Goal: Obtain resource: Download file/media

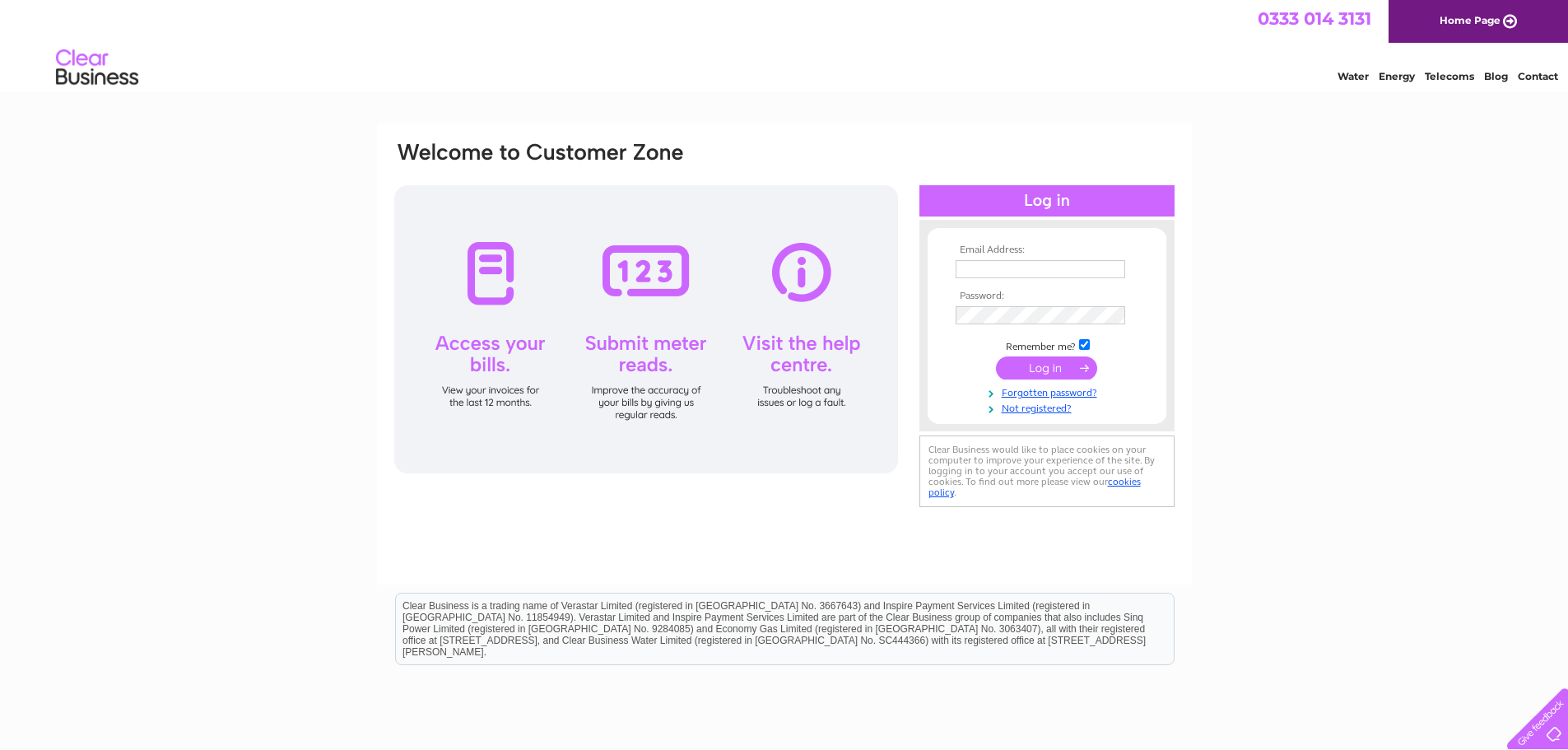
type input "[EMAIL_ADDRESS][DOMAIN_NAME]"
click at [1039, 366] on input "submit" at bounding box center [1047, 368] width 102 height 23
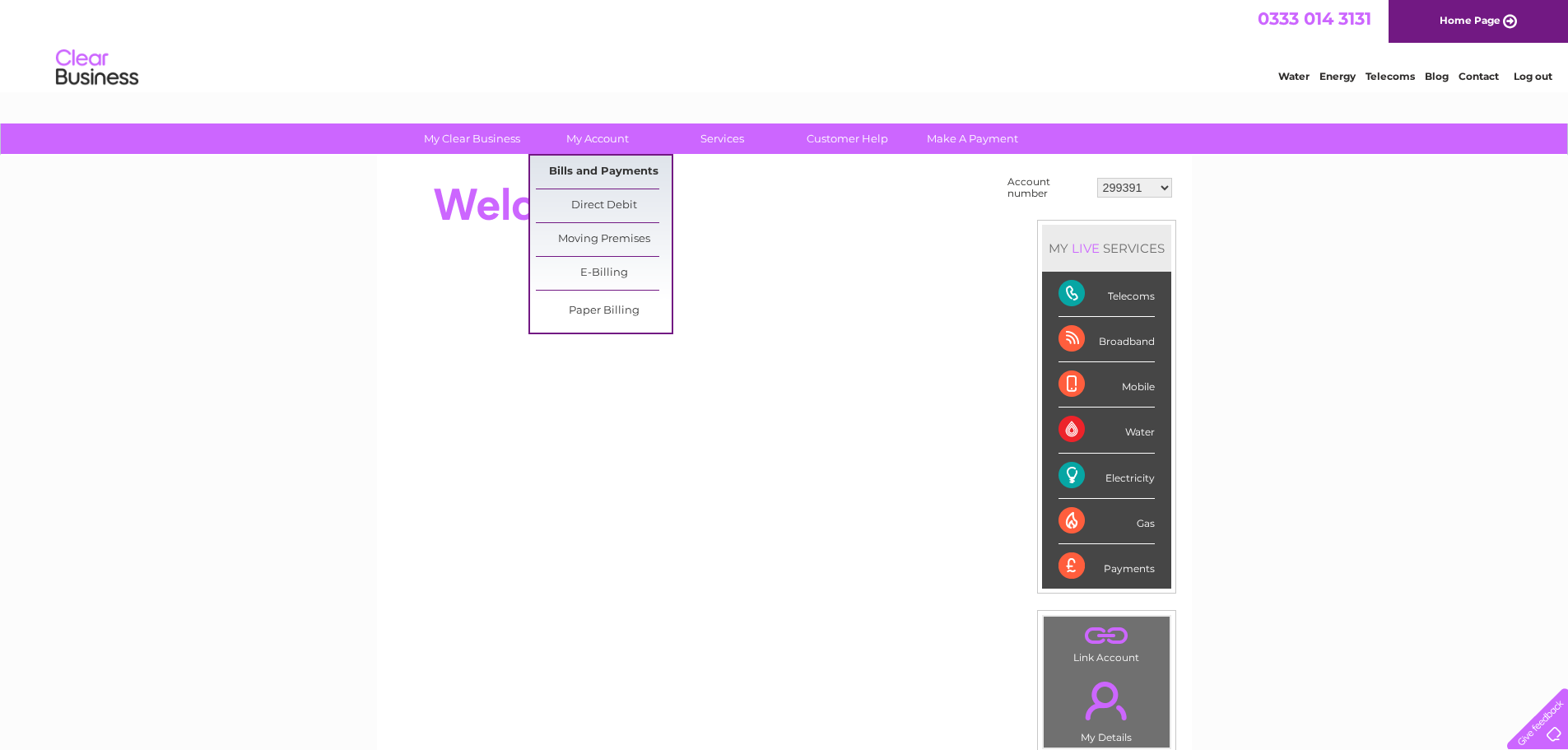
click at [595, 174] on link "Bills and Payments" at bounding box center [604, 172] width 136 height 33
click at [604, 173] on link "Bills and Payments" at bounding box center [604, 172] width 136 height 33
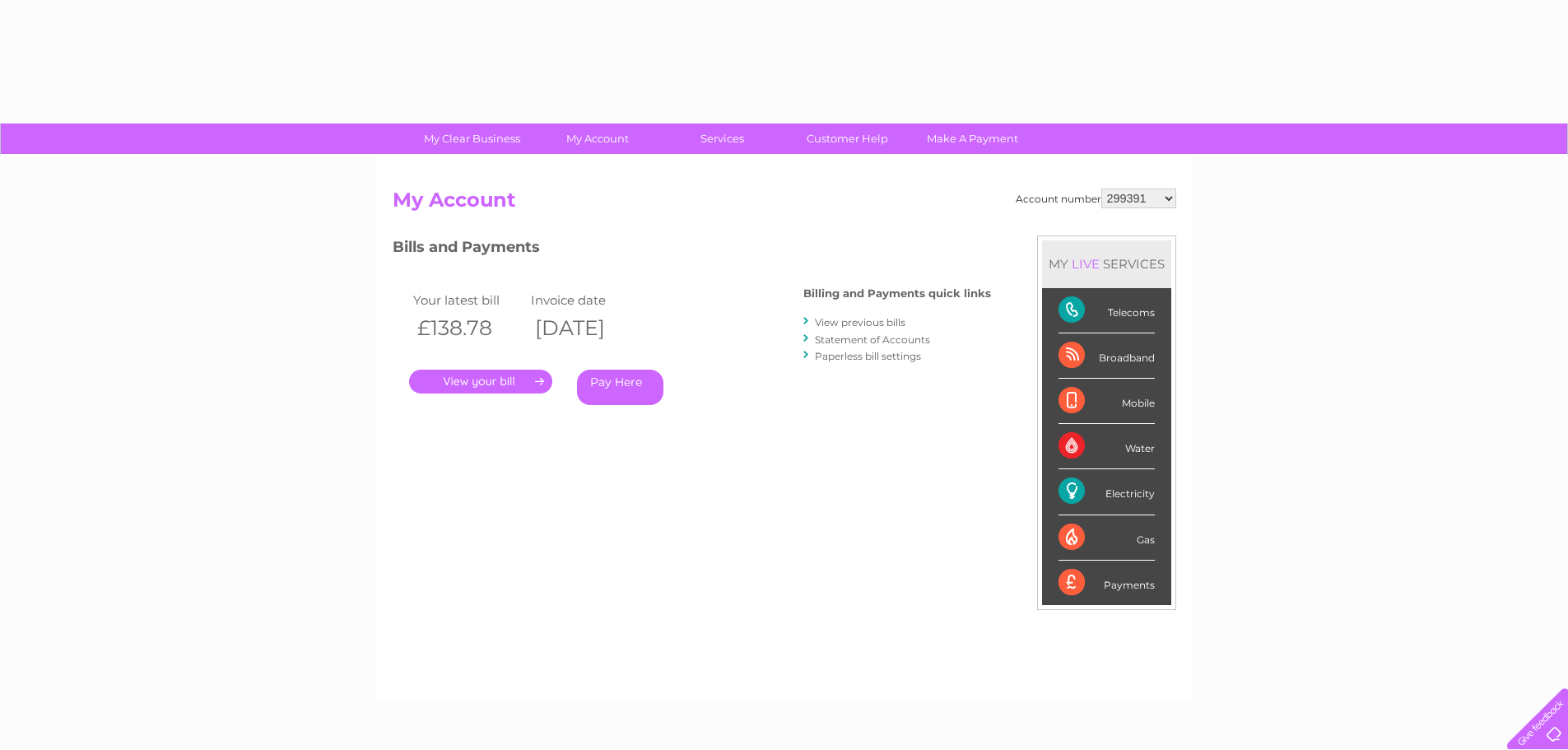
click at [459, 382] on link "." at bounding box center [481, 381] width 143 height 24
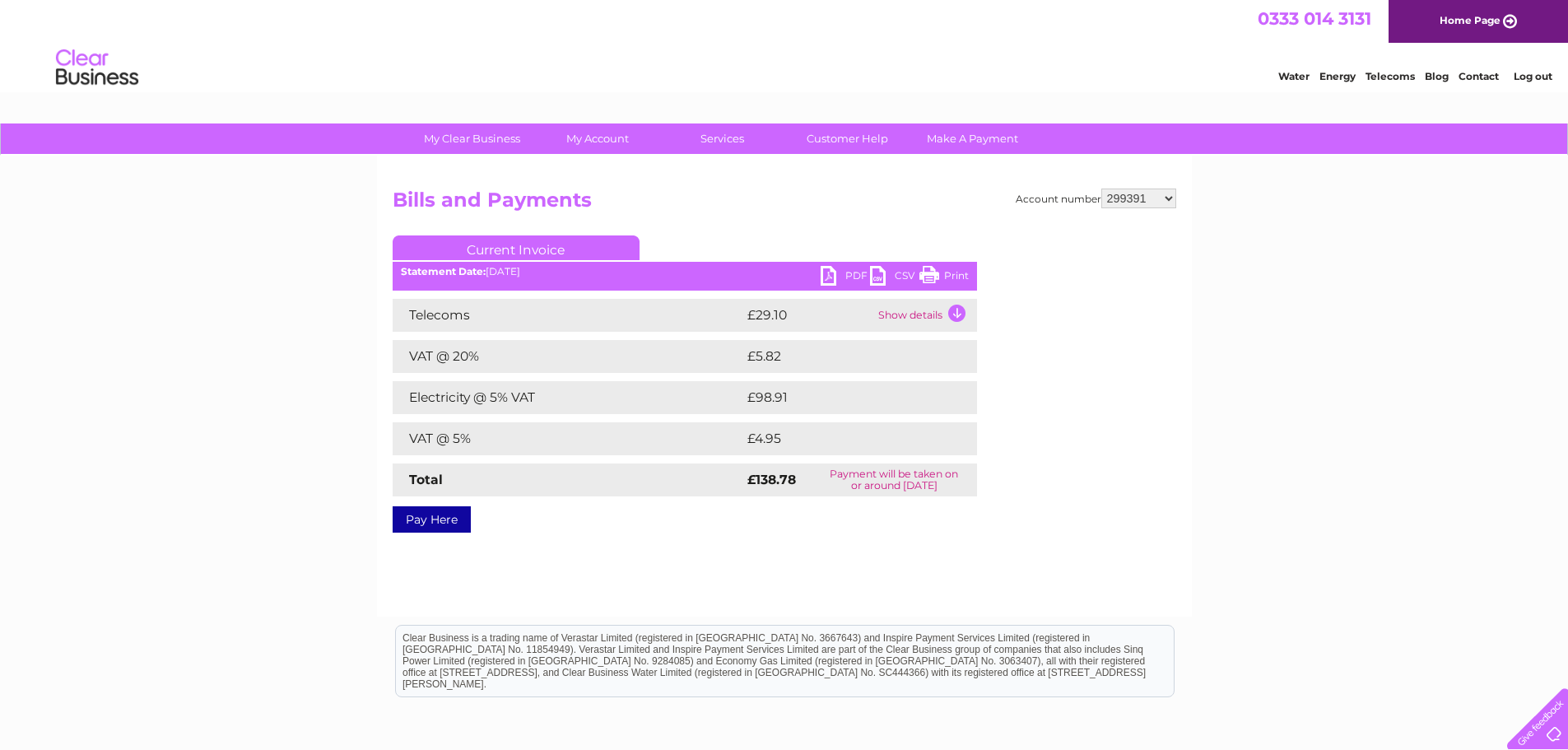
click at [833, 276] on link "PDF" at bounding box center [845, 278] width 49 height 24
click at [1169, 195] on select "299391 299395 318977 378624 382461 412768 414717 415955 415972 415978 416484 41…" at bounding box center [1139, 199] width 75 height 20
select select "299395"
click at [1101, 189] on select "299391 299395 318977 378624 382461 412768 414717 415955 415972 415978 416484 41…" at bounding box center [1139, 199] width 75 height 20
click at [826, 276] on link "PDF" at bounding box center [845, 278] width 49 height 24
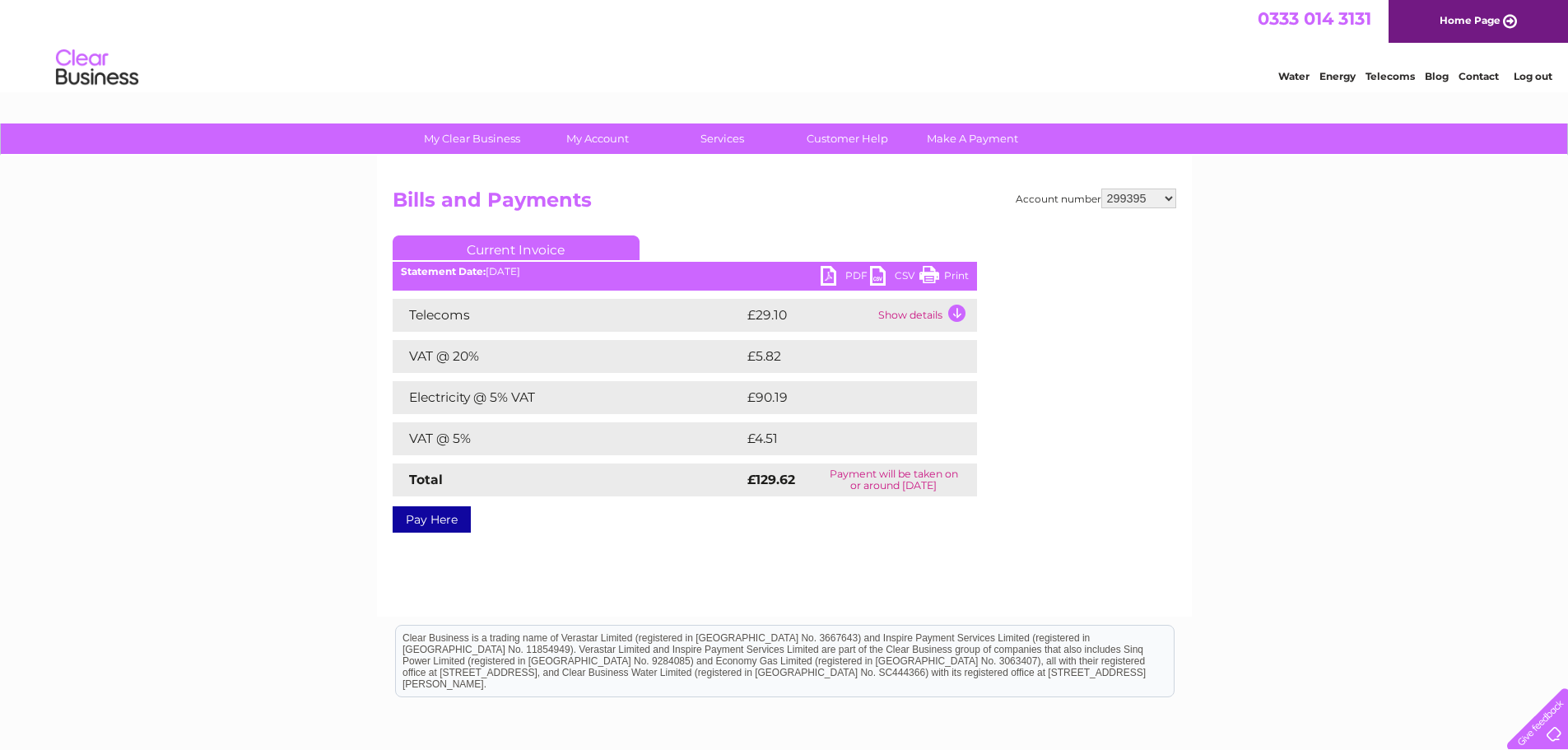
click at [1167, 201] on select "299391 299395 318977 378624 382461 412768 414717 415955 415972 415978 416484 41…" at bounding box center [1139, 199] width 75 height 20
select select "318977"
click at [1101, 189] on select "299391 299395 318977 378624 382461 412768 414717 415955 415972 415978 416484 41…" at bounding box center [1139, 199] width 75 height 20
click at [833, 273] on link "PDF" at bounding box center [845, 278] width 49 height 24
click at [1172, 198] on select "299391 299395 318977 378624 382461 412768 414717 415955 415972 415978 416484 41…" at bounding box center [1139, 199] width 75 height 20
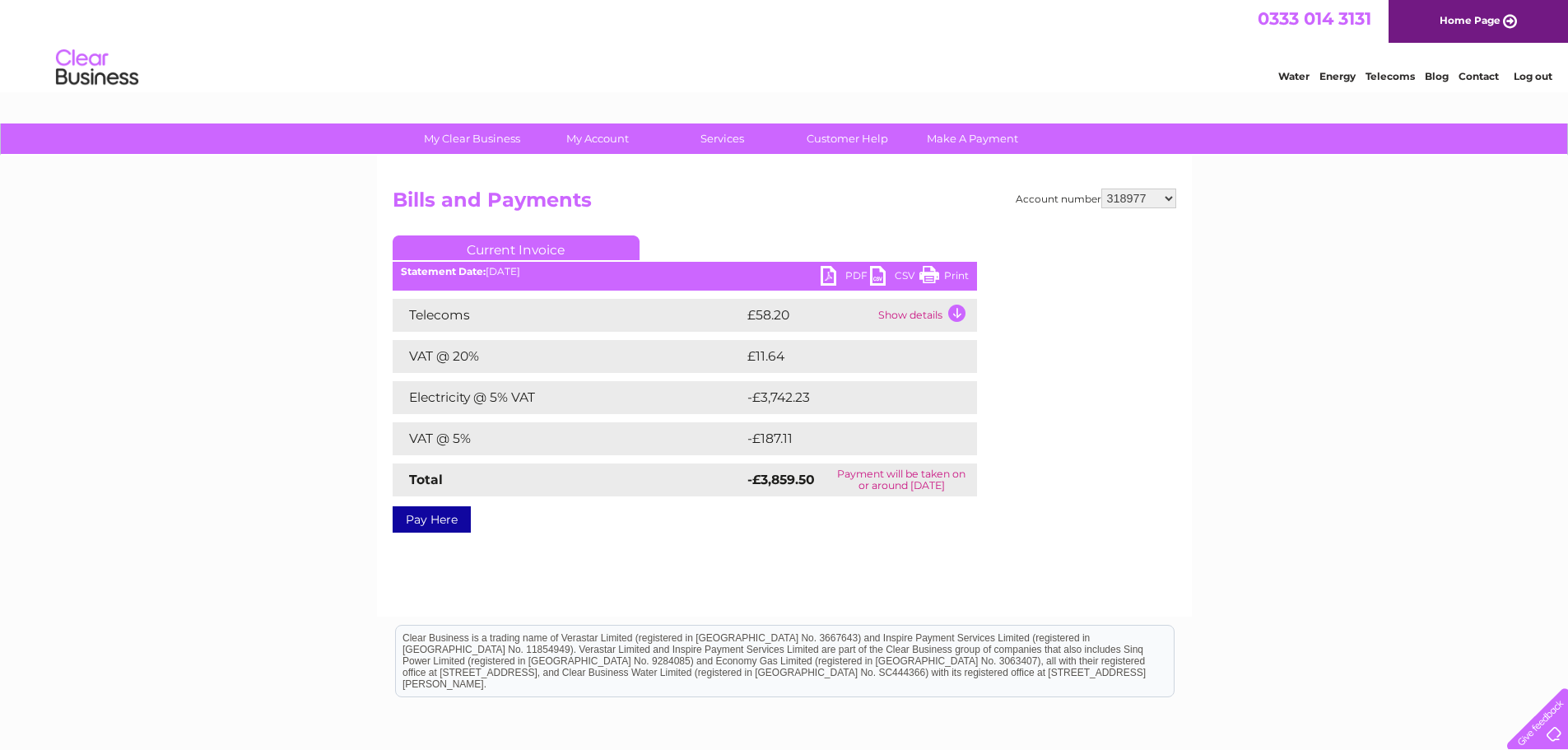
select select "378624"
click at [1101, 189] on select "299391 299395 318977 378624 382461 412768 414717 415955 415972 415978 416484 41…" at bounding box center [1139, 199] width 75 height 20
click at [831, 273] on link "PDF" at bounding box center [845, 278] width 49 height 24
click at [1168, 199] on select "299391 299395 318977 378624 382461 412768 414717 415955 415972 415978 416484 41…" at bounding box center [1139, 199] width 75 height 20
select select "382461"
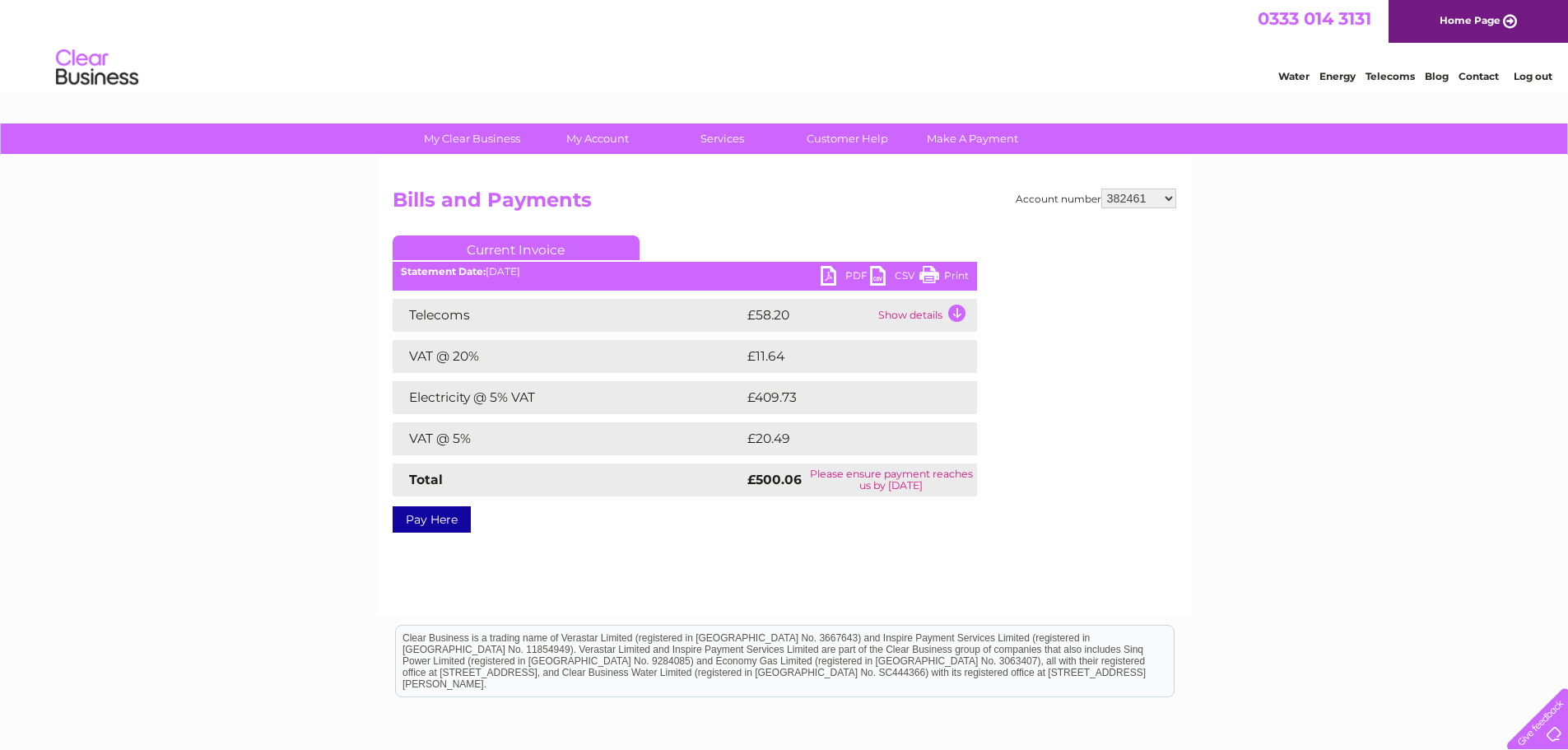
click at [1101, 189] on select "299391 299395 318977 378624 382461 412768 414717 415955 415972 415978 416484 41…" at bounding box center [1139, 199] width 75 height 20
click at [830, 276] on link "PDF" at bounding box center [845, 278] width 49 height 24
click at [1167, 196] on select "299391 299395 318977 378624 382461 412768 414717 415955 415972 415978 416484 41…" at bounding box center [1139, 199] width 75 height 20
select select "412768"
click at [1101, 189] on select "299391 299395 318977 378624 382461 412768 414717 415955 415972 415978 416484 41…" at bounding box center [1139, 199] width 75 height 20
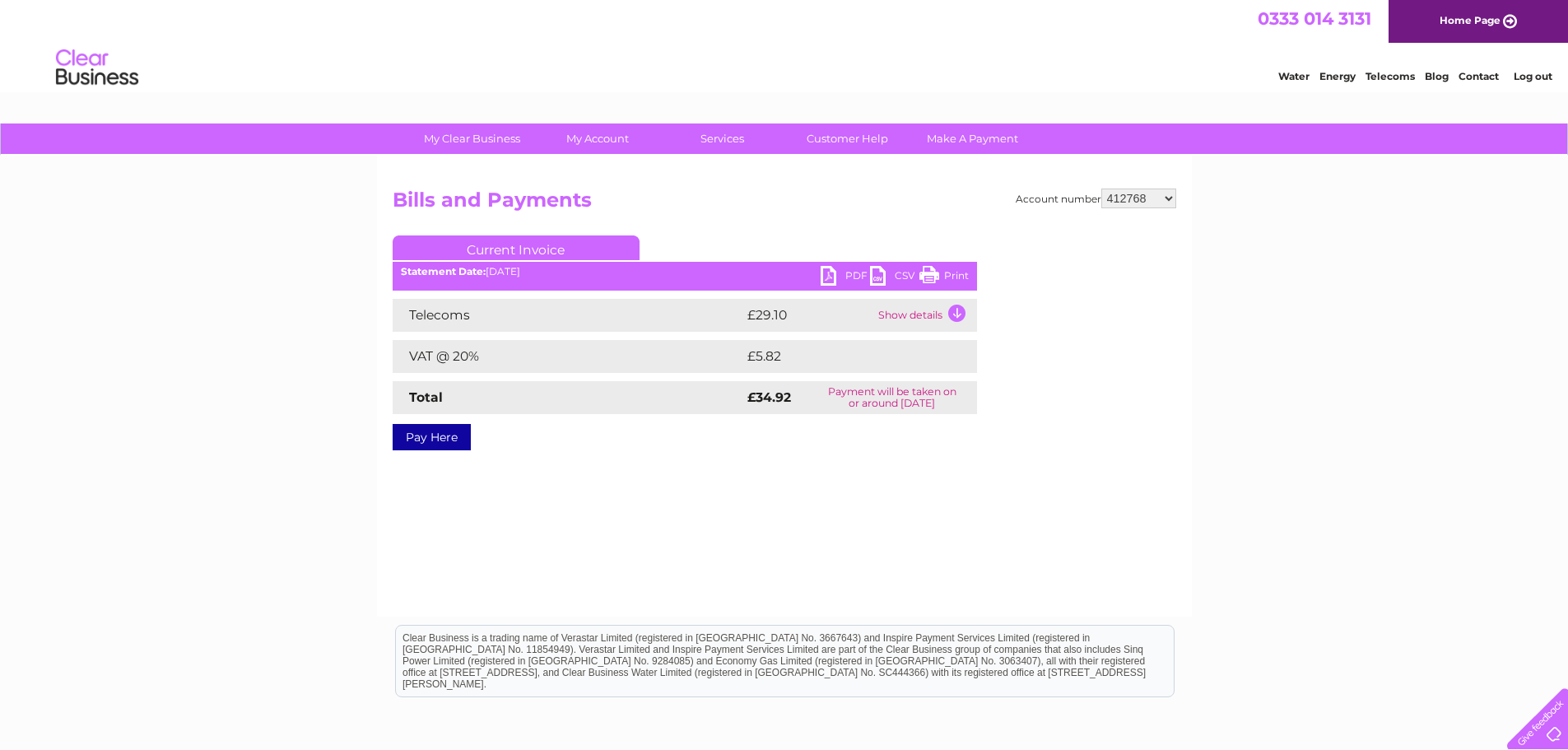
click at [833, 277] on link "PDF" at bounding box center [845, 278] width 49 height 24
click at [1166, 196] on select "299391 299395 318977 378624 382461 412768 414717 415955 415972 415978 416484 41…" at bounding box center [1139, 199] width 75 height 20
select select "414717"
click at [1101, 189] on select "299391 299395 318977 378624 382461 412768 414717 415955 415972 415978 416484 41…" at bounding box center [1139, 199] width 75 height 20
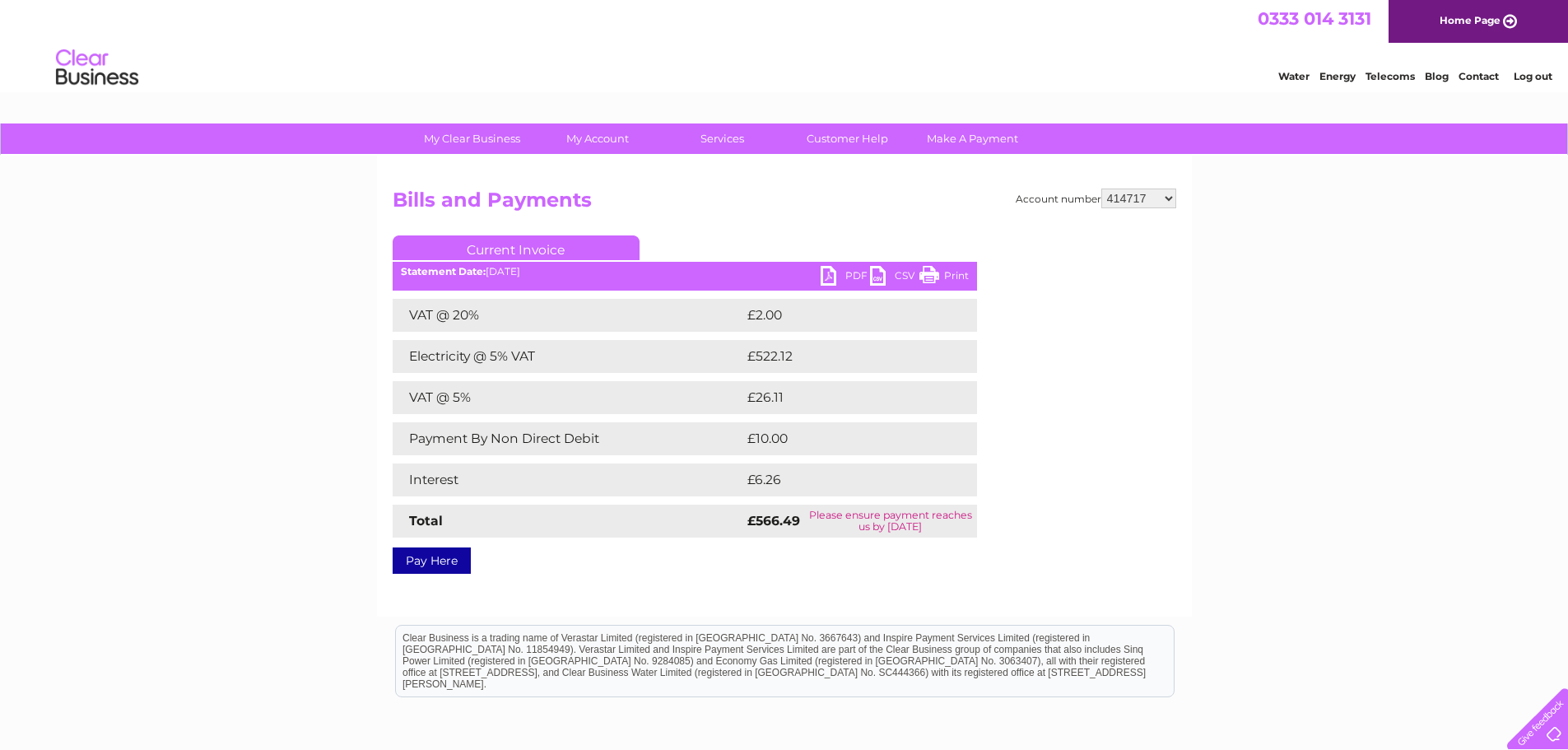
click at [825, 273] on link "PDF" at bounding box center [845, 278] width 49 height 24
click at [1168, 199] on select "299391 299395 318977 378624 382461 412768 414717 415955 415972 415978 416484 41…" at bounding box center [1139, 199] width 75 height 20
select select "415955"
click at [1101, 189] on select "299391 299395 318977 378624 382461 412768 414717 415955 415972 415978 416484 41…" at bounding box center [1139, 199] width 75 height 20
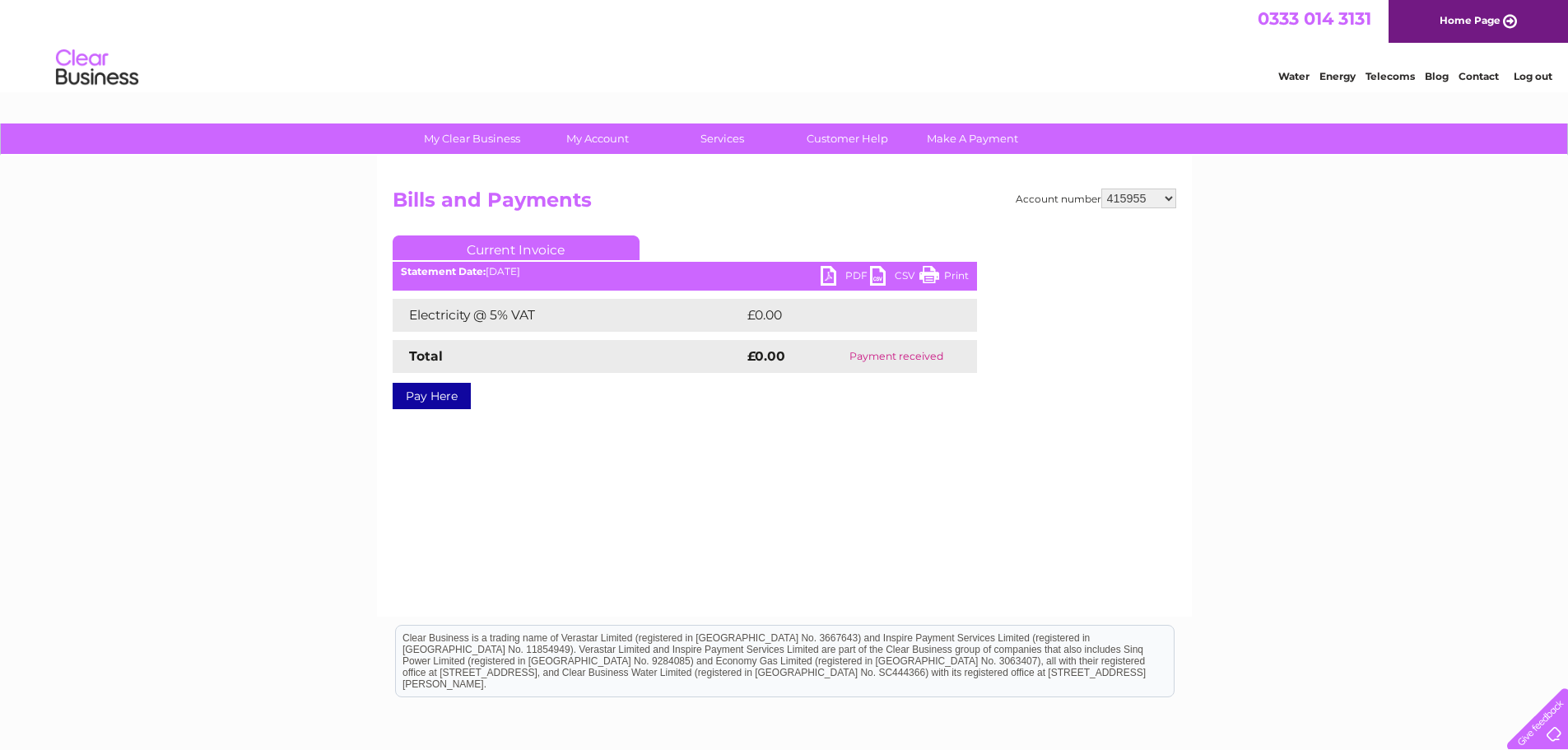
click at [834, 279] on link "PDF" at bounding box center [845, 278] width 49 height 24
click at [1174, 197] on select "299391 299395 318977 378624 382461 412768 414717 415955 415972 415978 416484 41…" at bounding box center [1139, 199] width 75 height 20
select select "415972"
click at [1101, 189] on select "299391 299395 318977 378624 382461 412768 414717 415955 415972 415978 416484 41…" at bounding box center [1139, 199] width 75 height 20
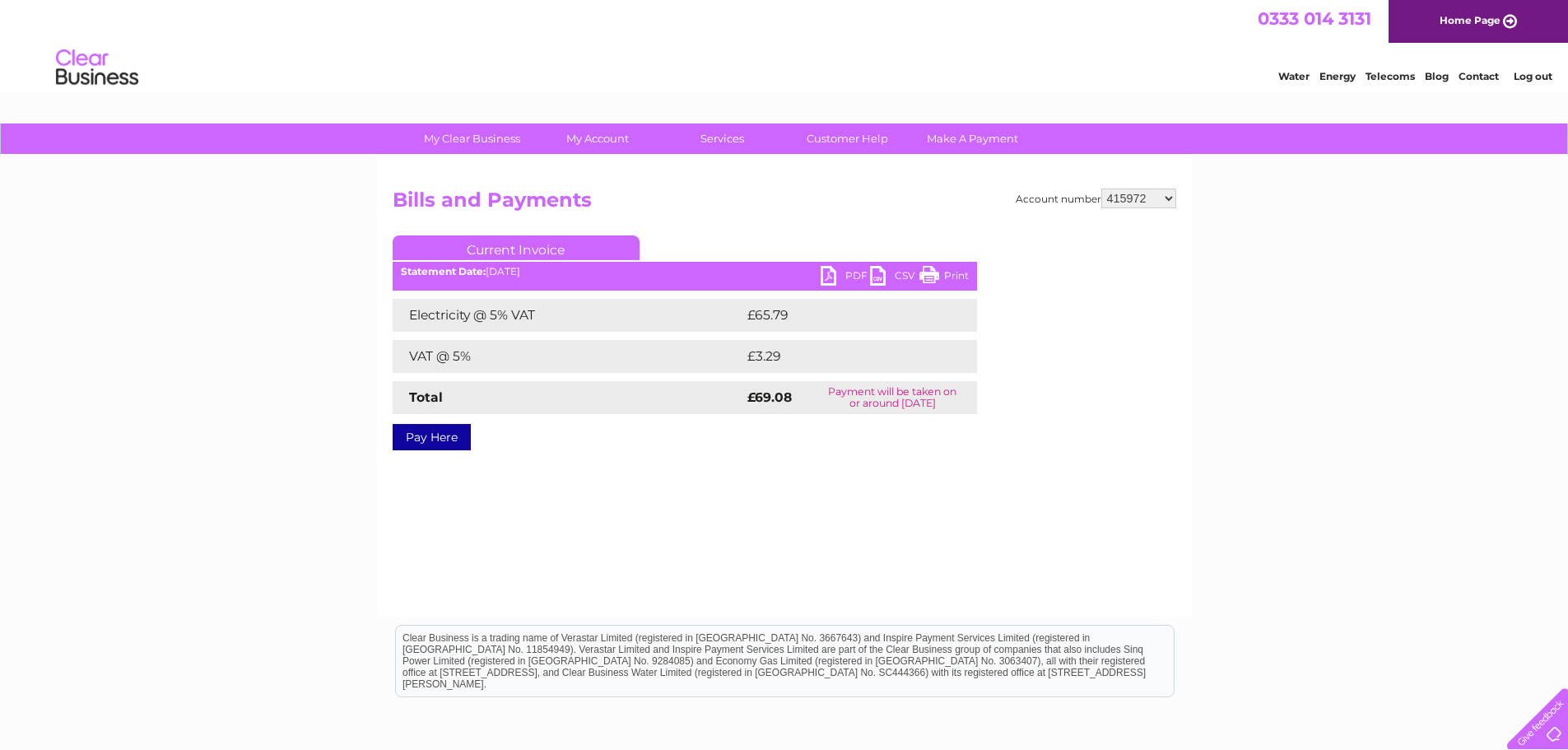
click at [825, 281] on link "PDF" at bounding box center [845, 278] width 49 height 24
click at [1173, 198] on select "299391 299395 318977 378624 382461 412768 414717 415955 415972 415978 416484 41…" at bounding box center [1139, 199] width 75 height 20
select select "415978"
click at [1101, 189] on select "299391 299395 318977 378624 382461 412768 414717 415955 415972 415978 416484 41…" at bounding box center [1139, 199] width 75 height 20
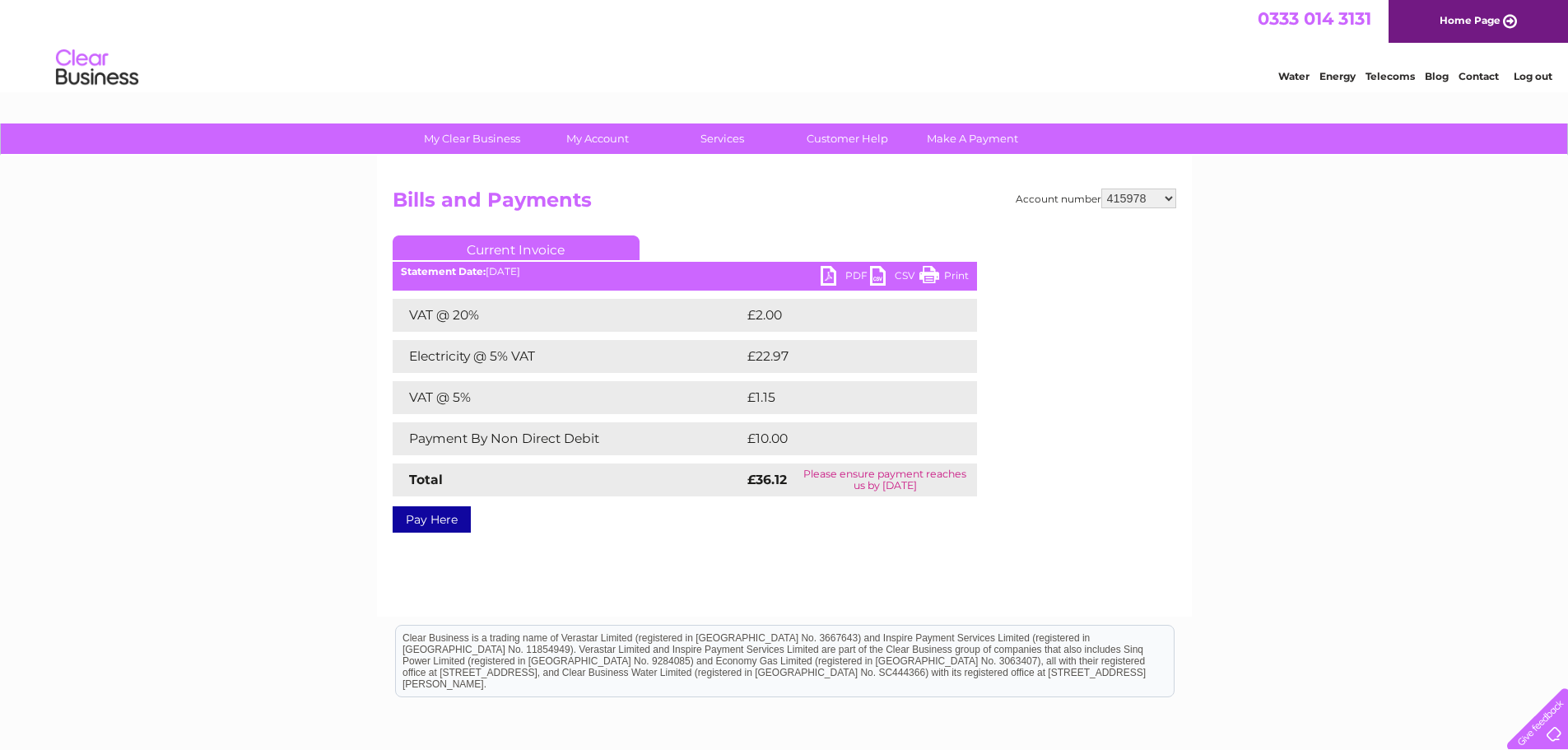
click at [808, 277] on div "Statement Date: [DATE]" at bounding box center [685, 272] width 584 height 12
click at [835, 275] on link "PDF" at bounding box center [845, 278] width 49 height 24
click at [1172, 197] on select "299391 299395 318977 378624 382461 412768 414717 415955 415972 415978 416484 41…" at bounding box center [1139, 199] width 75 height 20
select select "416484"
click at [1101, 189] on select "299391 299395 318977 378624 382461 412768 414717 415955 415972 415978 416484 41…" at bounding box center [1139, 199] width 75 height 20
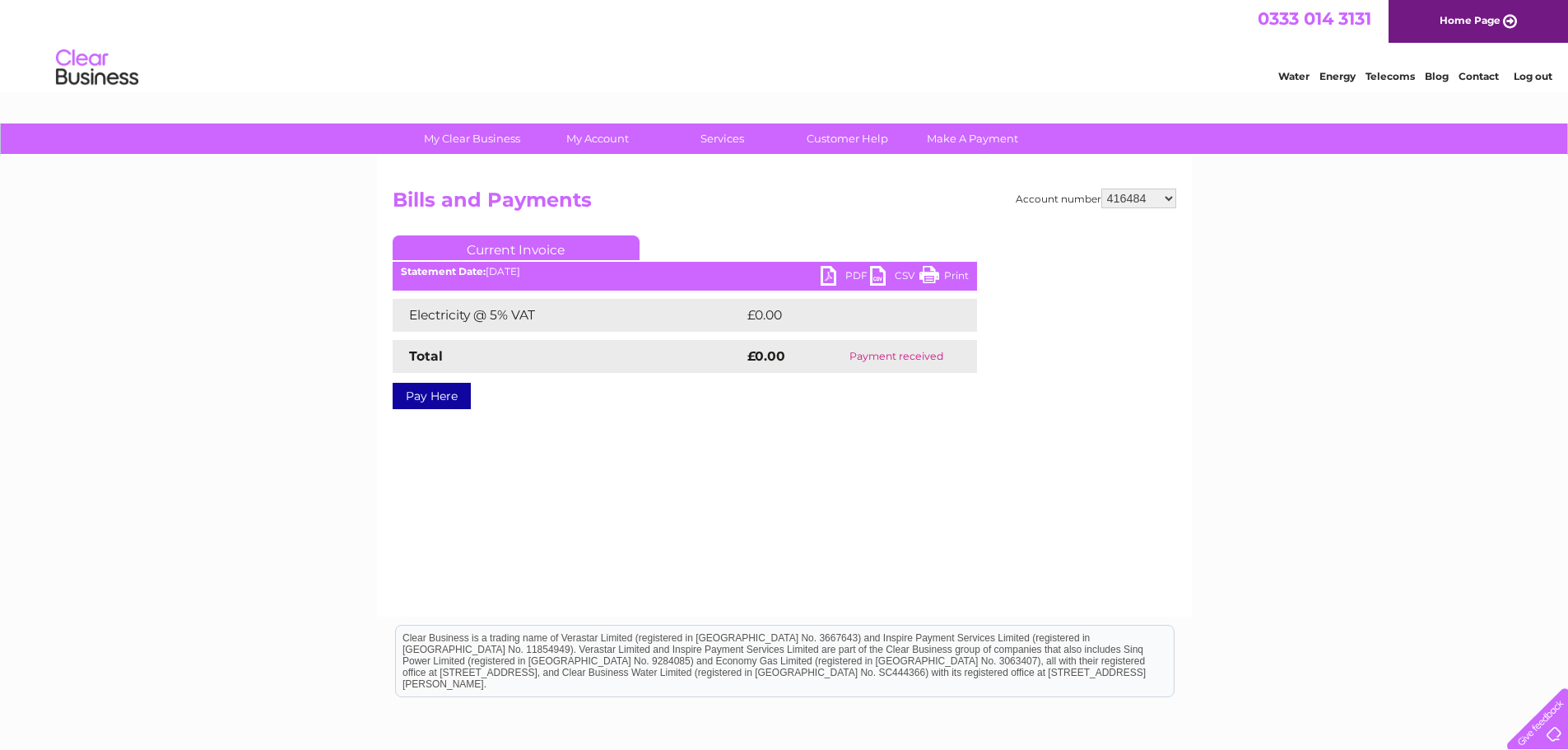
click at [1173, 195] on select "299391 299395 318977 378624 382461 412768 414717 415955 415972 415978 416484 41…" at bounding box center [1139, 199] width 75 height 20
select select "415978"
click at [1101, 189] on select "299391 299395 318977 378624 382461 412768 414717 415955 415972 415978 416484 41…" at bounding box center [1139, 199] width 75 height 20
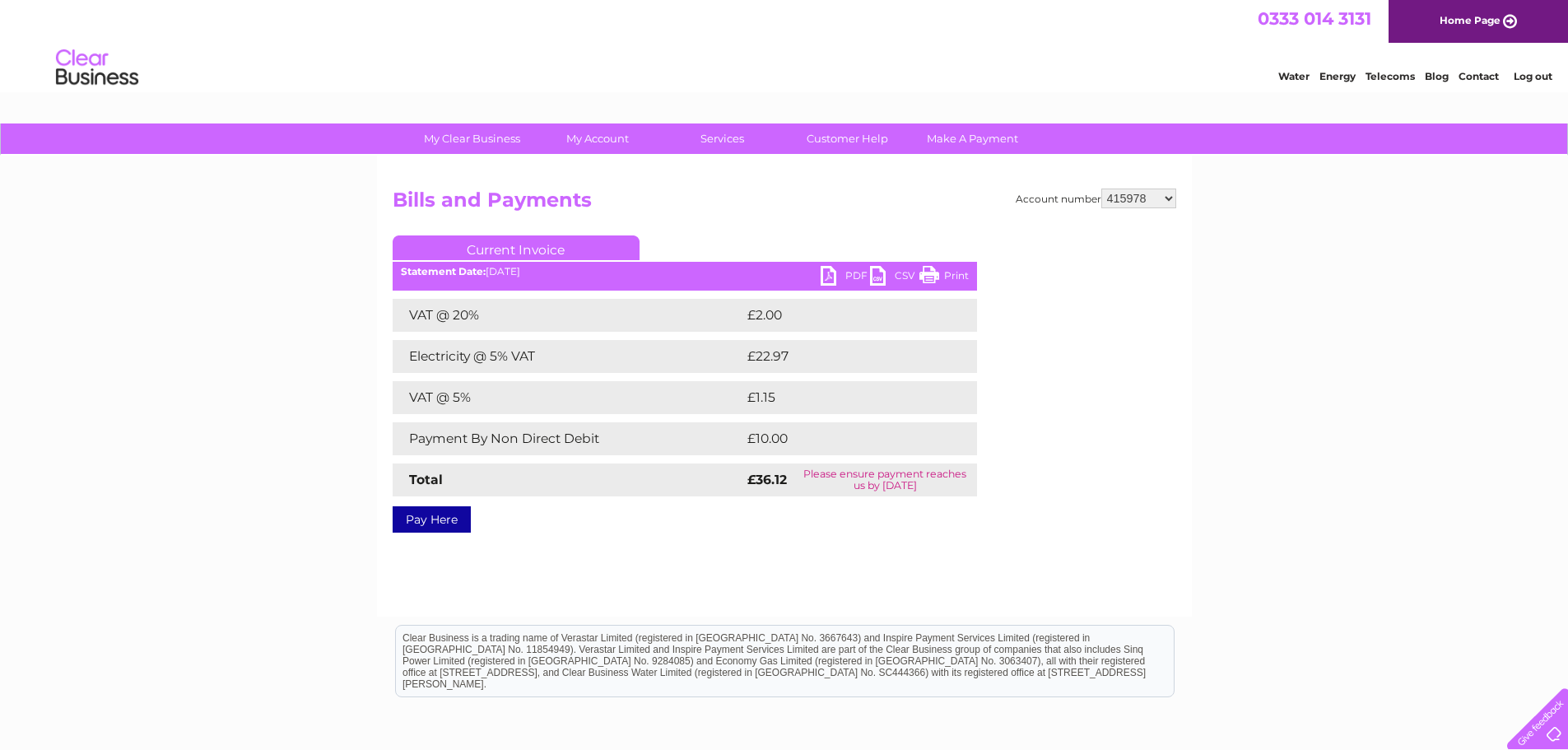
click at [824, 272] on link "PDF" at bounding box center [845, 278] width 49 height 24
click at [1177, 195] on div "Account number 299391 299395 318977 378624 382461 412768 414717 415955 415972 4…" at bounding box center [784, 387] width 815 height 461
click at [1166, 195] on select "299391 299395 318977 378624 382461 412768 414717 415955 415972 415978 416484 41…" at bounding box center [1139, 199] width 75 height 20
select select "416484"
click at [1101, 189] on select "299391 299395 318977 378624 382461 412768 414717 415955 415972 415978 416484 41…" at bounding box center [1139, 199] width 75 height 20
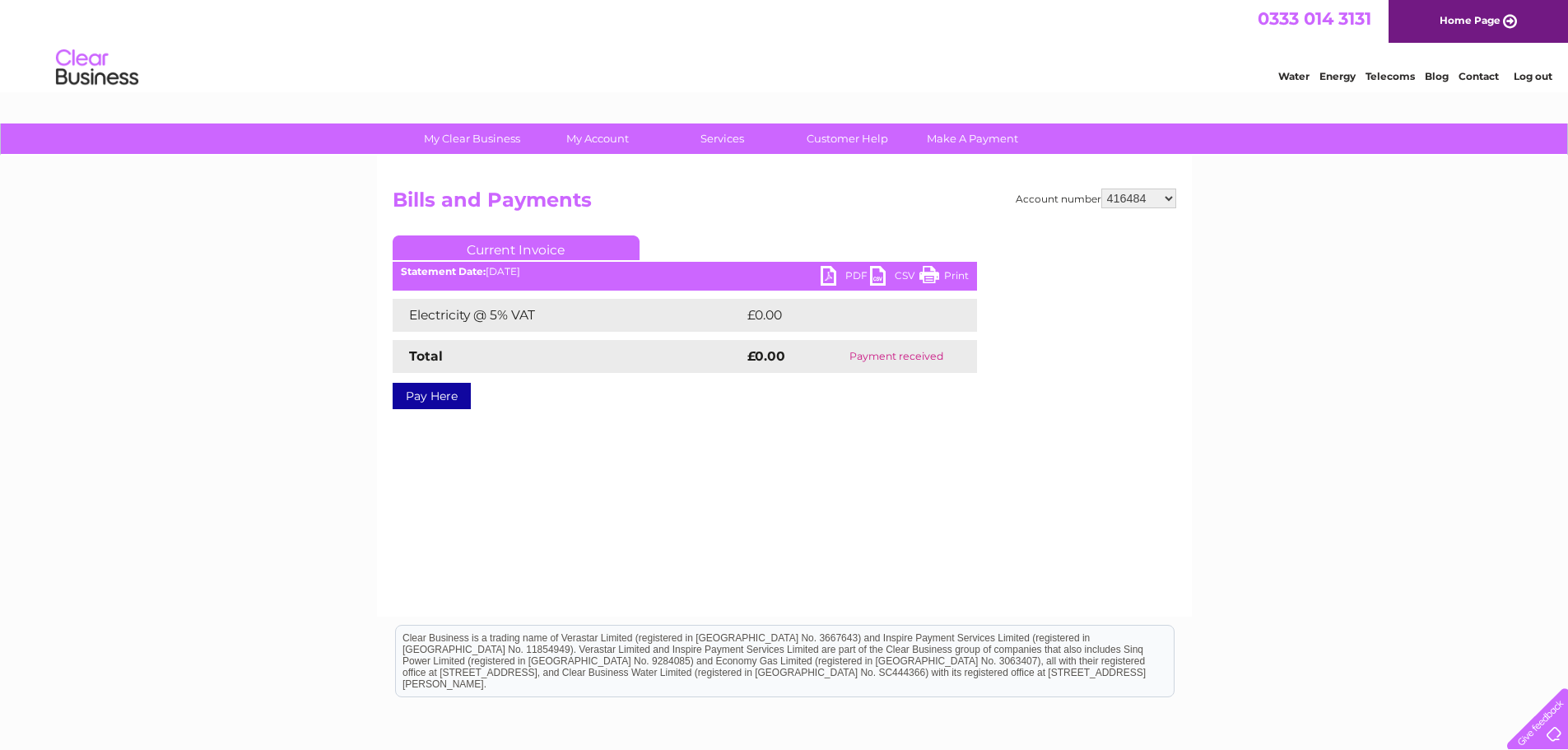
click at [1174, 198] on select "299391 299395 318977 378624 382461 412768 414717 415955 415972 415978 416484 41…" at bounding box center [1139, 199] width 75 height 20
select select "416485"
click at [1101, 189] on select "299391 299395 318977 378624 382461 412768 414717 415955 415972 415978 416484 41…" at bounding box center [1139, 199] width 75 height 20
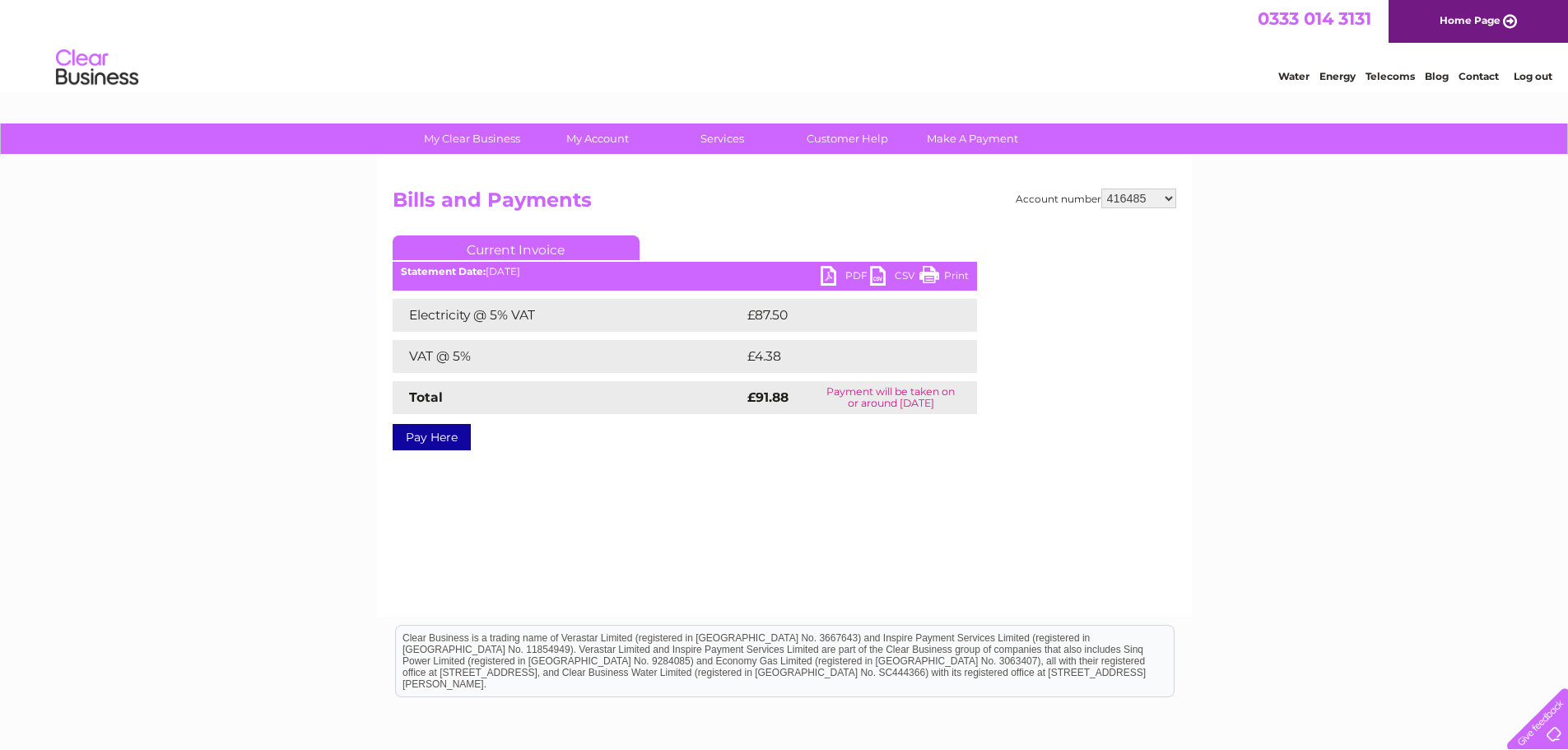
click at [827, 273] on link "PDF" at bounding box center [845, 278] width 49 height 24
click at [1174, 196] on select "299391 299395 318977 378624 382461 412768 414717 415955 415972 415978 416484 41…" at bounding box center [1139, 199] width 75 height 20
select select "416487"
click at [1101, 189] on select "299391 299395 318977 378624 382461 412768 414717 415955 415972 415978 416484 41…" at bounding box center [1139, 199] width 75 height 20
click at [825, 283] on link "PDF" at bounding box center [845, 278] width 49 height 24
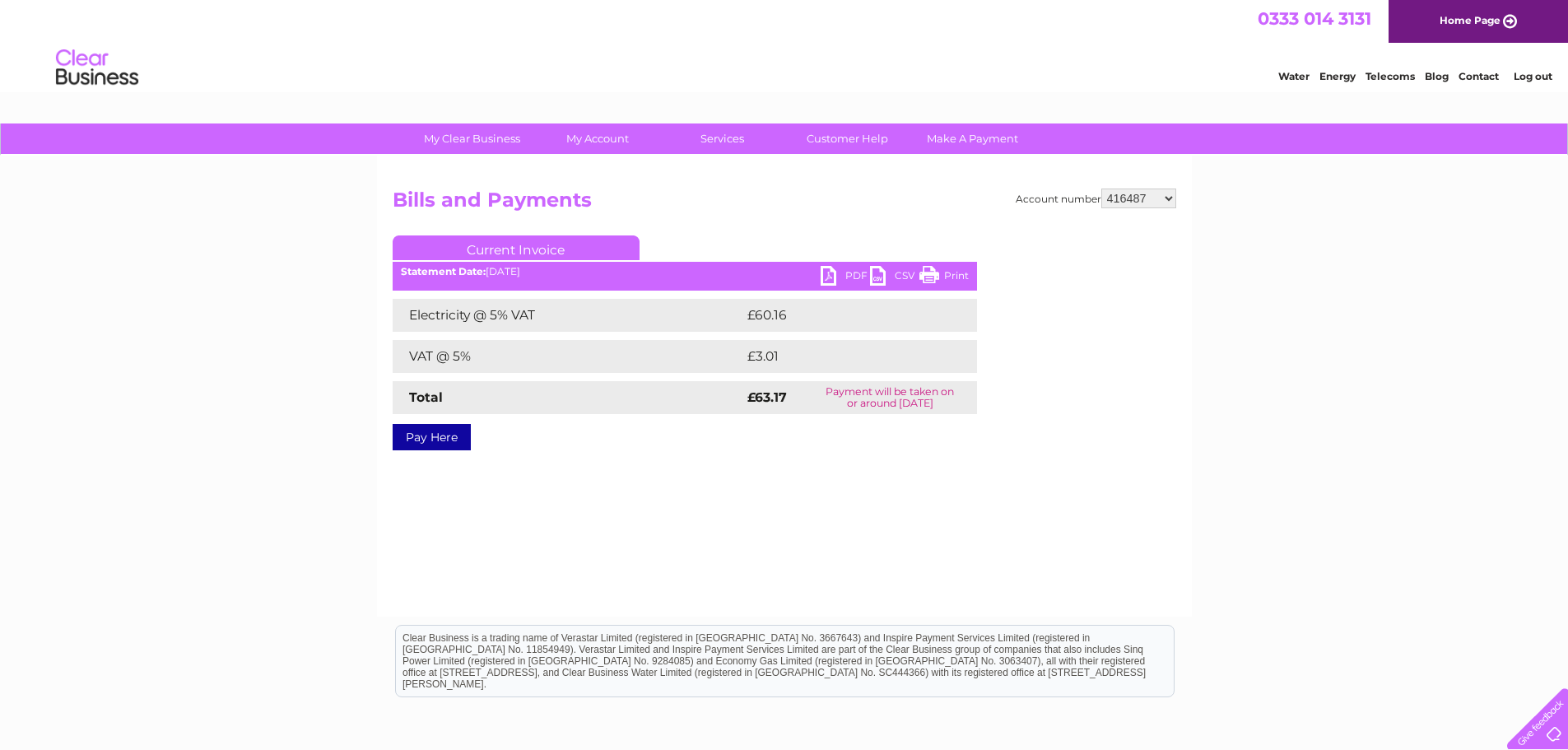
click at [1170, 199] on select "299391 299395 318977 378624 382461 412768 414717 415955 415972 415978 416484 41…" at bounding box center [1139, 199] width 75 height 20
select select "417391"
click at [1101, 189] on select "299391 299395 318977 378624 382461 412768 414717 415955 415972 415978 416484 41…" at bounding box center [1139, 199] width 75 height 20
click at [827, 271] on link "PDF" at bounding box center [845, 278] width 49 height 24
click at [1168, 199] on select "299391 299395 318977 378624 382461 412768 414717 415955 415972 415978 416484 41…" at bounding box center [1139, 199] width 75 height 20
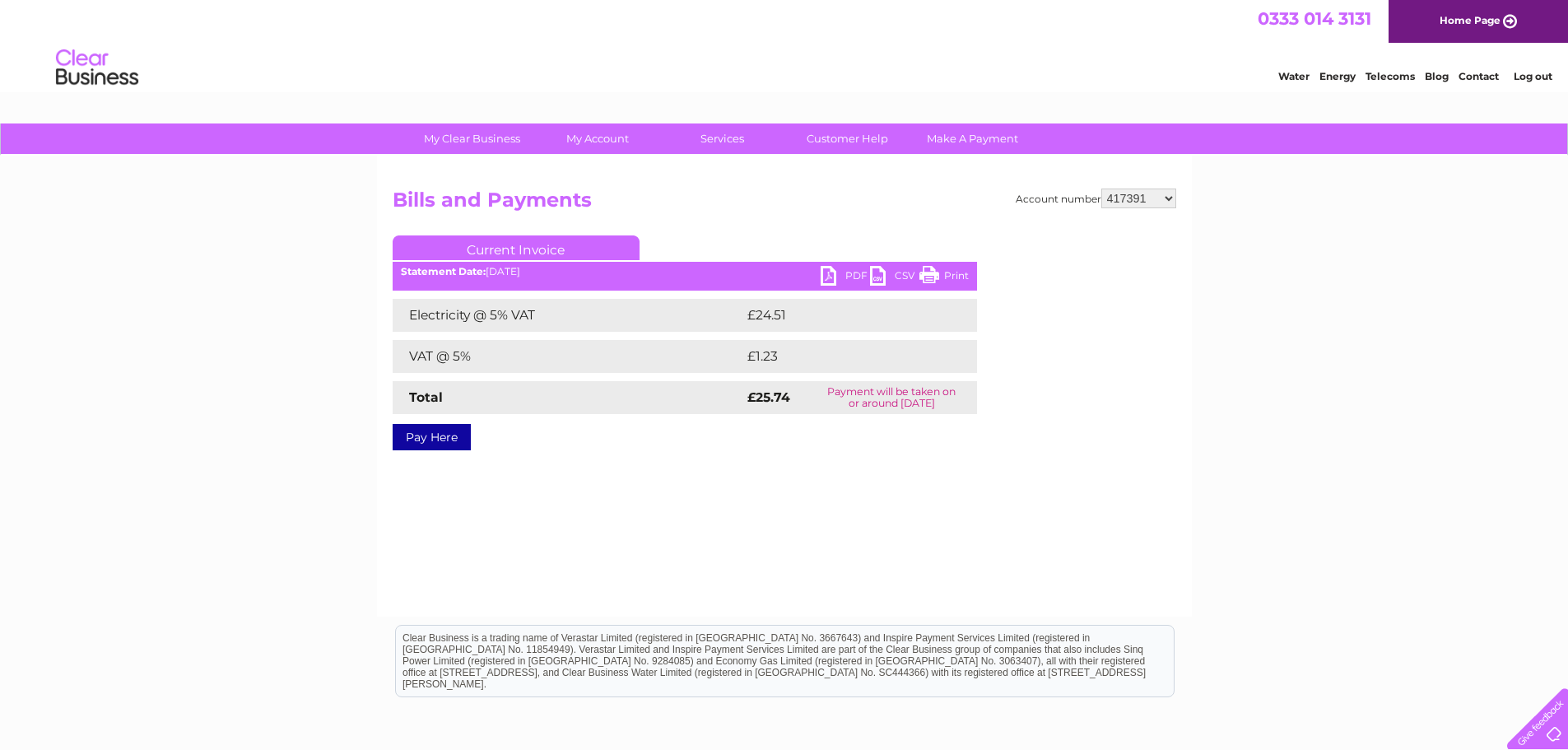
select select "417397"
click at [1101, 189] on select "299391 299395 318977 378624 382461 412768 414717 415955 415972 415978 416484 41…" at bounding box center [1139, 199] width 75 height 20
click at [831, 275] on link "PDF" at bounding box center [845, 278] width 49 height 24
click at [1176, 197] on div "Account number 299391 299395 318977 378624 382461 412768 414717 415955 415972 4…" at bounding box center [784, 387] width 815 height 461
click at [1173, 200] on select "299391 299395 318977 378624 382461 412768 414717 415955 415972 415978 416484 41…" at bounding box center [1139, 199] width 75 height 20
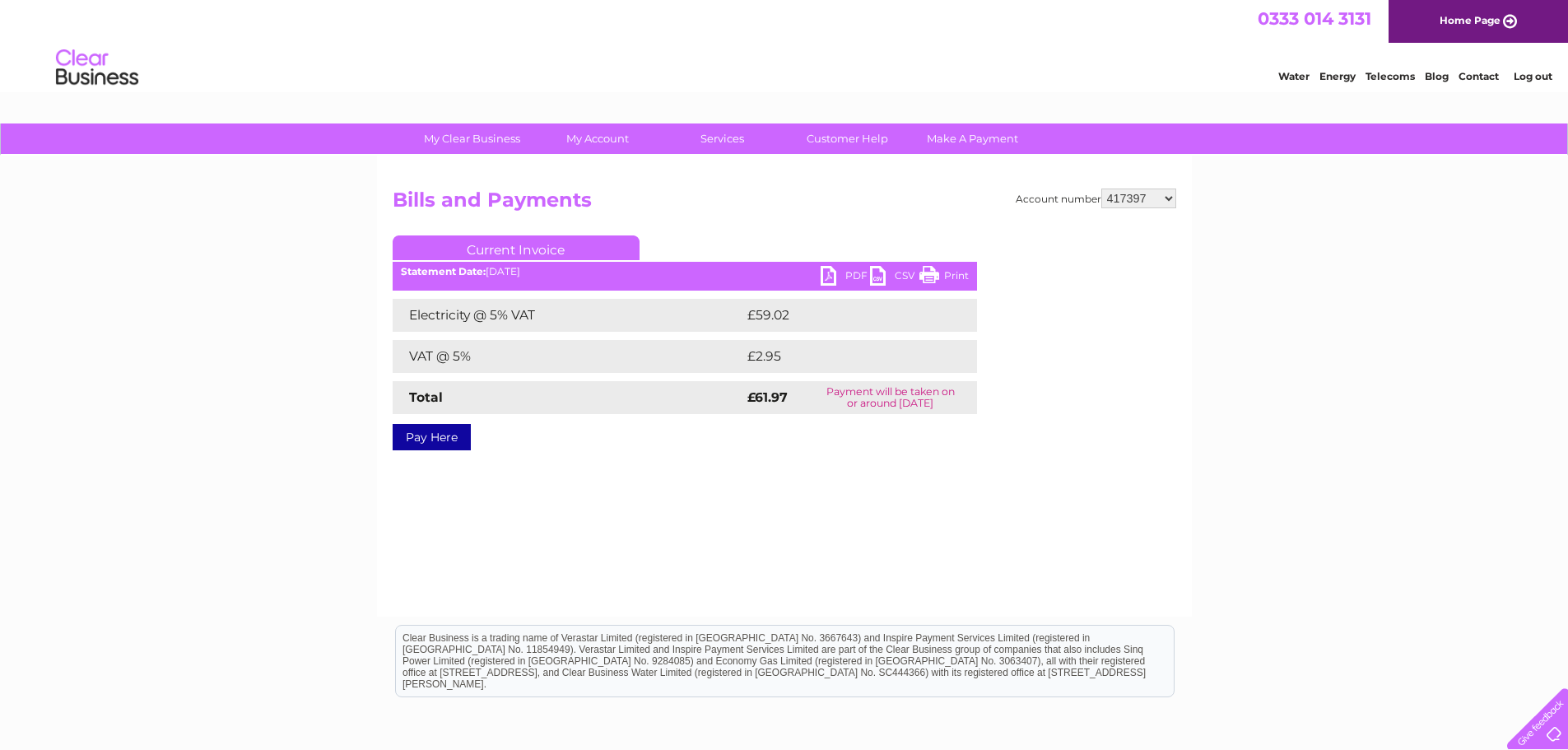
select select "417417"
click at [1101, 189] on select "299391 299395 318977 378624 382461 412768 414717 415955 415972 415978 416484 41…" at bounding box center [1139, 199] width 75 height 20
click at [825, 279] on link "PDF" at bounding box center [845, 278] width 49 height 24
click at [1168, 200] on select "299391 299395 318977 378624 382461 412768 414717 415955 415972 415978 416484 41…" at bounding box center [1139, 199] width 75 height 20
select select "417419"
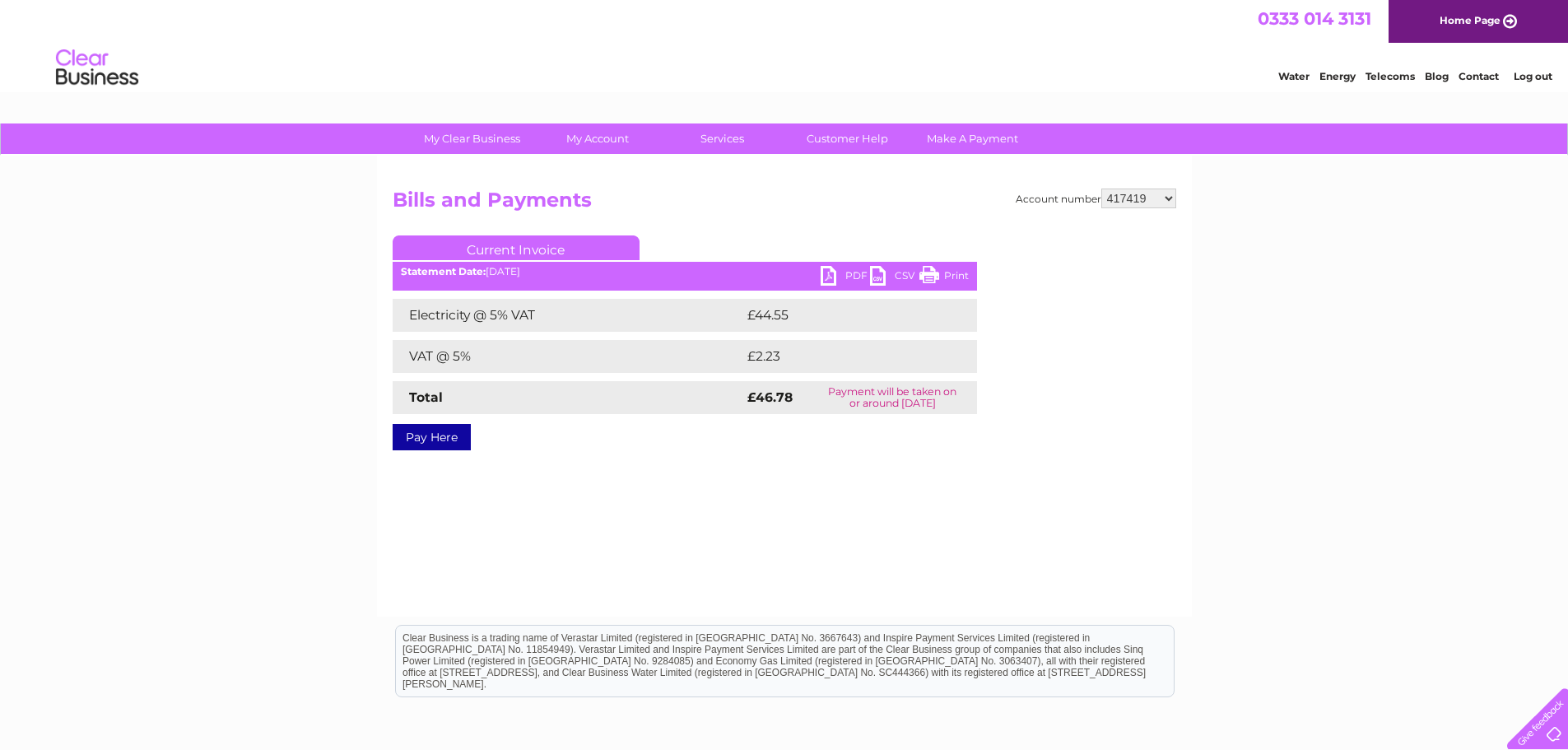
click at [1101, 189] on select "299391 299395 318977 378624 382461 412768 414717 415955 415972 415978 416484 41…" at bounding box center [1139, 199] width 75 height 20
click at [829, 278] on link "PDF" at bounding box center [845, 278] width 49 height 24
click at [1167, 197] on select "299391 299395 318977 378624 382461 412768 414717 415955 415972 415978 416484 41…" at bounding box center [1139, 199] width 75 height 20
select select "417426"
click at [1101, 189] on select "299391 299395 318977 378624 382461 412768 414717 415955 415972 415978 416484 41…" at bounding box center [1139, 199] width 75 height 20
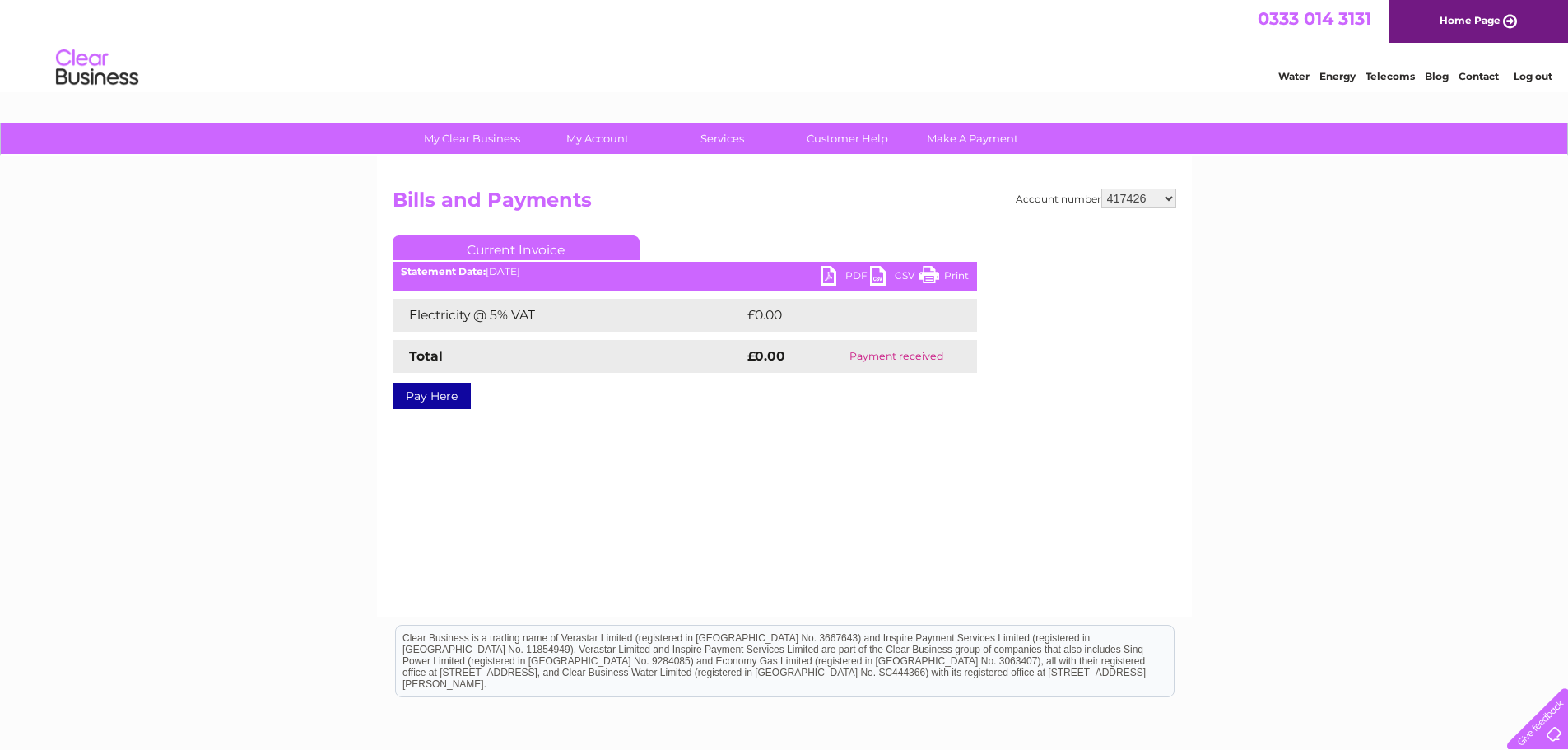
click at [1173, 195] on select "299391 299395 318977 378624 382461 412768 414717 415955 415972 415978 416484 41…" at bounding box center [1139, 199] width 75 height 20
select select "417430"
click at [1101, 189] on select "299391 299395 318977 378624 382461 412768 414717 415955 415972 415978 416484 41…" at bounding box center [1139, 199] width 75 height 20
click at [825, 279] on link "PDF" at bounding box center [845, 278] width 49 height 24
click at [1166, 194] on select "299391 299395 318977 378624 382461 412768 414717 415955 415972 415978 416484 41…" at bounding box center [1139, 199] width 75 height 20
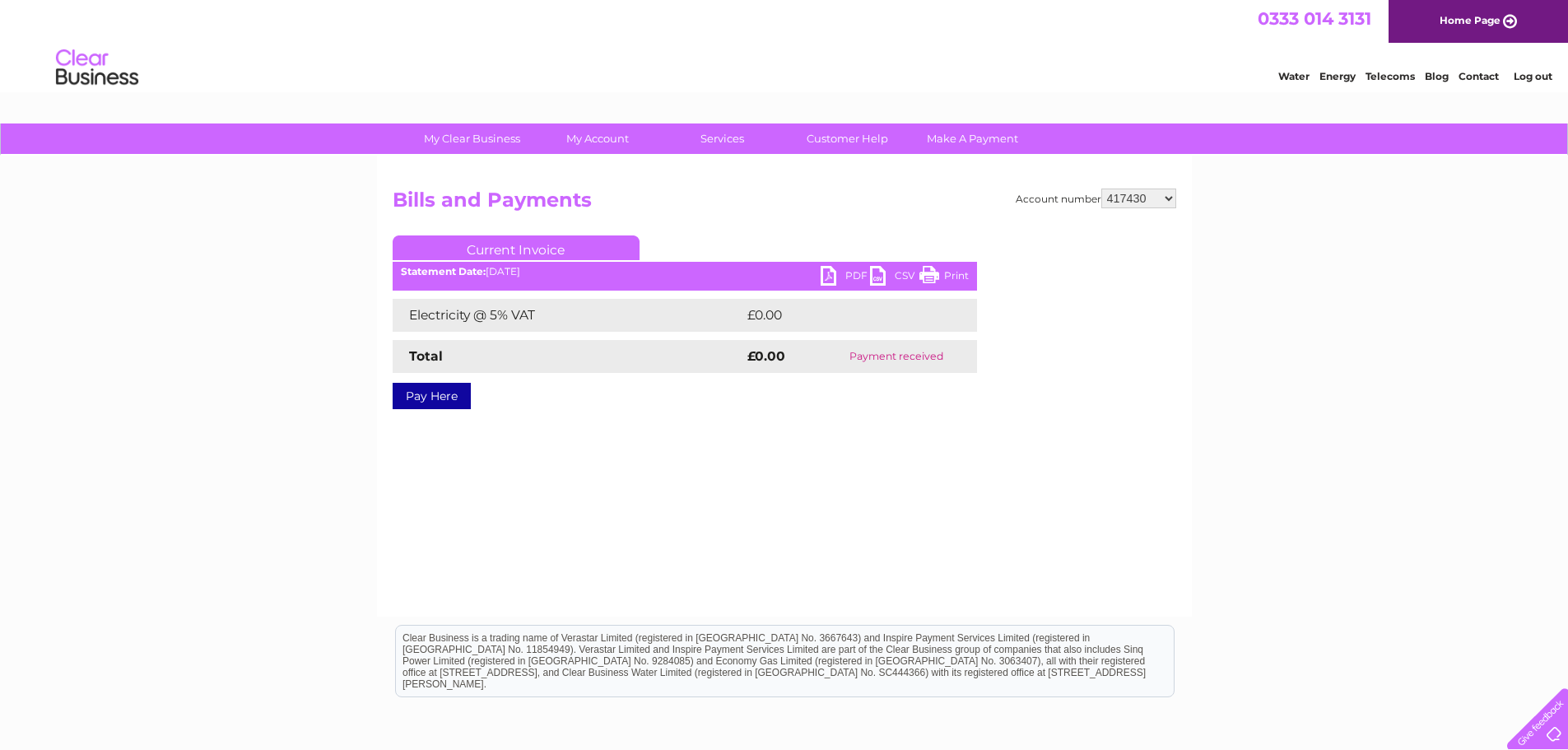
select select "417441"
click at [1101, 189] on select "299391 299395 318977 378624 382461 412768 414717 415955 415972 415978 416484 41…" at bounding box center [1139, 199] width 75 height 20
click at [1170, 203] on select "299391 299395 318977 378624 382461 412768 414717 415955 415972 415978 416484 41…" at bounding box center [1139, 199] width 75 height 20
select select "417865"
click at [1101, 189] on select "299391 299395 318977 378624 382461 412768 414717 415955 415972 415978 416484 41…" at bounding box center [1139, 199] width 75 height 20
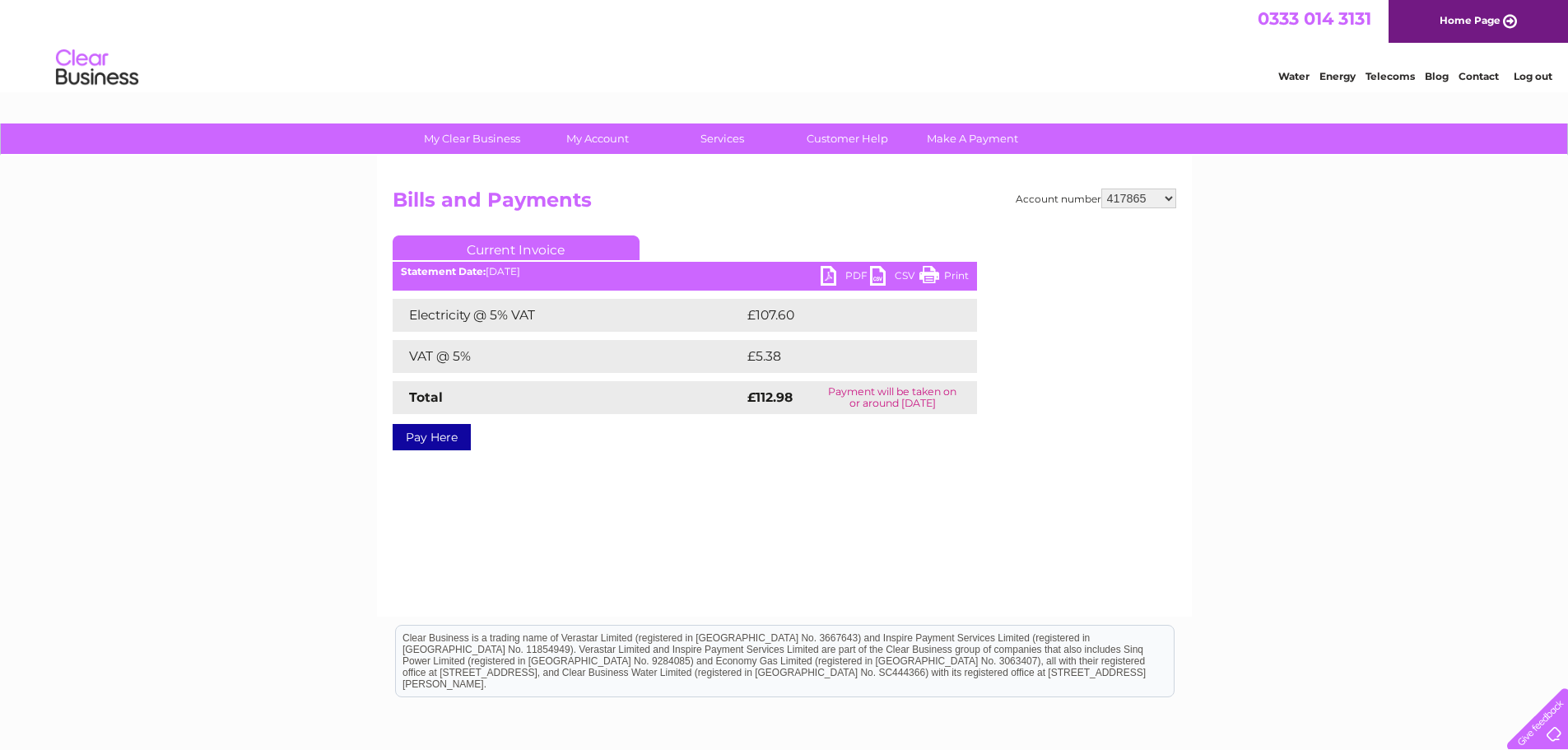
click at [825, 268] on link "PDF" at bounding box center [845, 278] width 49 height 24
click at [1173, 195] on select "299391 299395 318977 378624 382461 412768 414717 415955 415972 415978 416484 41…" at bounding box center [1139, 199] width 75 height 20
select select "417869"
click at [1101, 189] on select "299391 299395 318977 378624 382461 412768 414717 415955 415972 415978 416484 41…" at bounding box center [1139, 199] width 75 height 20
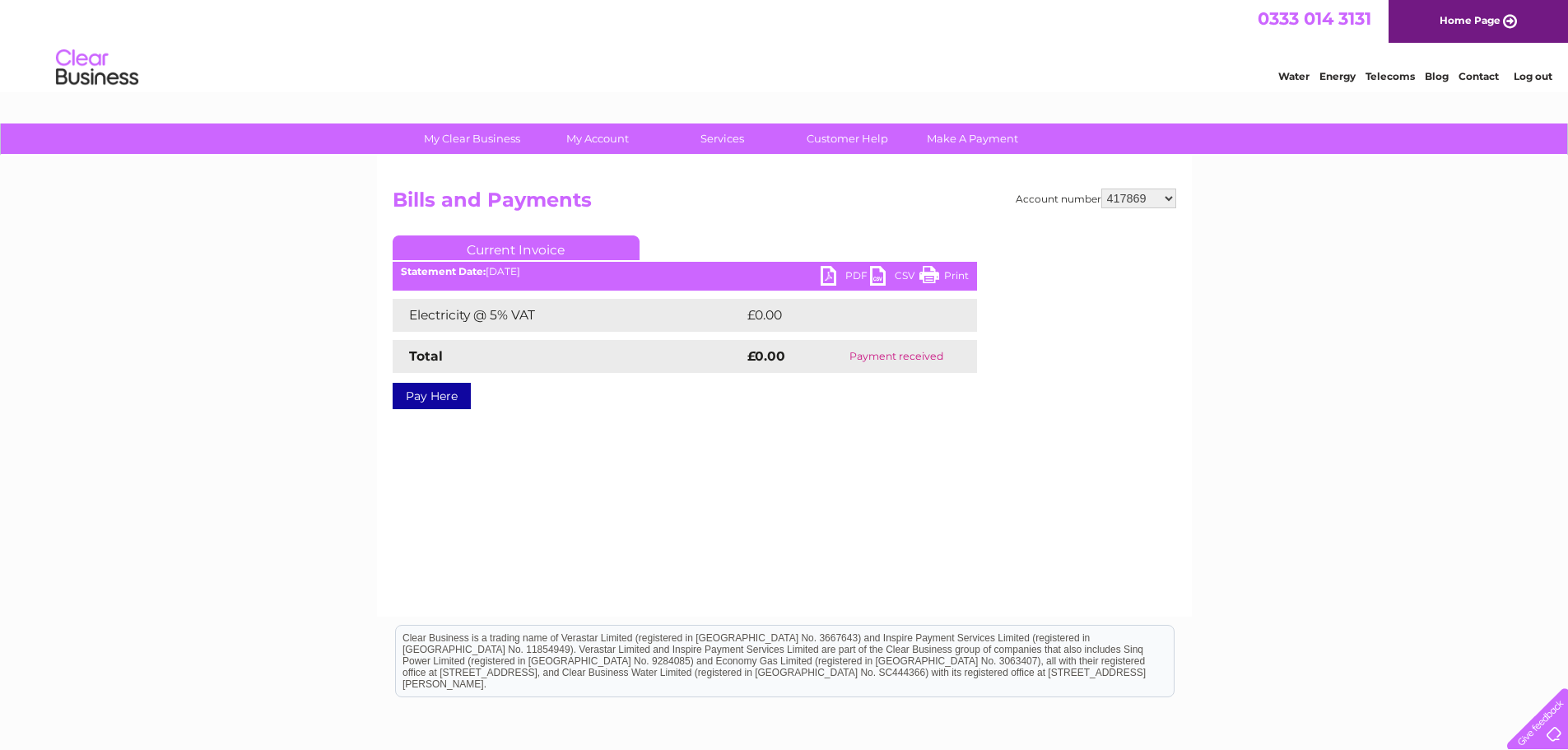
click at [1170, 192] on select "299391 299395 318977 378624 382461 412768 414717 415955 415972 415978 416484 41…" at bounding box center [1139, 199] width 75 height 20
select select "420515"
click at [1101, 189] on select "299391 299395 318977 378624 382461 412768 414717 415955 415972 415978 416484 41…" at bounding box center [1139, 199] width 75 height 20
click at [1169, 199] on select "299391 299395 318977 378624 382461 412768 414717 415955 415972 415978 416484 41…" at bounding box center [1139, 199] width 75 height 20
select select "420523"
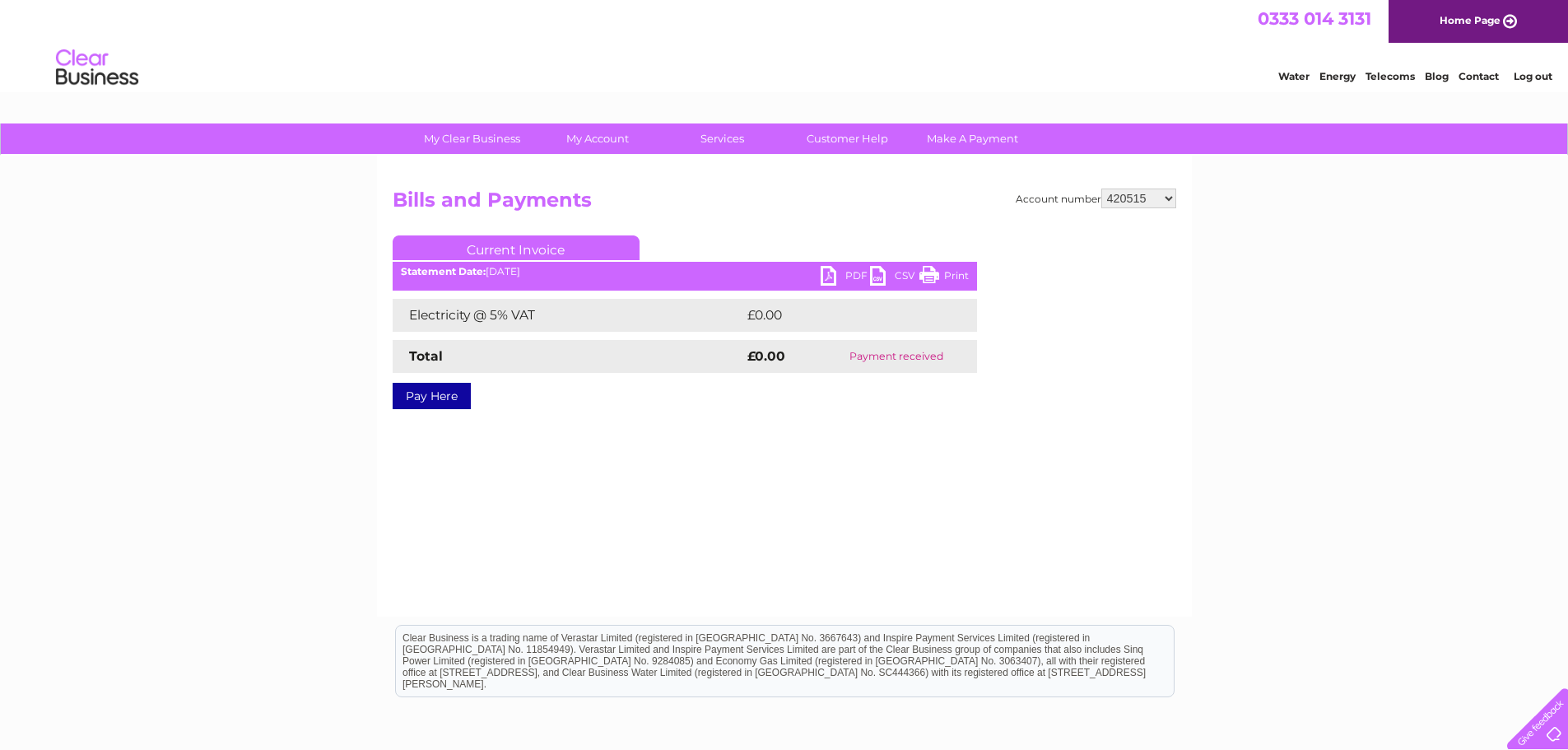
click at [1101, 189] on select "299391 299395 318977 378624 382461 412768 414717 415955 415972 415978 416484 41…" at bounding box center [1139, 199] width 75 height 20
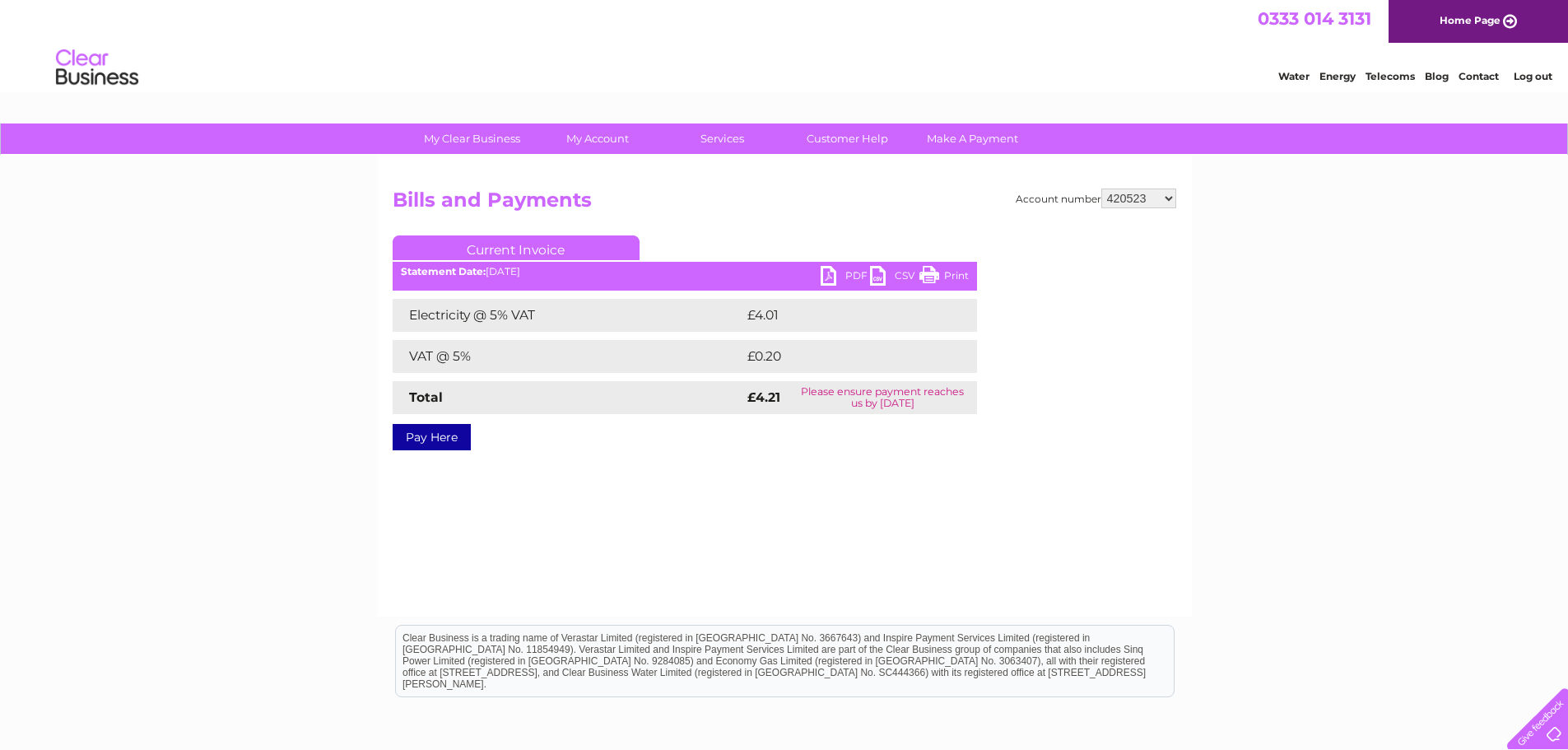
click at [824, 273] on link "PDF" at bounding box center [845, 278] width 49 height 24
click at [1163, 197] on select "299391 299395 318977 378624 382461 412768 414717 415955 415972 415978 416484 41…" at bounding box center [1139, 199] width 75 height 20
select select "420586"
click at [1101, 189] on select "299391 299395 318977 378624 382461 412768 414717 415955 415972 415978 416484 41…" at bounding box center [1139, 199] width 75 height 20
click at [829, 275] on link "PDF" at bounding box center [845, 278] width 49 height 24
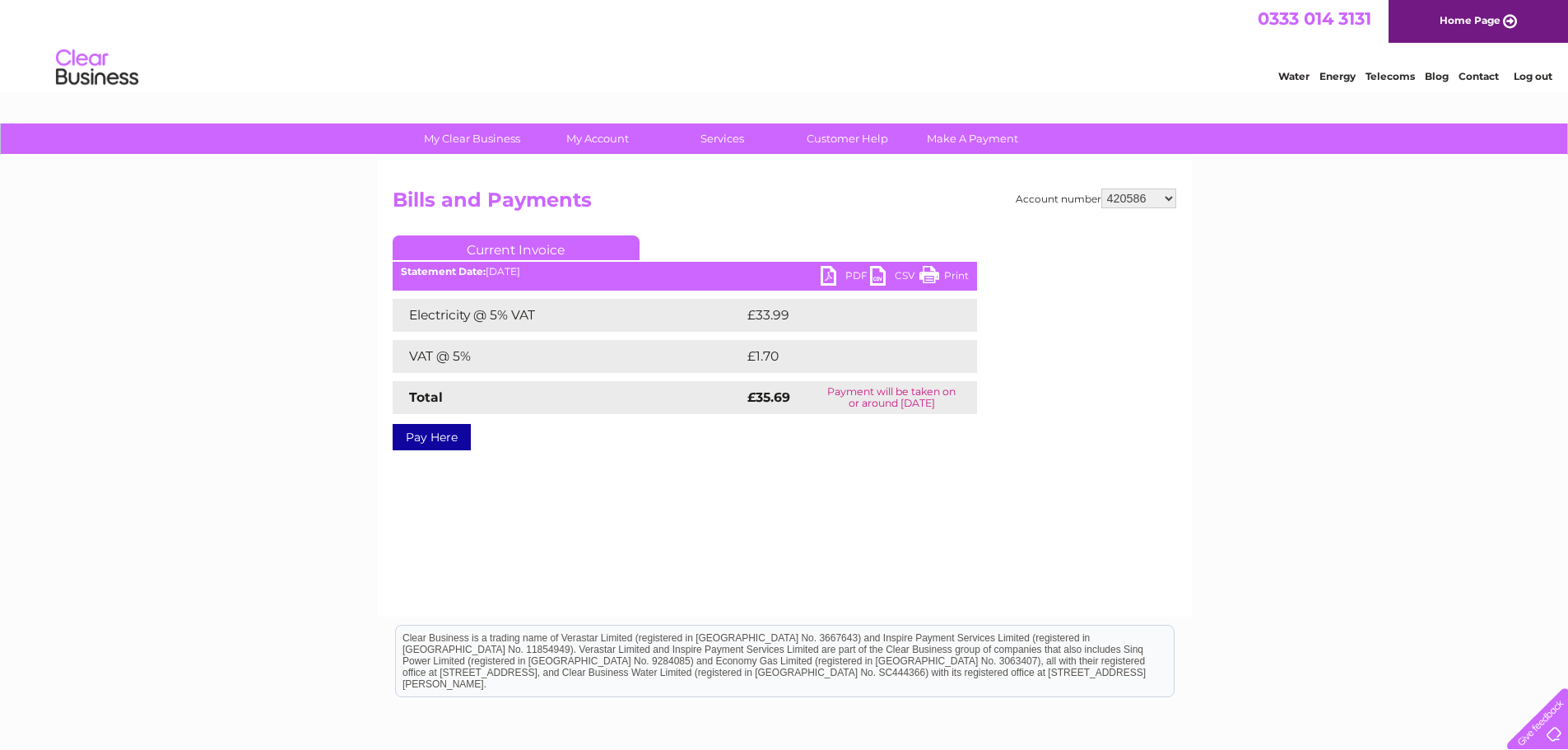
click at [1168, 192] on select "299391 299395 318977 378624 382461 412768 414717 415955 415972 415978 416484 41…" at bounding box center [1139, 199] width 75 height 20
select select "424738"
click at [1101, 189] on select "299391 299395 318977 378624 382461 412768 414717 415955 415972 415978 416484 41…" at bounding box center [1139, 199] width 75 height 20
click at [828, 282] on link "PDF" at bounding box center [845, 278] width 49 height 24
click at [1173, 193] on select "299391 299395 318977 378624 382461 412768 414717 415955 415972 415978 416484 41…" at bounding box center [1139, 199] width 75 height 20
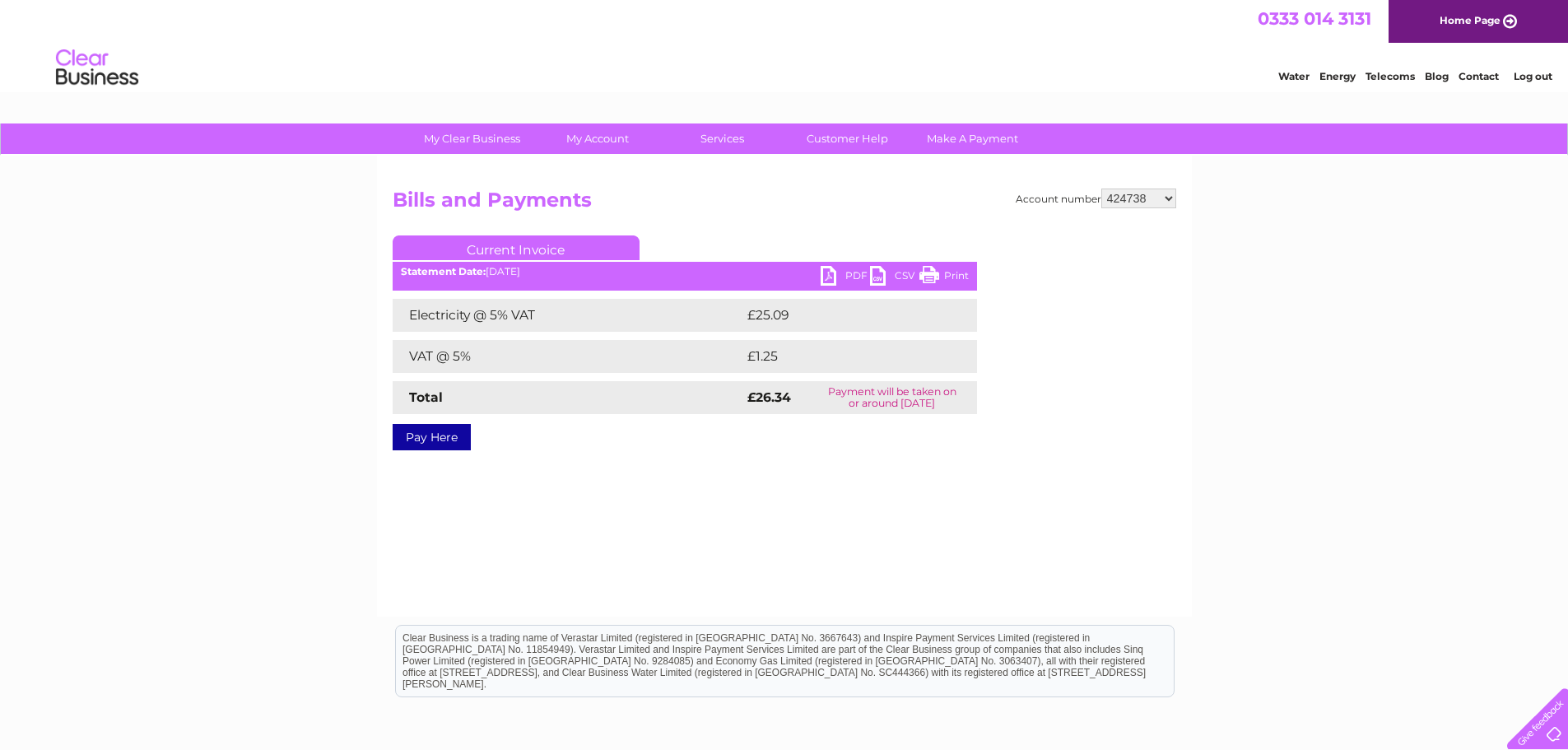
select select "424739"
click at [1101, 189] on select "299391 299395 318977 378624 382461 412768 414717 415955 415972 415978 416484 41…" at bounding box center [1139, 199] width 75 height 20
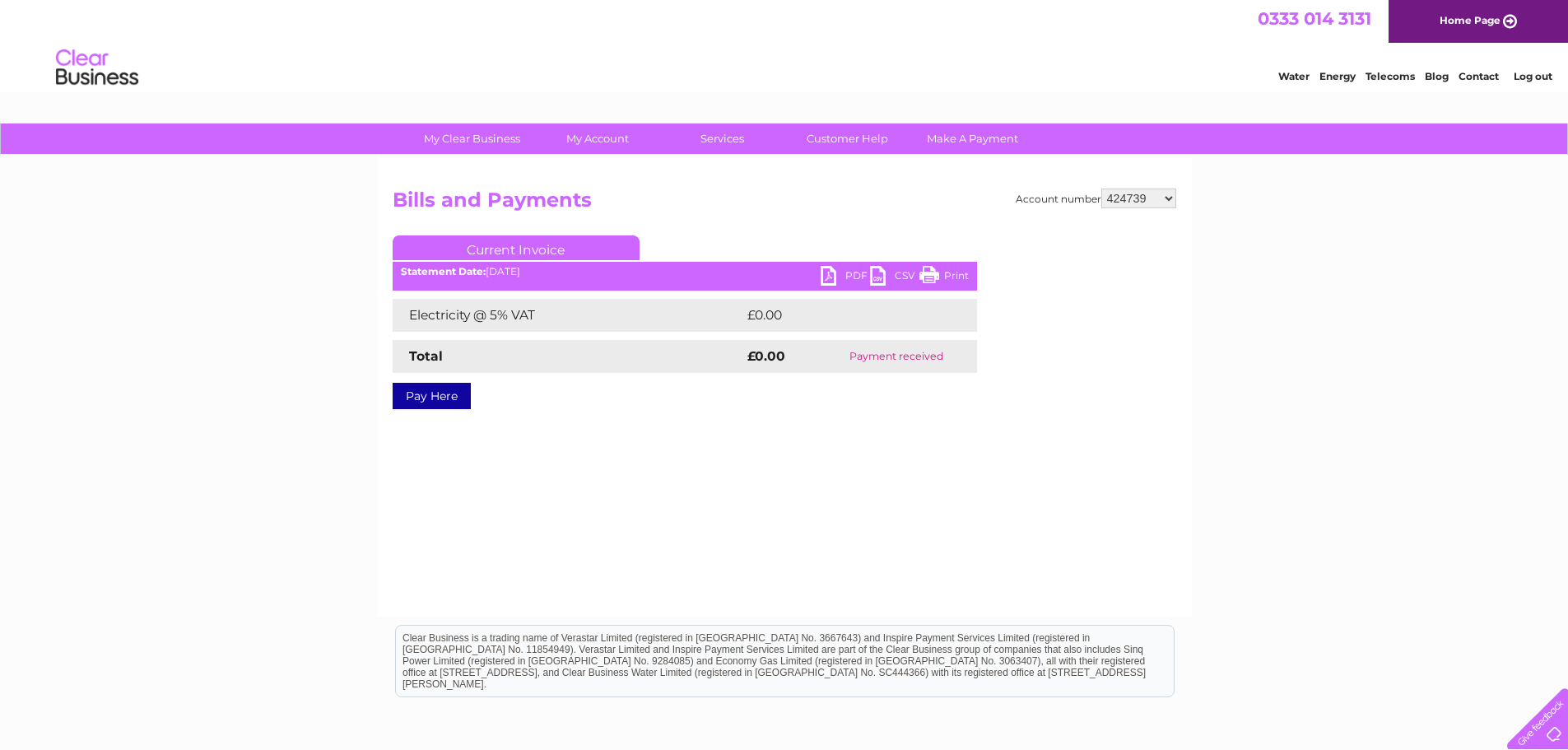
click at [1169, 199] on select "299391 299395 318977 378624 382461 412768 414717 415955 415972 415978 416484 41…" at bounding box center [1139, 199] width 75 height 20
select select "424741"
click at [1101, 189] on select "299391 299395 318977 378624 382461 412768 414717 415955 415972 415978 416484 41…" at bounding box center [1139, 199] width 75 height 20
click at [1171, 196] on select "299391 299395 318977 378624 382461 412768 414717 415955 415972 415978 416484 41…" at bounding box center [1139, 199] width 75 height 20
click at [1169, 196] on select "299391 299395 318977 378624 382461 412768 414717 415955 415972 415978 416484 41…" at bounding box center [1139, 199] width 75 height 20
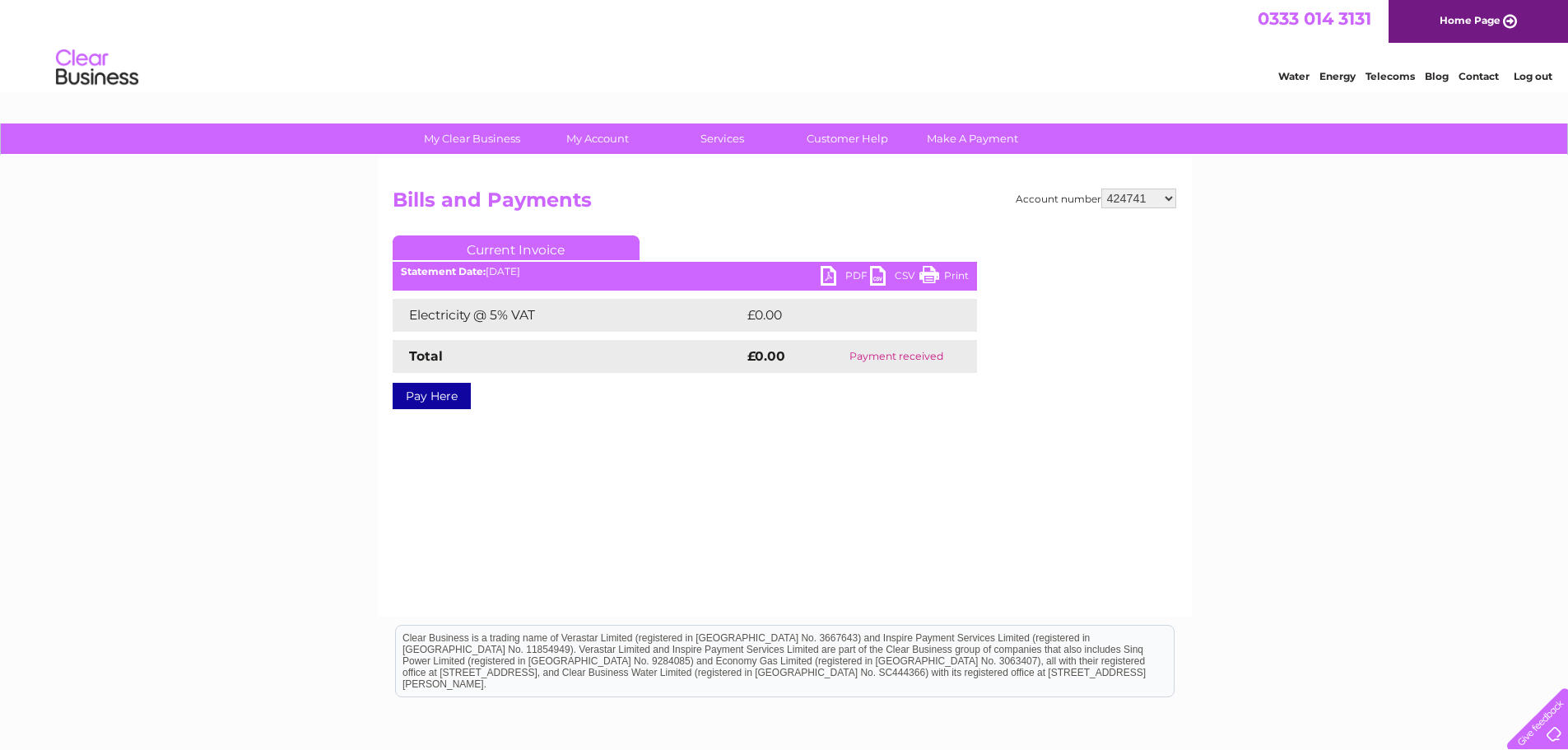
scroll to position [82, 0]
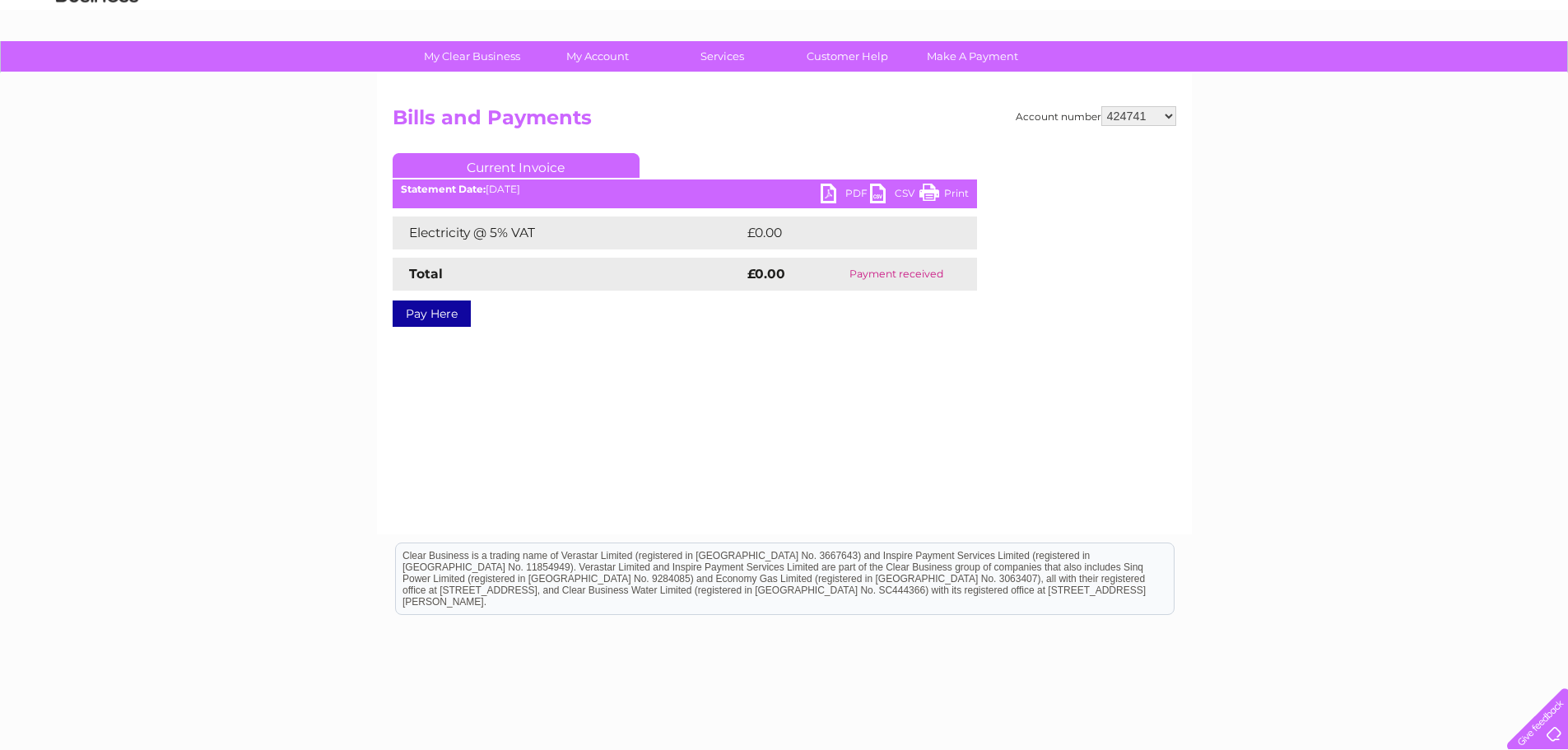
click at [1170, 116] on select "299391 299395 318977 378624 382461 412768 414717 415955 415972 415978 416484 41…" at bounding box center [1139, 116] width 75 height 20
select select "424743"
click at [1101, 106] on select "299391 299395 318977 378624 382461 412768 414717 415955 415972 415978 416484 41…" at bounding box center [1139, 116] width 75 height 20
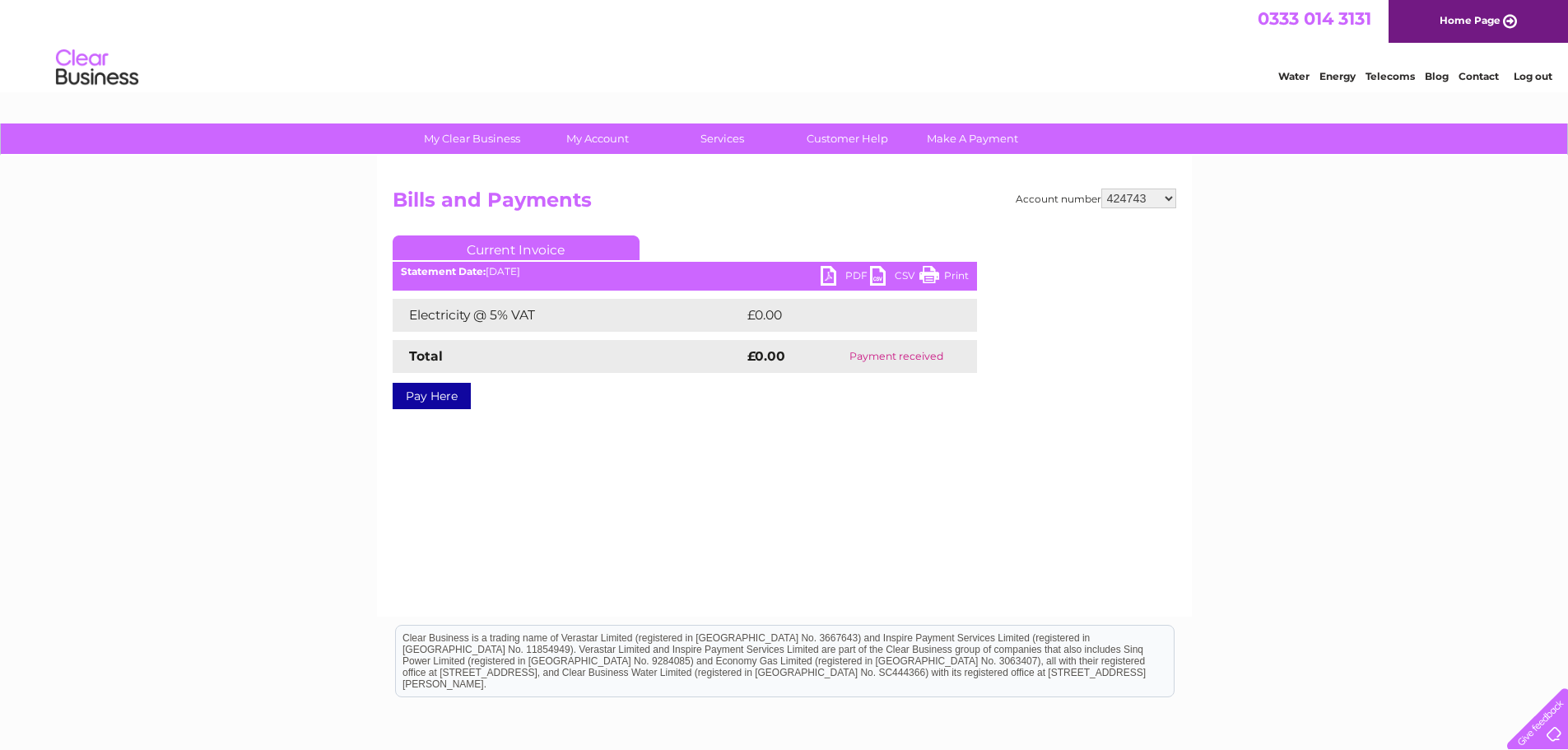
click at [1166, 196] on select "299391 299395 318977 378624 382461 412768 414717 415955 415972 415978 416484 41…" at bounding box center [1139, 199] width 75 height 20
select select "424745"
click at [1101, 189] on select "299391 299395 318977 378624 382461 412768 414717 415955 415972 415978 416484 41…" at bounding box center [1139, 199] width 75 height 20
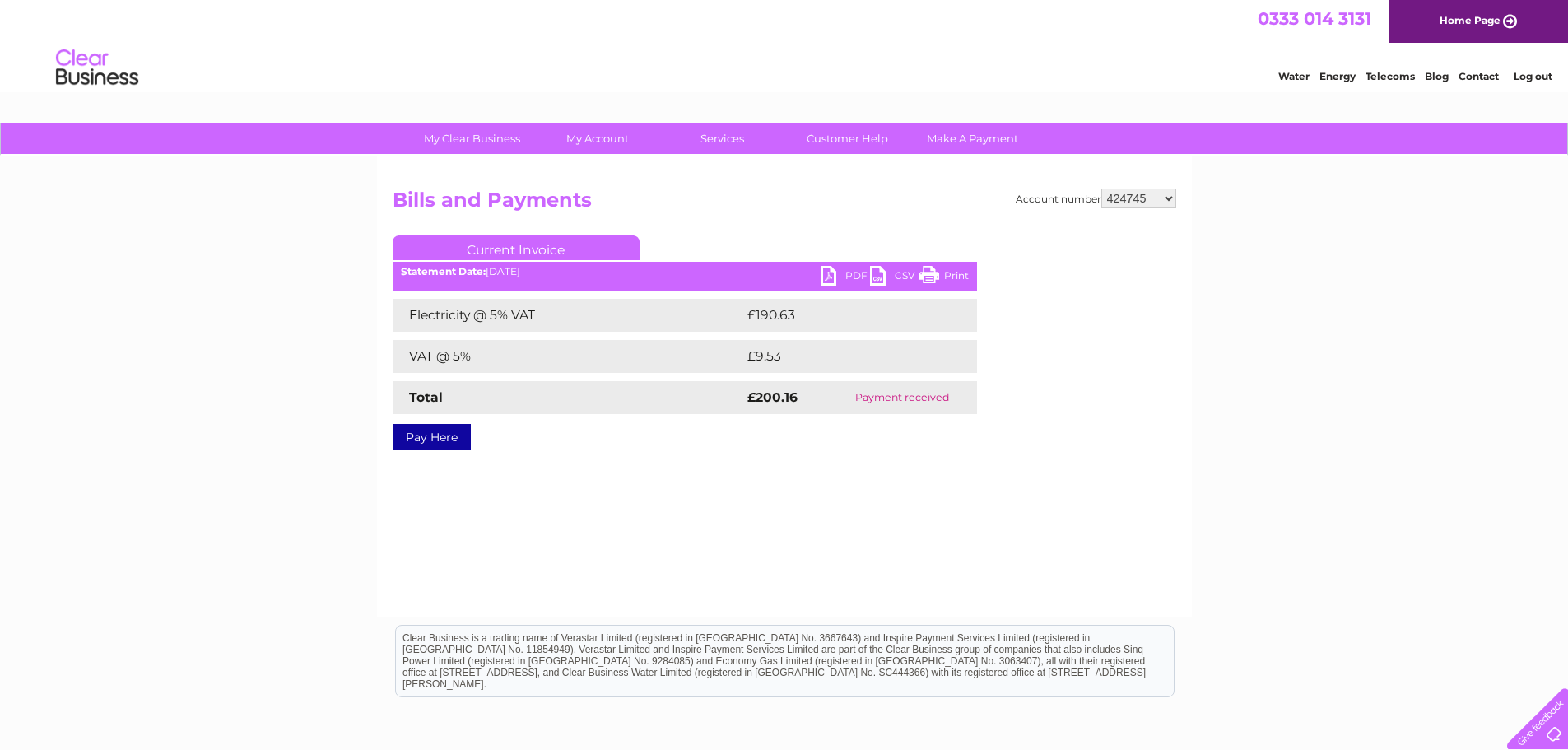
click at [832, 281] on link "PDF" at bounding box center [845, 278] width 49 height 24
click at [1174, 192] on select "299391 299395 318977 378624 382461 412768 414717 415955 415972 415978 416484 41…" at bounding box center [1139, 199] width 75 height 20
select select "424751"
click at [1101, 189] on select "299391 299395 318977 378624 382461 412768 414717 415955 415972 415978 416484 41…" at bounding box center [1139, 199] width 75 height 20
click at [826, 278] on link "PDF" at bounding box center [845, 278] width 49 height 24
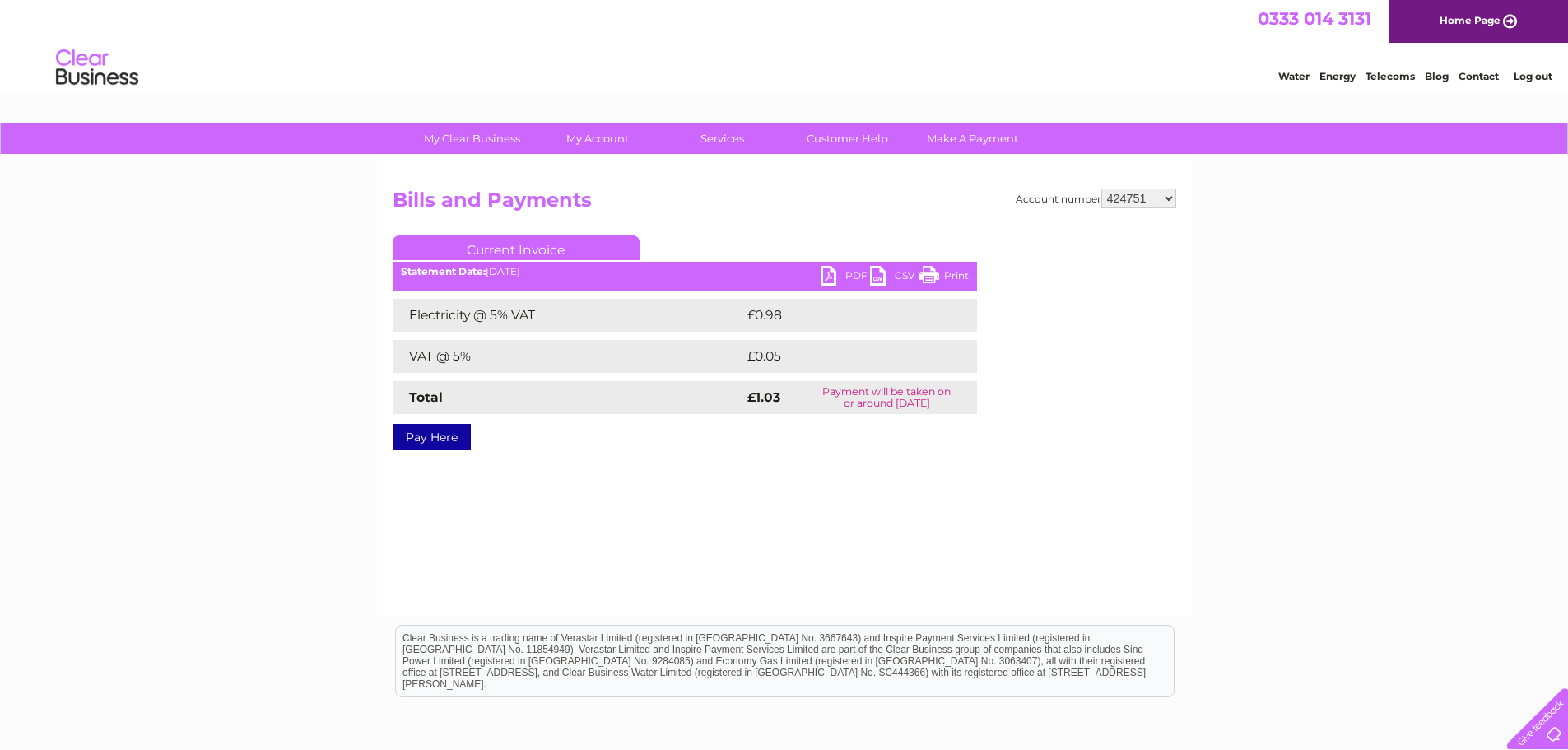
click at [1171, 192] on select "299391 299395 318977 378624 382461 412768 414717 415955 415972 415978 416484 41…" at bounding box center [1139, 199] width 75 height 20
select select "426568"
click at [1101, 189] on select "299391 299395 318977 378624 382461 412768 414717 415955 415972 415978 416484 41…" at bounding box center [1139, 199] width 75 height 20
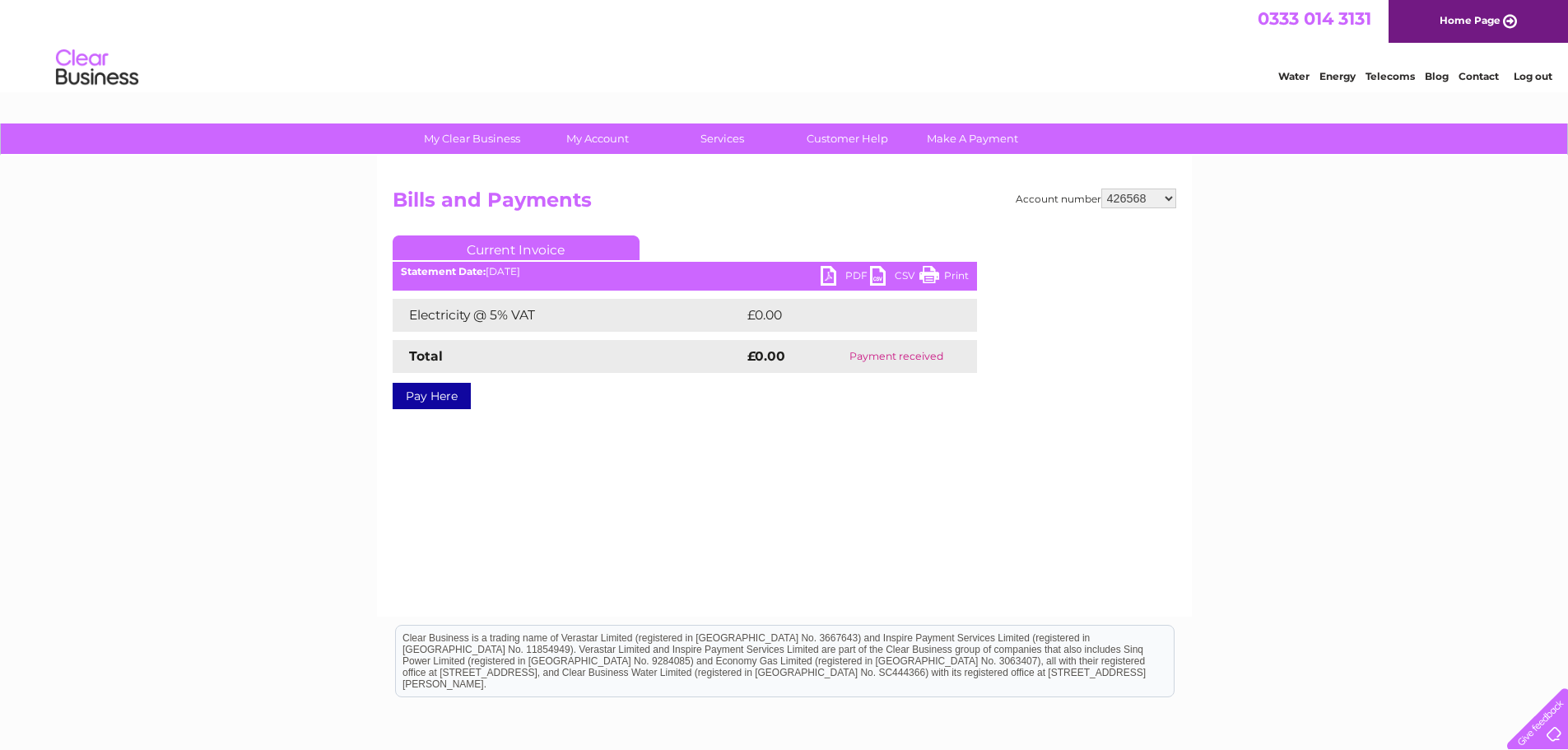
click at [1166, 194] on select "299391 299395 318977 378624 382461 412768 414717 415955 415972 415978 416484 41…" at bounding box center [1139, 199] width 75 height 20
select select "426570"
click at [1101, 189] on select "299391 299395 318977 378624 382461 412768 414717 415955 415972 415978 416484 41…" at bounding box center [1139, 199] width 75 height 20
click at [1171, 194] on select "299391 299395 318977 378624 382461 412768 414717 415955 415972 415978 416484 41…" at bounding box center [1139, 199] width 75 height 20
select select "426573"
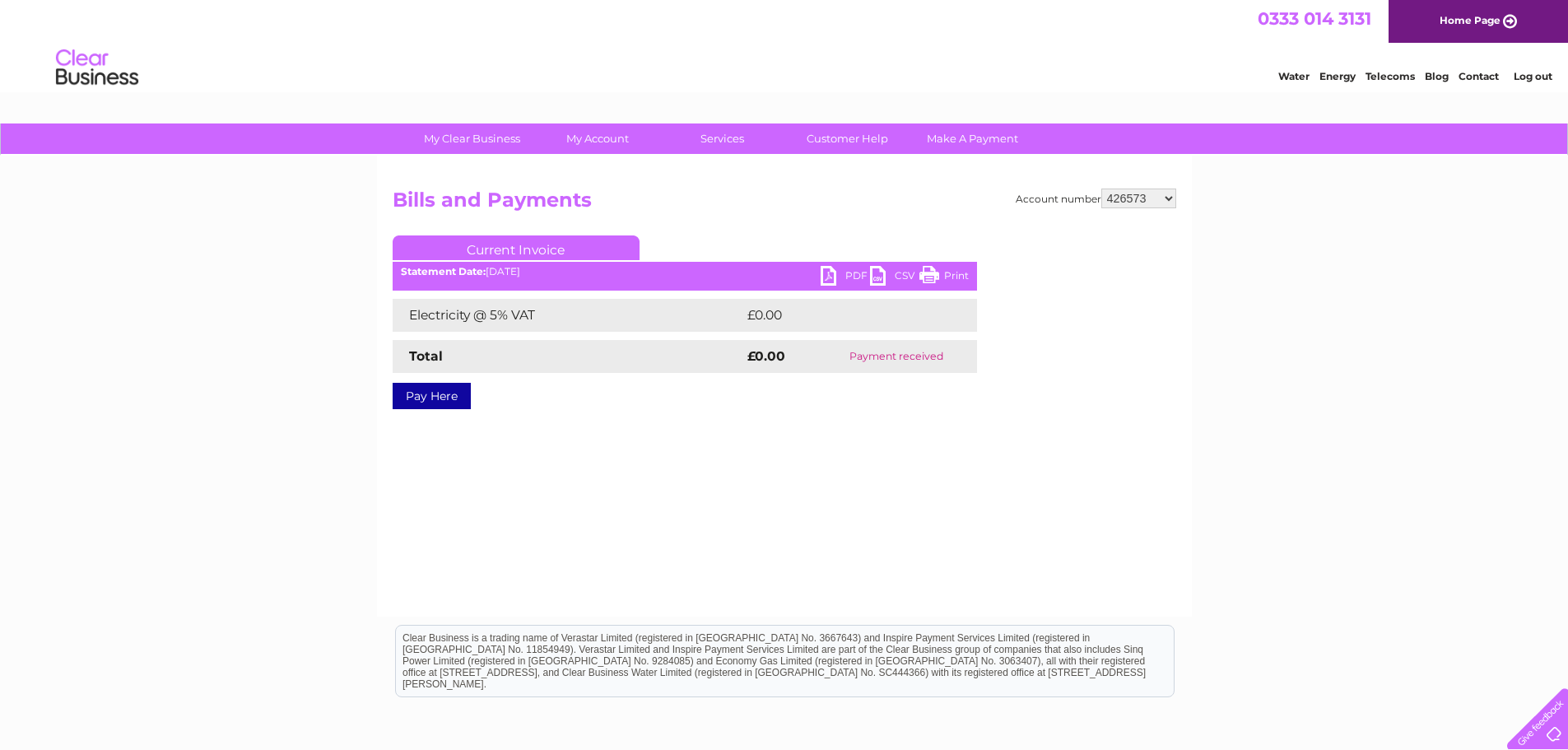
click at [1101, 189] on select "299391 299395 318977 378624 382461 412768 414717 415955 415972 415978 416484 41…" at bounding box center [1139, 199] width 75 height 20
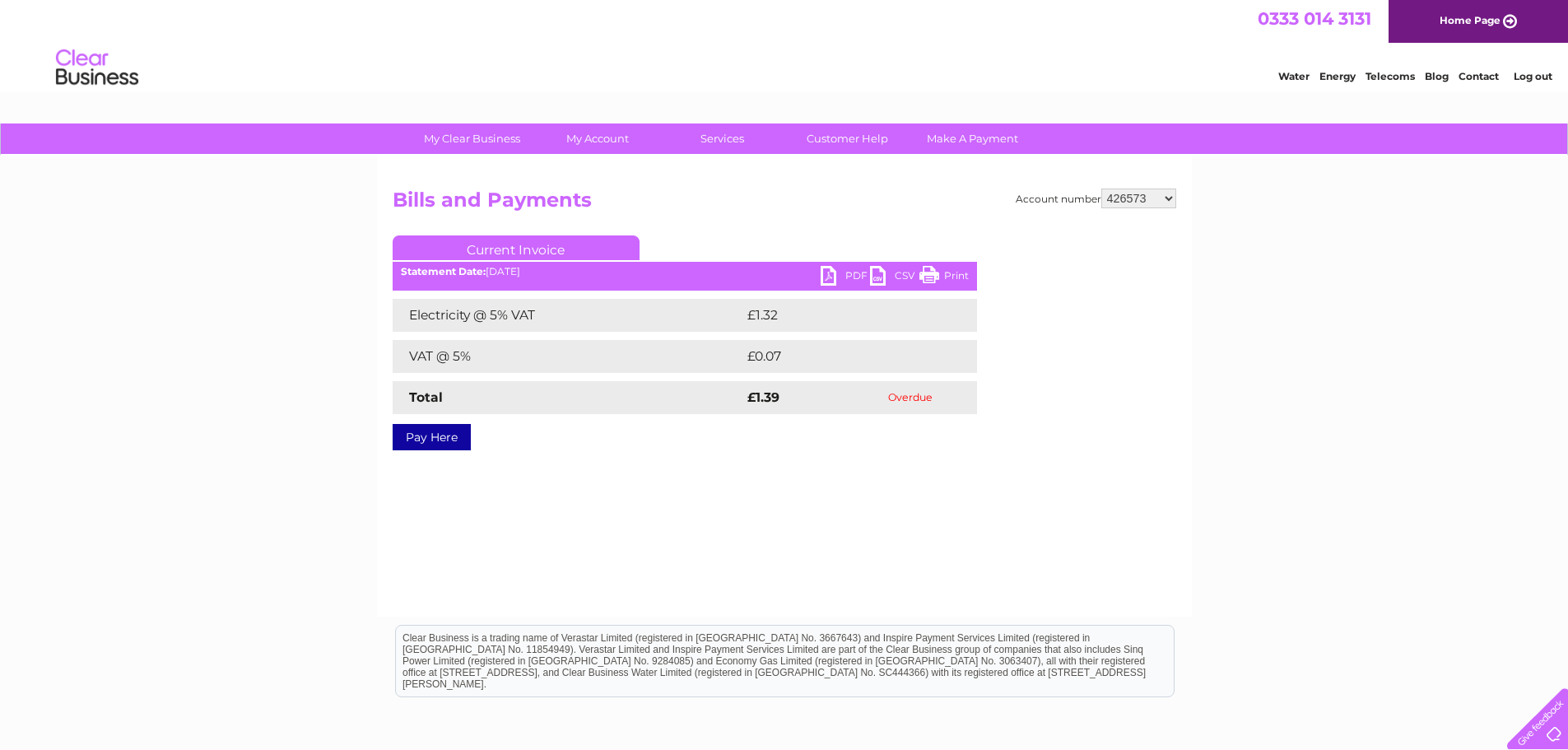
click at [821, 273] on link "PDF" at bounding box center [845, 278] width 49 height 24
click at [1166, 197] on select "299391 299395 318977 378624 382461 412768 414717 415955 415972 415978 416484 41…" at bounding box center [1139, 199] width 75 height 20
select select "437340"
click at [1101, 189] on select "299391 299395 318977 378624 382461 412768 414717 415955 415972 415978 416484 41…" at bounding box center [1139, 199] width 75 height 20
click at [825, 281] on link "PDF" at bounding box center [845, 278] width 49 height 24
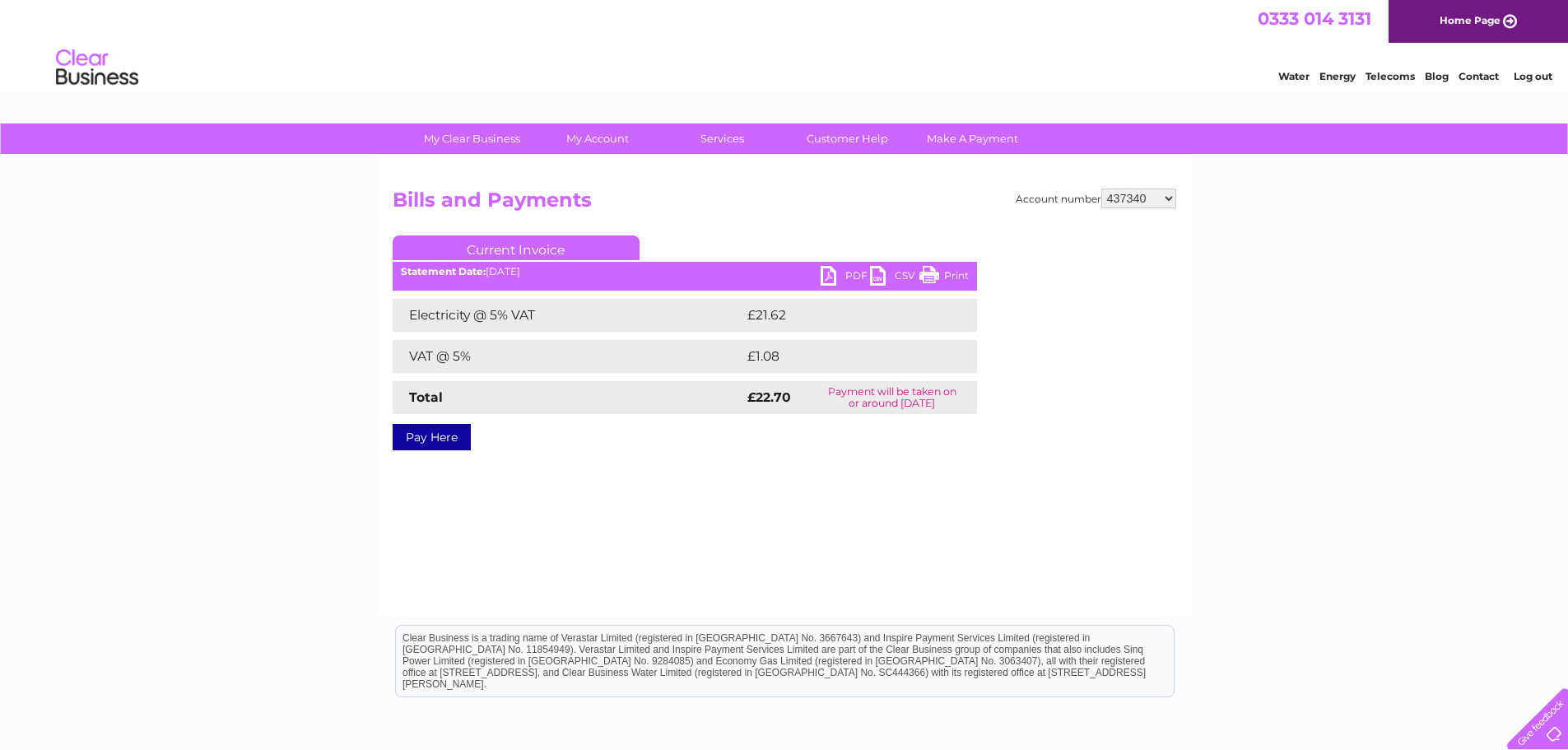
click at [1174, 196] on select "299391 299395 318977 378624 382461 412768 414717 415955 415972 415978 416484 41…" at bounding box center [1139, 199] width 75 height 20
select select "437957"
click at [1101, 189] on select "299391 299395 318977 378624 382461 412768 414717 415955 415972 415978 416484 41…" at bounding box center [1139, 199] width 75 height 20
click at [826, 273] on link "PDF" at bounding box center [845, 278] width 49 height 24
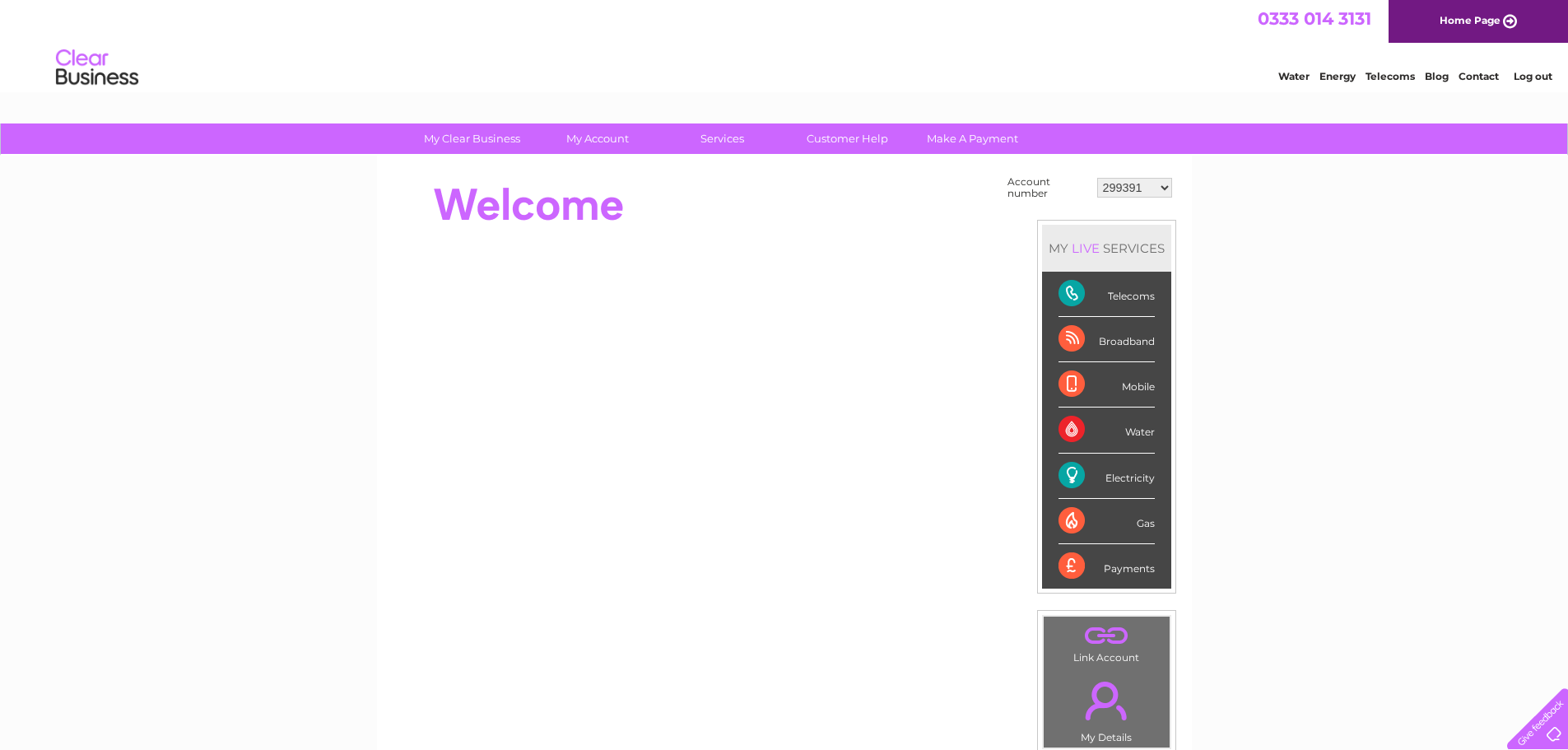
click at [1165, 190] on select "299391 299395 318977 378624 382461 412768 414717 415955 415972 415978 416484 41…" at bounding box center [1134, 188] width 75 height 20
click at [1157, 182] on select "299391 299395 318977 378624 382461 412768 414717 415955 415972 415978 416484 41…" at bounding box center [1134, 188] width 75 height 20
click at [1156, 182] on select "299391 299395 318977 378624 382461 412768 414717 415955 415972 415978 416484 41…" at bounding box center [1134, 188] width 75 height 20
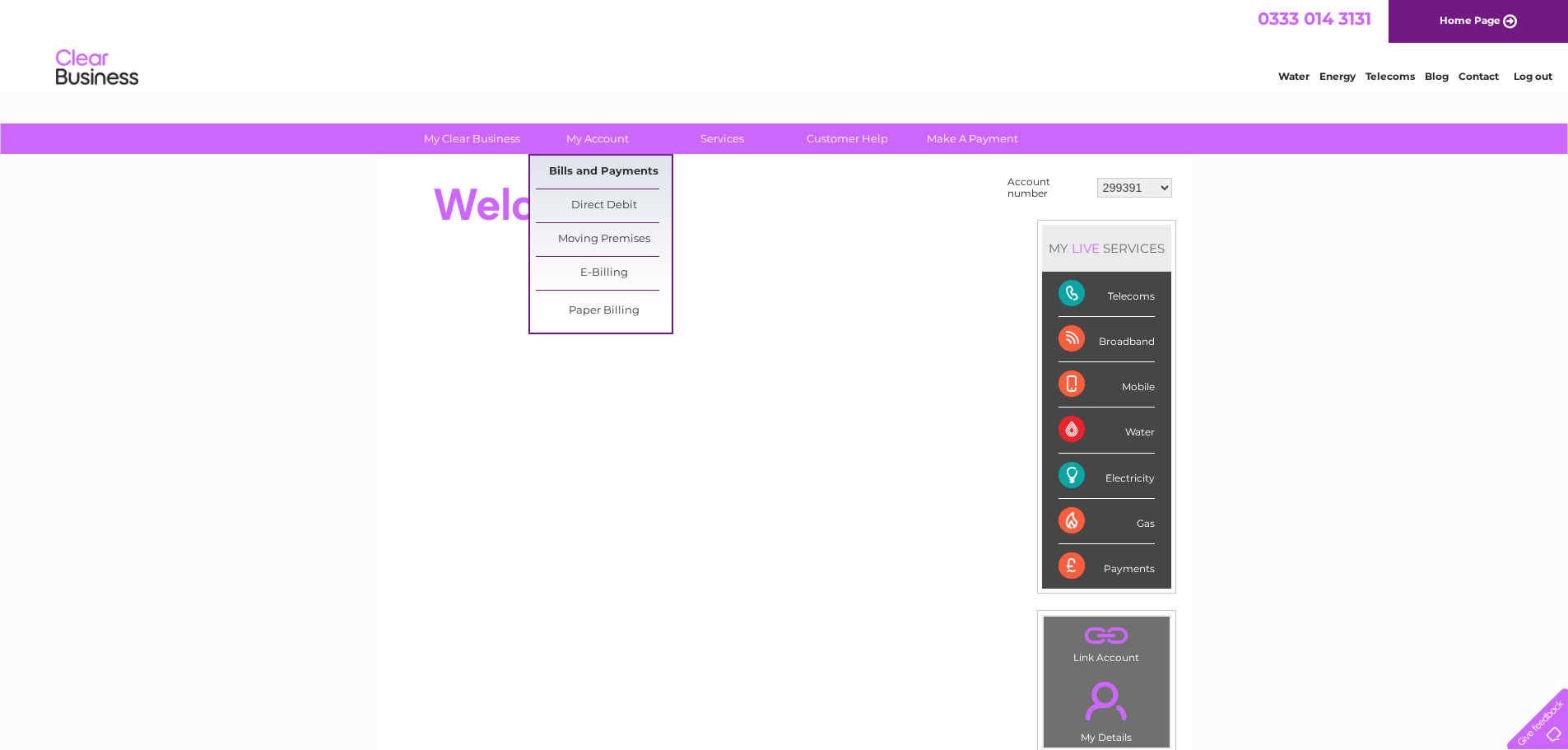
click at [594, 168] on link "Bills and Payments" at bounding box center [604, 172] width 136 height 33
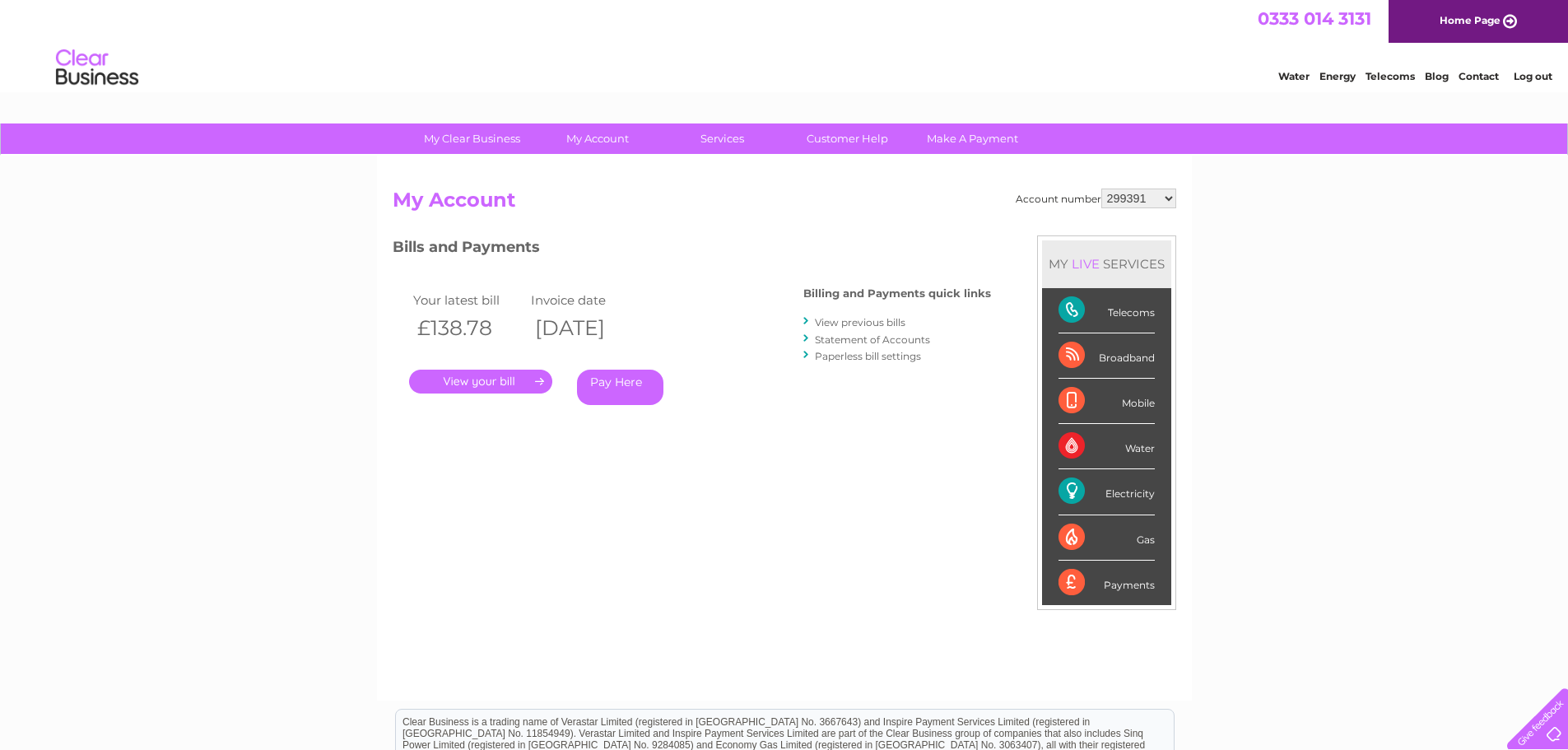
click at [1169, 198] on select "299391 299395 318977 378624 382461 412768 414717 415955 415972 415978 416484 41…" at bounding box center [1139, 199] width 75 height 20
click at [1167, 200] on select "299391 299395 318977 378624 382461 412768 414717 415955 415972 415978 416484 41…" at bounding box center [1139, 199] width 75 height 20
select select "437957"
click at [1101, 189] on select "299391 299395 318977 378624 382461 412768 414717 415955 415972 415978 416484 41…" at bounding box center [1139, 199] width 75 height 20
click at [503, 383] on link "." at bounding box center [481, 381] width 143 height 24
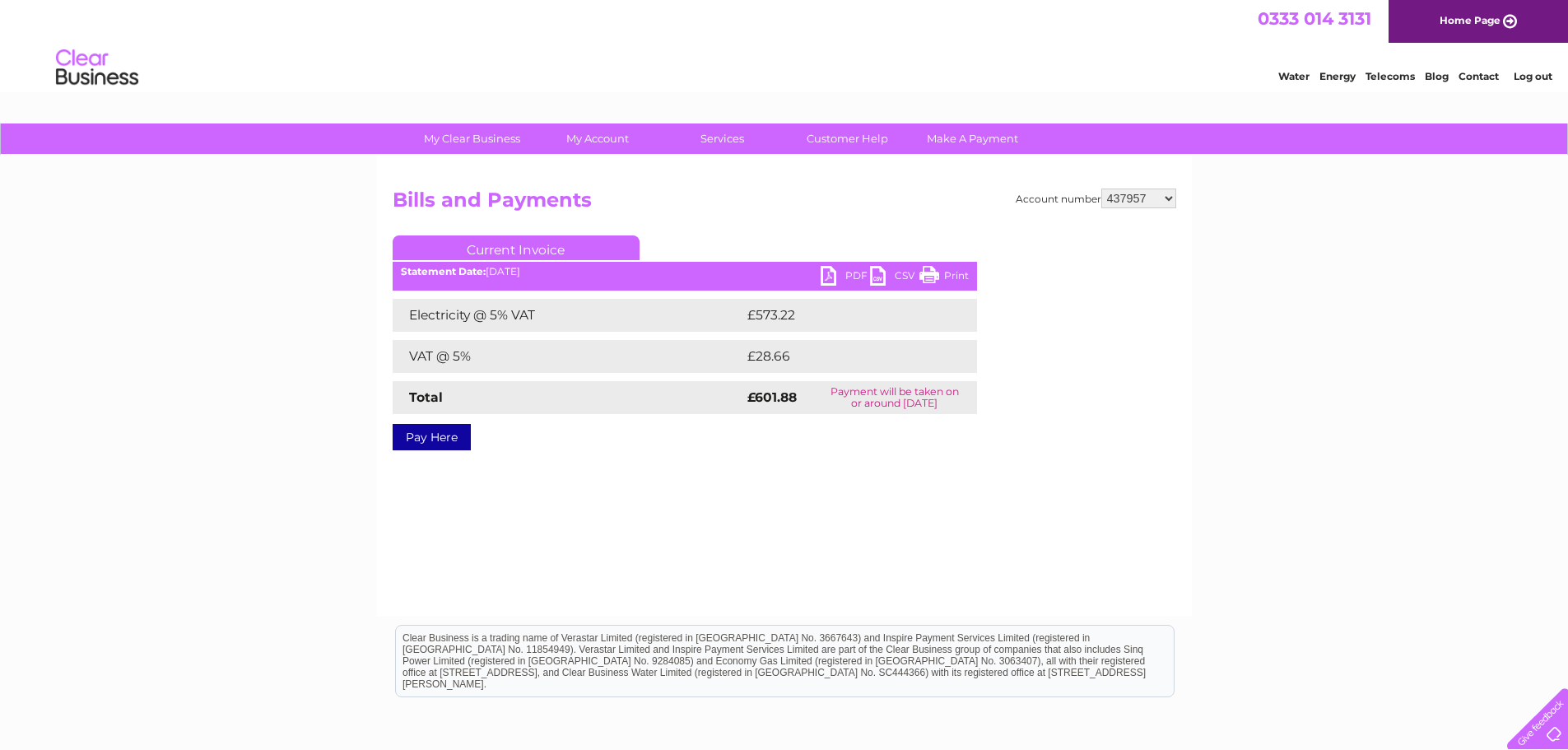
click at [830, 276] on link "PDF" at bounding box center [845, 278] width 49 height 24
click at [1172, 194] on select "299391 299395 318977 378624 382461 412768 414717 415955 415972 415978 416484 41…" at bounding box center [1139, 199] width 75 height 20
click at [1173, 606] on div "Account number 299391 299395 318977 378624 382461 412768 414717 415955 415972 4…" at bounding box center [784, 387] width 815 height 461
click at [1165, 200] on select "299391 299395 318977 378624 382461 412768 414717 415955 415972 415978 416484 41…" at bounding box center [1139, 199] width 75 height 20
select select "439113"
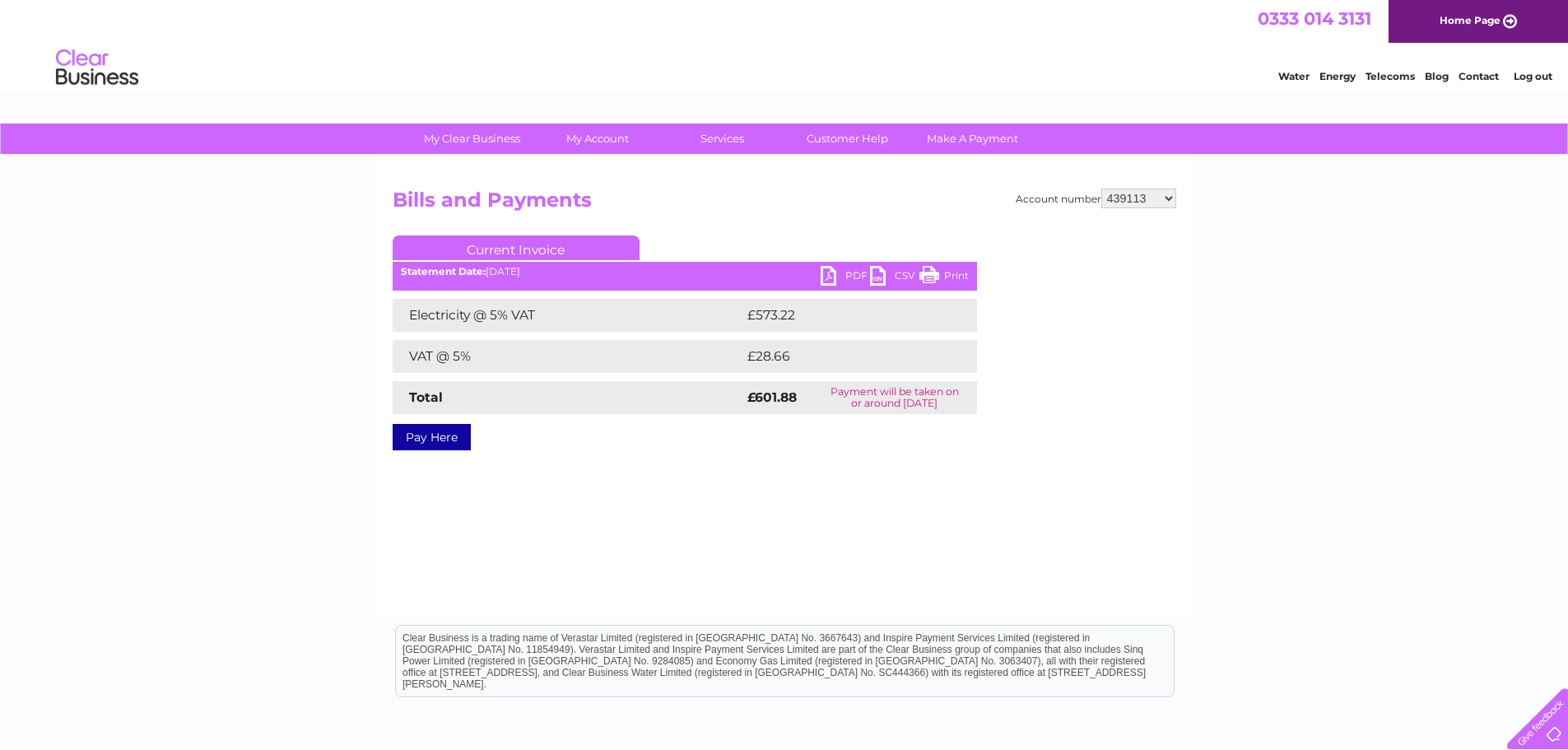
click at [1101, 189] on select "299391 299395 318977 378624 382461 412768 414717 415955 415972 415978 416484 41…" at bounding box center [1139, 199] width 75 height 20
click at [834, 273] on link "PDF" at bounding box center [845, 278] width 49 height 24
click at [1174, 196] on select "299391 299395 318977 378624 382461 412768 414717 415955 415972 415978 416484 41…" at bounding box center [1139, 199] width 75 height 20
select select "439856"
click at [1101, 189] on select "299391 299395 318977 378624 382461 412768 414717 415955 415972 415978 416484 41…" at bounding box center [1139, 199] width 75 height 20
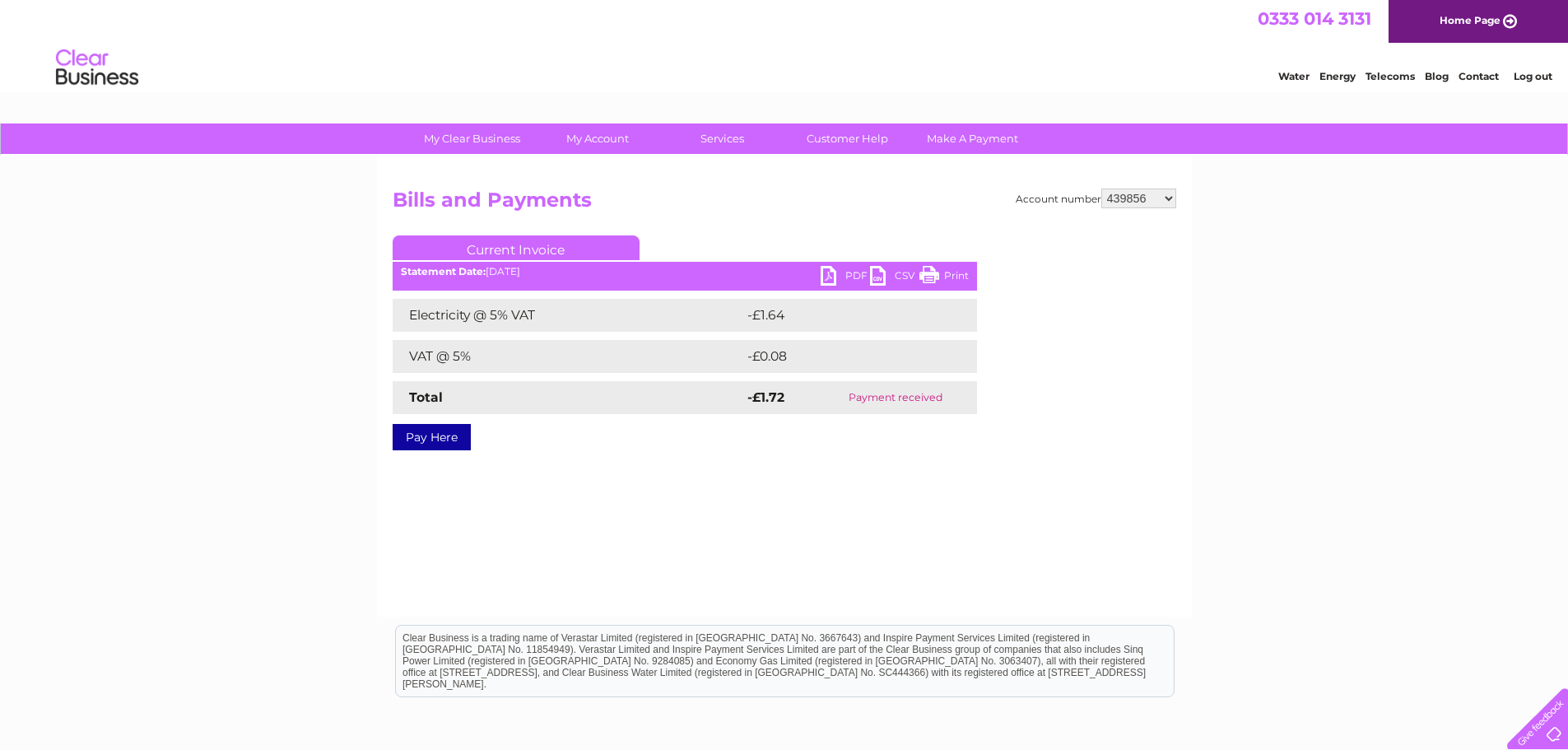
click at [828, 272] on link "PDF" at bounding box center [845, 278] width 49 height 24
click at [1174, 202] on select "299391 299395 318977 378624 382461 412768 414717 415955 415972 415978 416484 41…" at bounding box center [1139, 199] width 75 height 20
select select "439859"
click at [1101, 189] on select "299391 299395 318977 378624 382461 412768 414717 415955 415972 415978 416484 41…" at bounding box center [1139, 199] width 75 height 20
click at [822, 272] on link "PDF" at bounding box center [845, 278] width 49 height 24
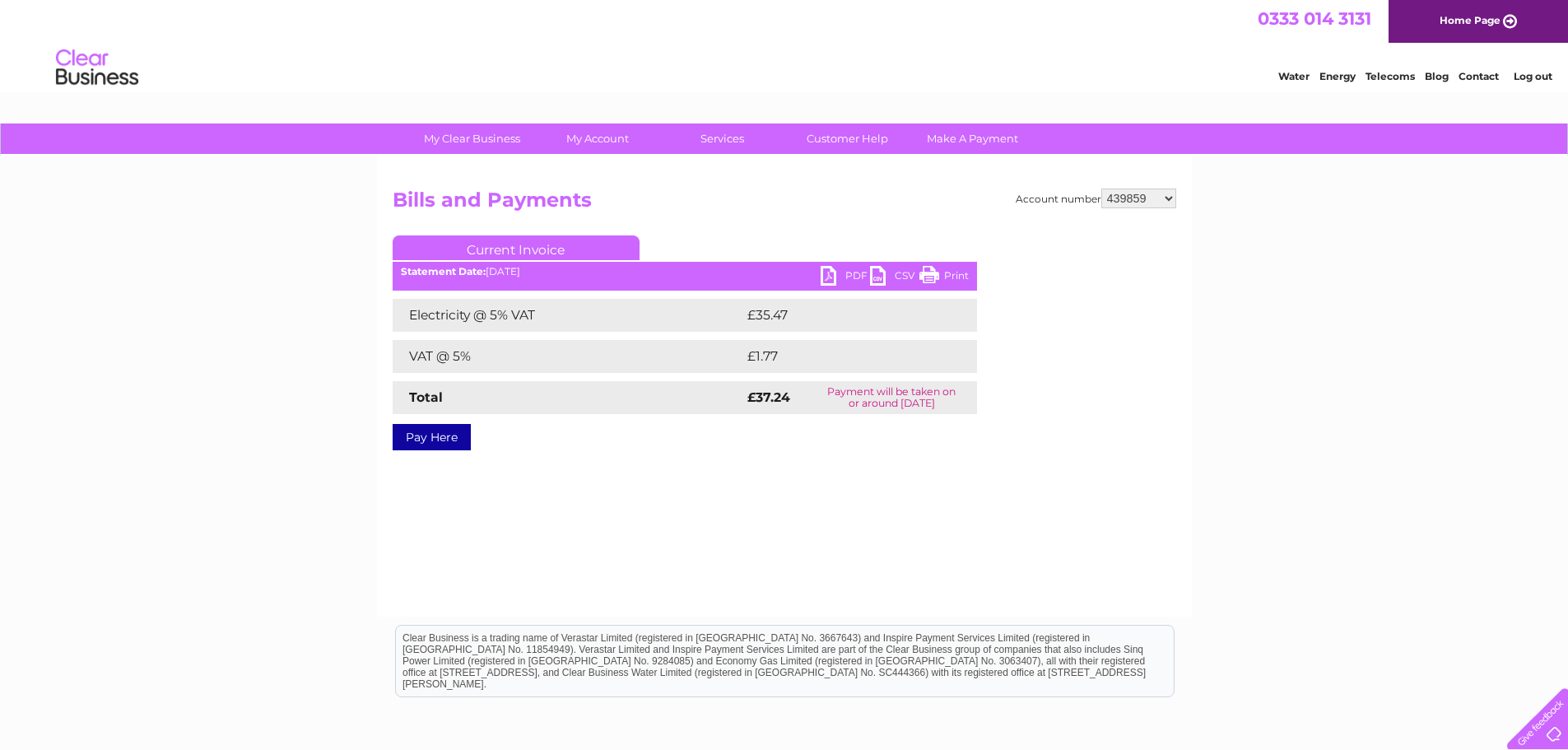
click at [1171, 199] on select "299391 299395 318977 378624 382461 412768 414717 415955 415972 415978 416484 41…" at bounding box center [1139, 199] width 75 height 20
select select "439861"
click at [1101, 189] on select "299391 299395 318977 378624 382461 412768 414717 415955 415972 415978 416484 41…" at bounding box center [1139, 199] width 75 height 20
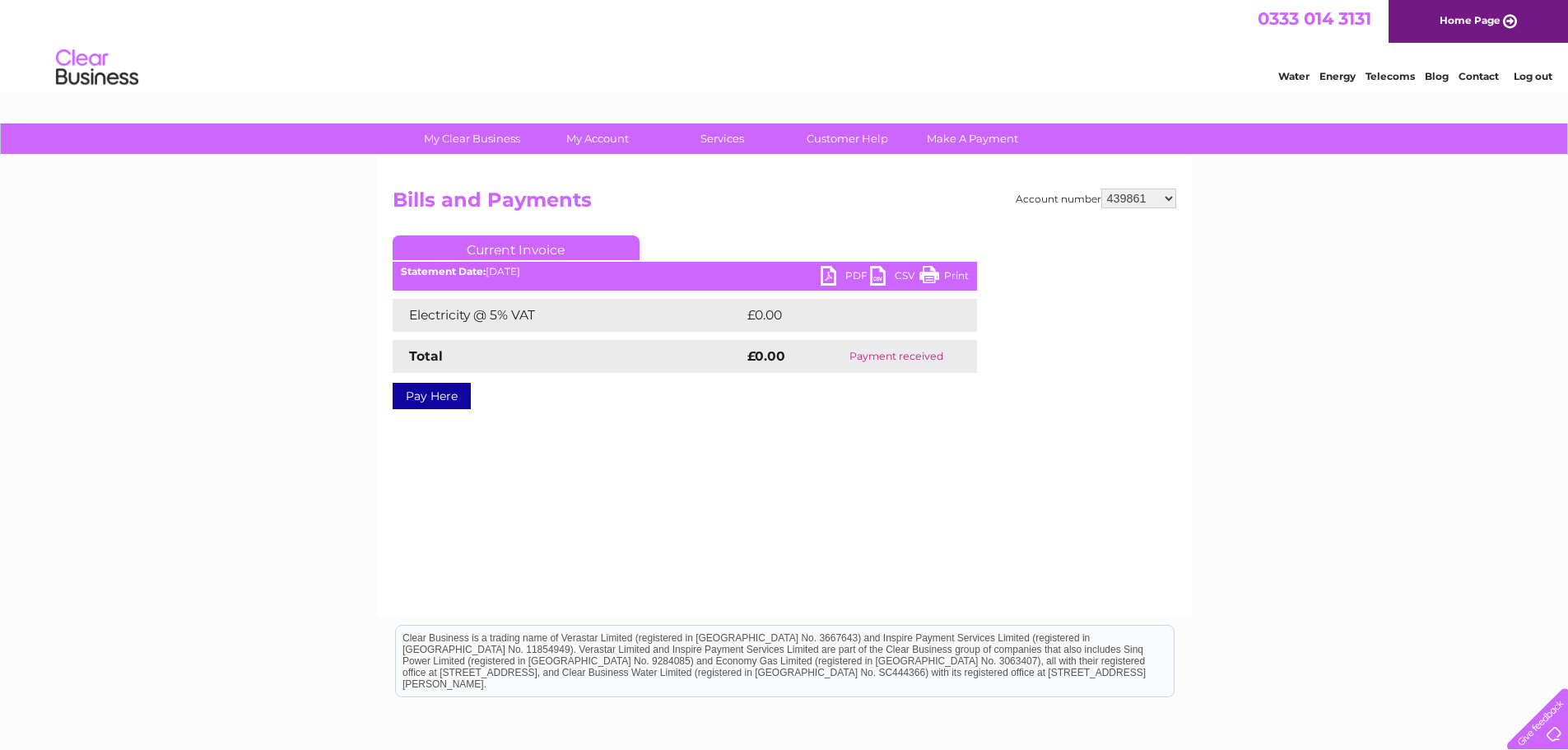
click at [1176, 194] on div "Account number 299391 299395 318977 378624 382461 412768 414717 415955 415972 4…" at bounding box center [784, 387] width 815 height 461
click at [1169, 196] on select "299391 299395 318977 378624 382461 412768 414717 415955 415972 415978 416484 41…" at bounding box center [1139, 199] width 75 height 20
select select "439863"
click at [1101, 189] on select "299391 299395 318977 378624 382461 412768 414717 415955 415972 415978 416484 41…" at bounding box center [1139, 199] width 75 height 20
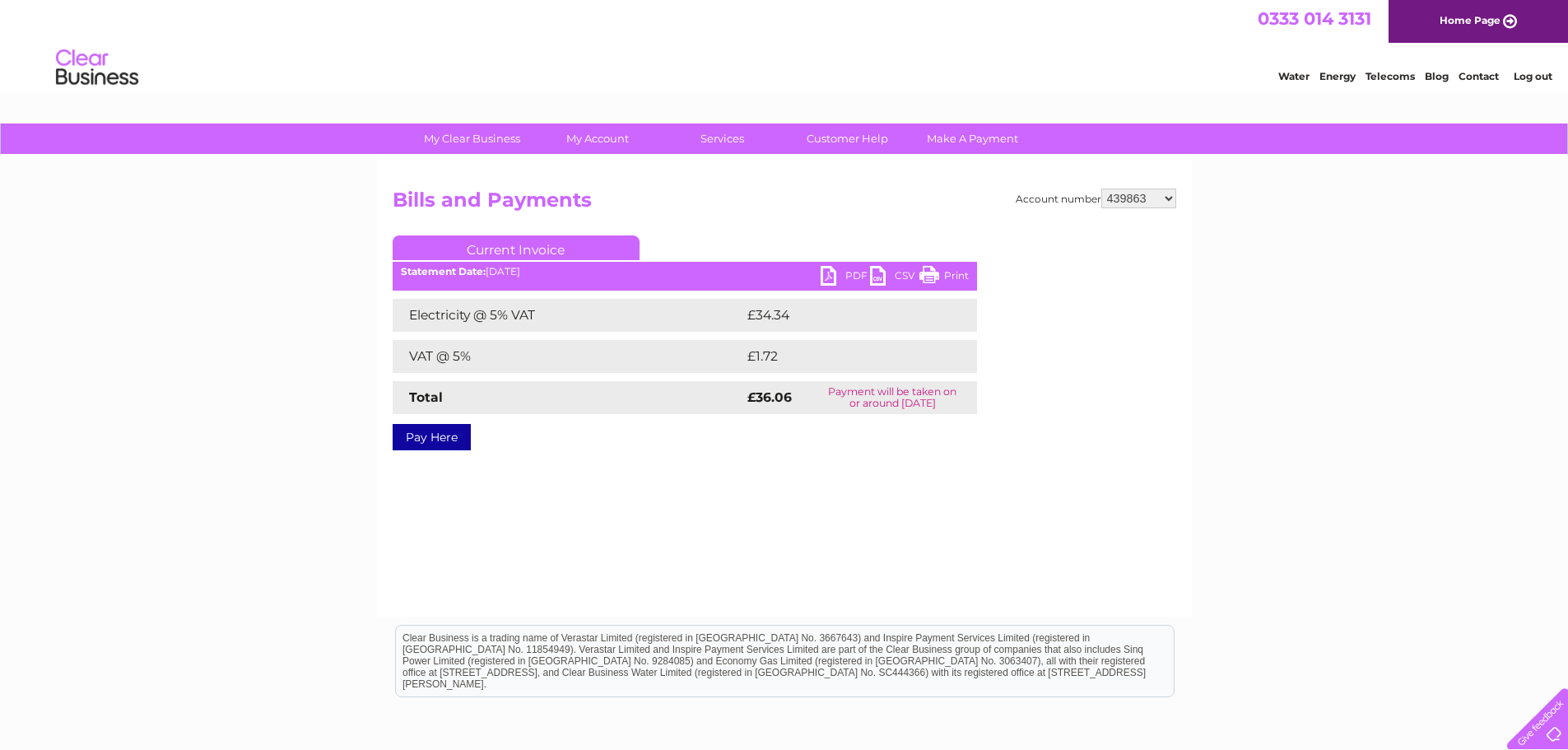
click at [833, 275] on link "PDF" at bounding box center [845, 278] width 49 height 24
click at [1169, 197] on select "299391 299395 318977 378624 382461 412768 414717 415955 415972 415978 416484 41…" at bounding box center [1139, 199] width 75 height 20
select select "439865"
click at [1101, 189] on select "299391 299395 318977 378624 382461 412768 414717 415955 415972 415978 416484 41…" at bounding box center [1139, 199] width 75 height 20
click at [827, 277] on link "PDF" at bounding box center [845, 278] width 49 height 24
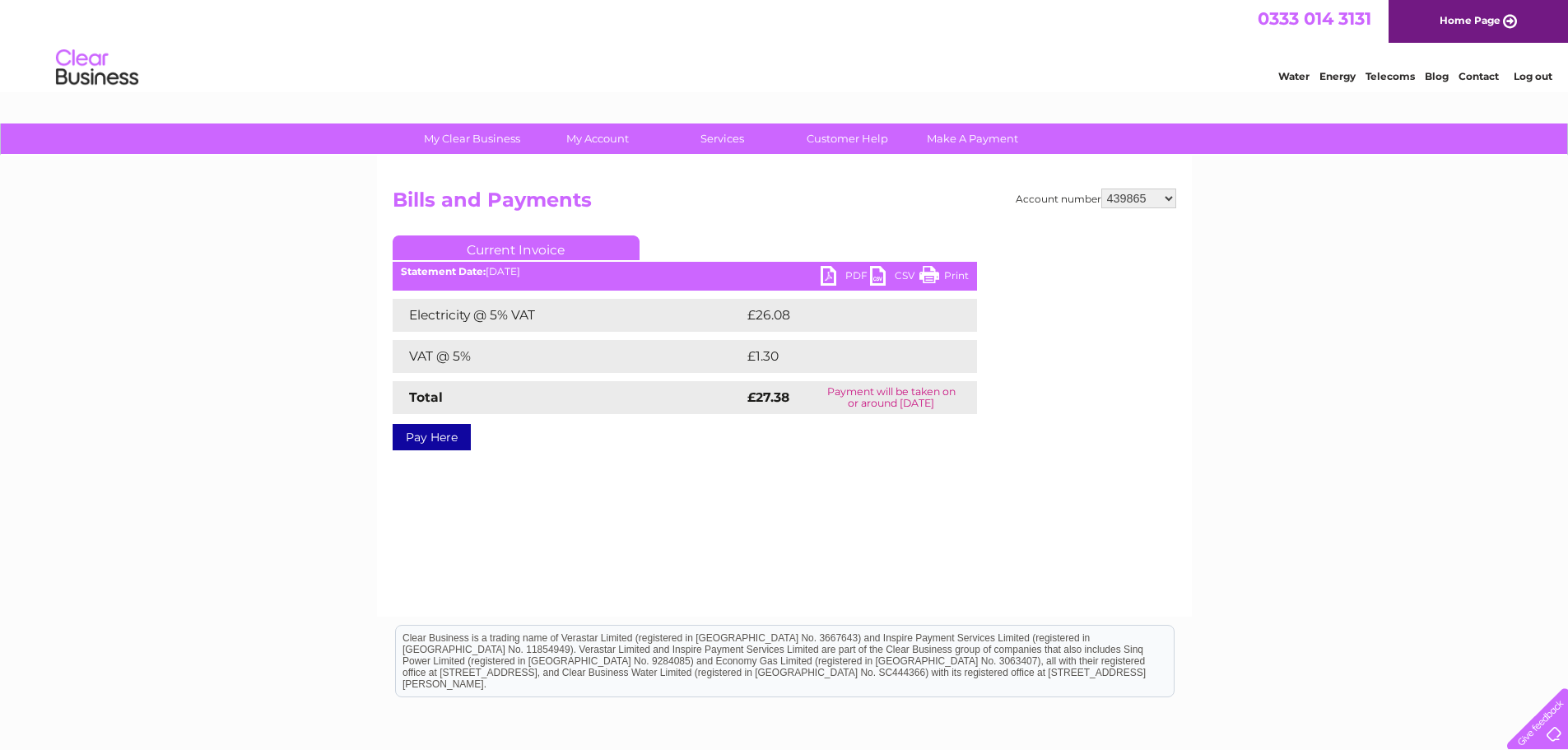
click at [1171, 195] on select "299391 299395 318977 378624 382461 412768 414717 415955 415972 415978 416484 41…" at bounding box center [1139, 199] width 75 height 20
select select "441757"
click at [1101, 189] on select "299391 299395 318977 378624 382461 412768 414717 415955 415972 415978 416484 41…" at bounding box center [1139, 199] width 75 height 20
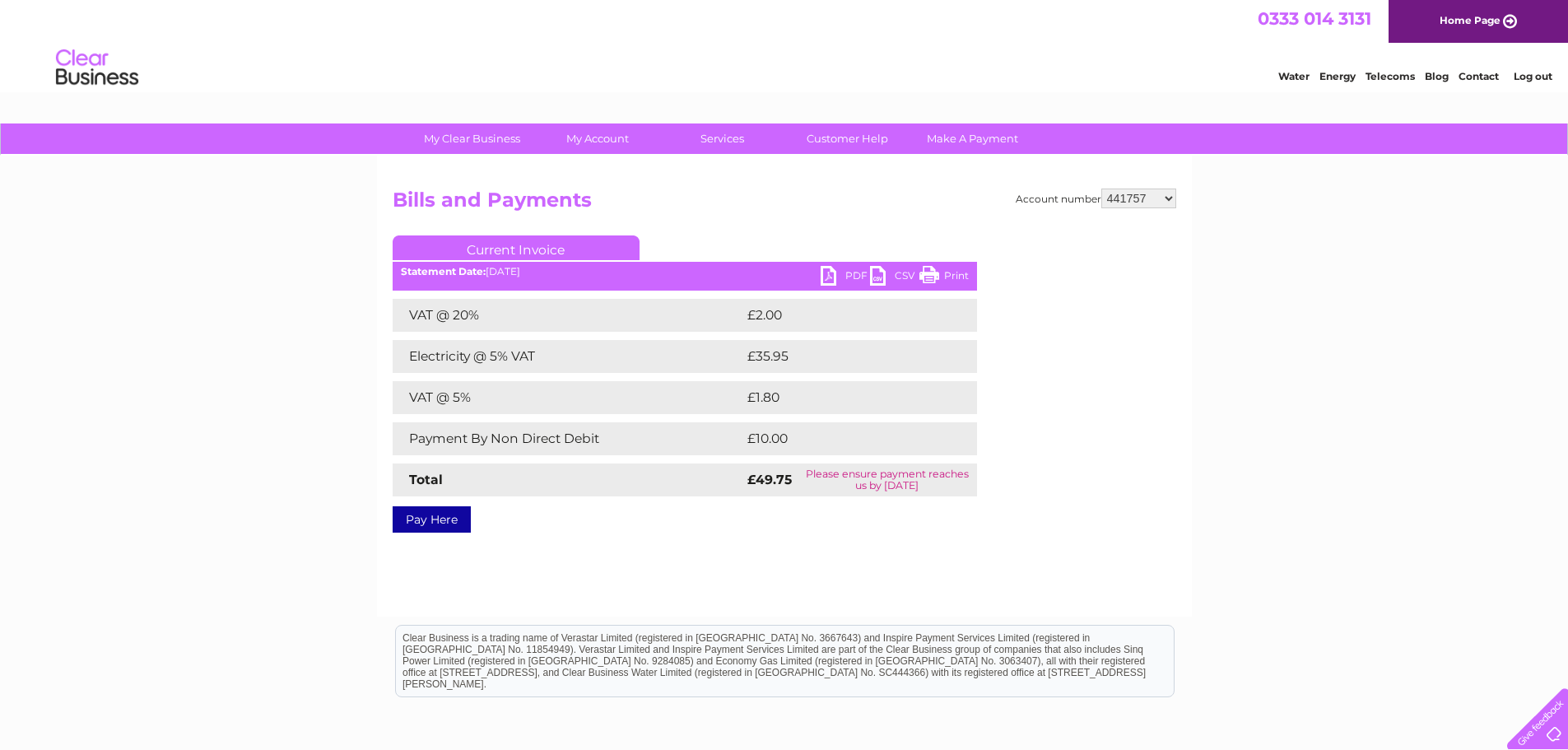
click at [830, 273] on link "PDF" at bounding box center [845, 278] width 49 height 24
click at [1172, 192] on select "299391 299395 318977 378624 382461 412768 414717 415955 415972 415978 416484 41…" at bounding box center [1139, 199] width 75 height 20
select select "441759"
click at [1101, 189] on select "299391 299395 318977 378624 382461 412768 414717 415955 415972 415978 416484 41…" at bounding box center [1139, 199] width 75 height 20
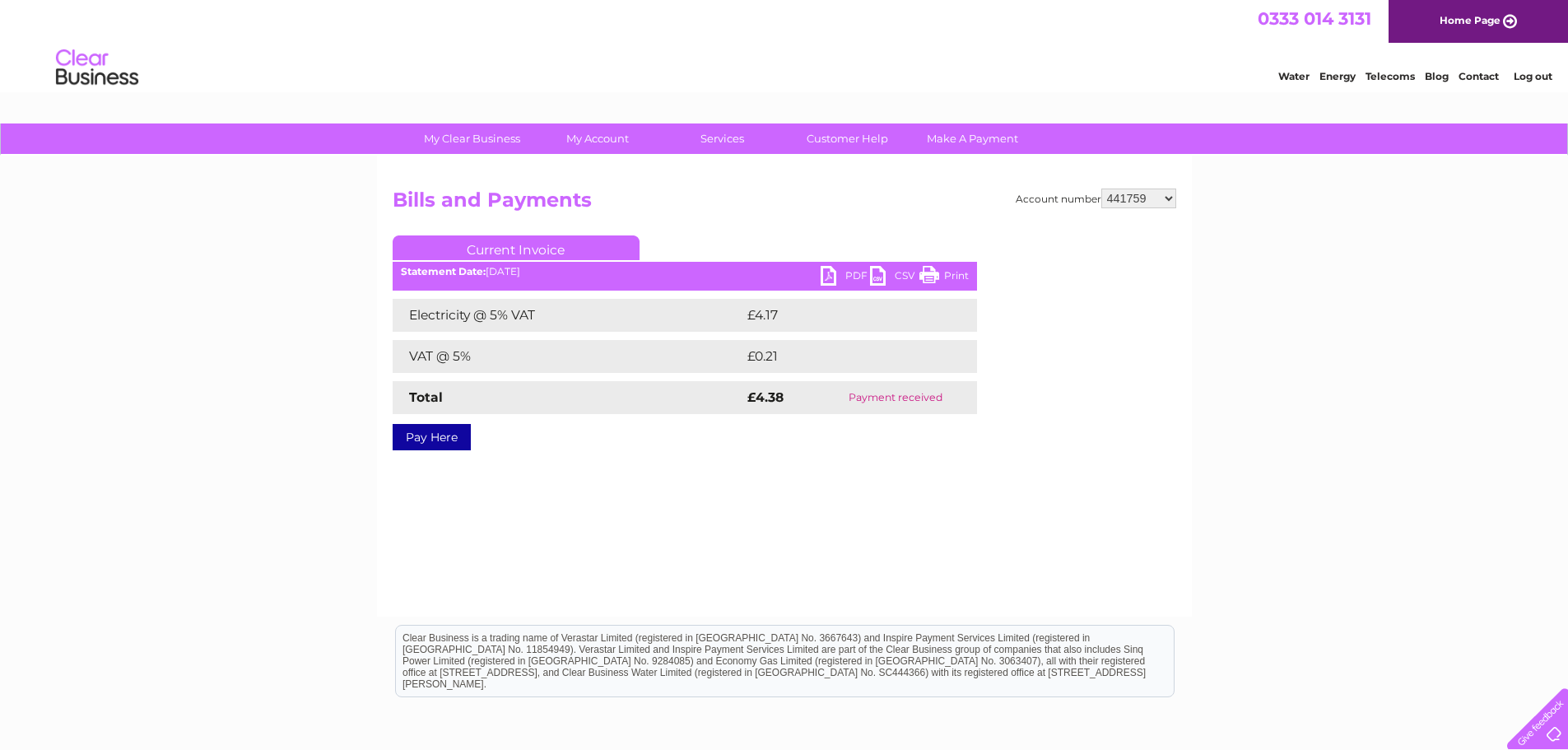
click at [827, 279] on link "PDF" at bounding box center [845, 278] width 49 height 24
click at [1175, 197] on select "299391 299395 318977 378624 382461 412768 414717 415955 415972 415978 416484 41…" at bounding box center [1139, 199] width 75 height 20
select select "441761"
click at [1101, 189] on select "299391 299395 318977 378624 382461 412768 414717 415955 415972 415978 416484 41…" at bounding box center [1139, 199] width 75 height 20
click at [824, 274] on link "PDF" at bounding box center [845, 278] width 49 height 24
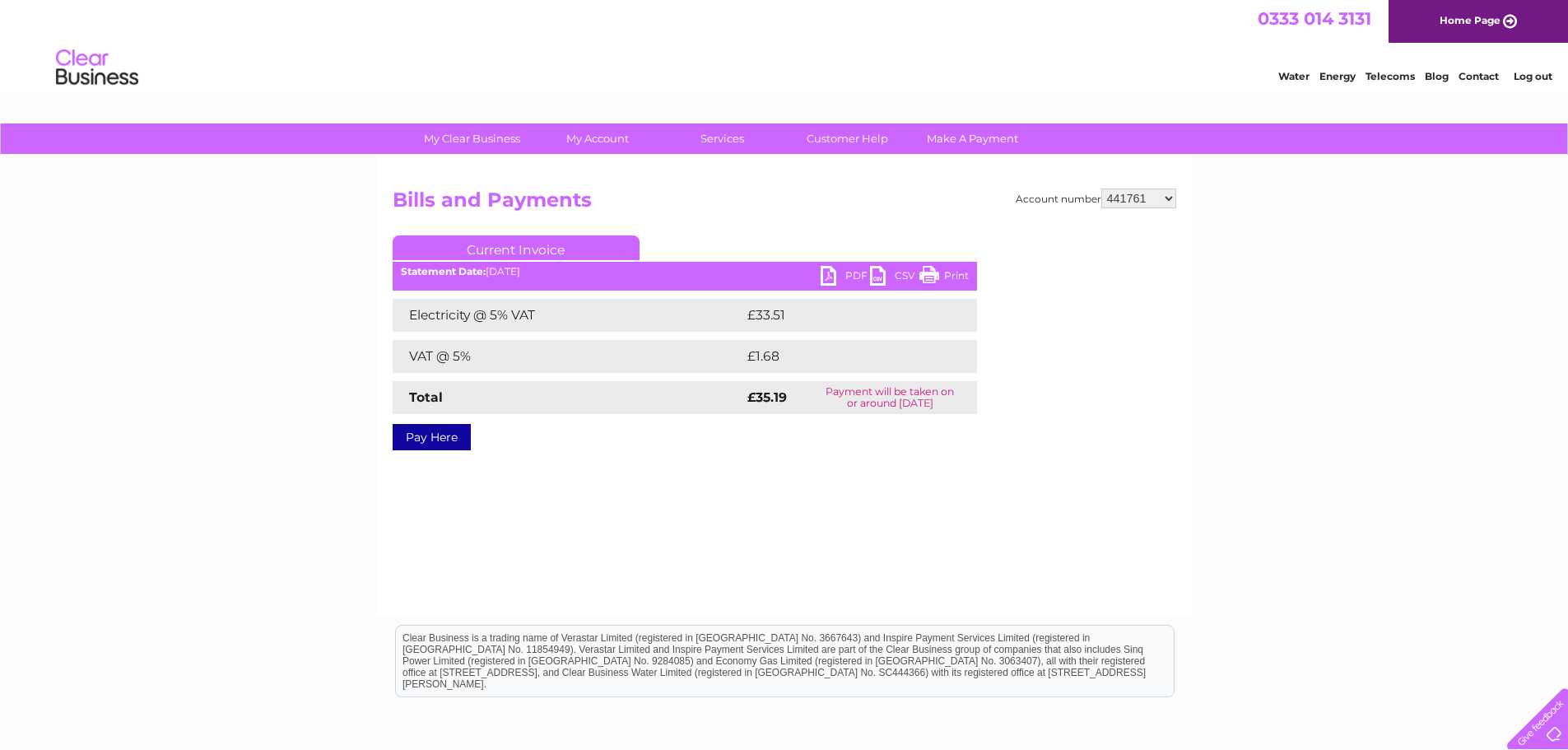
click at [1167, 194] on select "299391 299395 318977 378624 382461 412768 414717 415955 415972 415978 416484 41…" at bounding box center [1139, 199] width 75 height 20
select select "441762"
click at [1101, 189] on select "299391 299395 318977 378624 382461 412768 414717 415955 415972 415978 416484 41…" at bounding box center [1139, 199] width 75 height 20
click at [826, 279] on link "PDF" at bounding box center [845, 278] width 49 height 24
click at [1174, 199] on select "299391 299395 318977 378624 382461 412768 414717 415955 415972 415978 416484 41…" at bounding box center [1139, 199] width 75 height 20
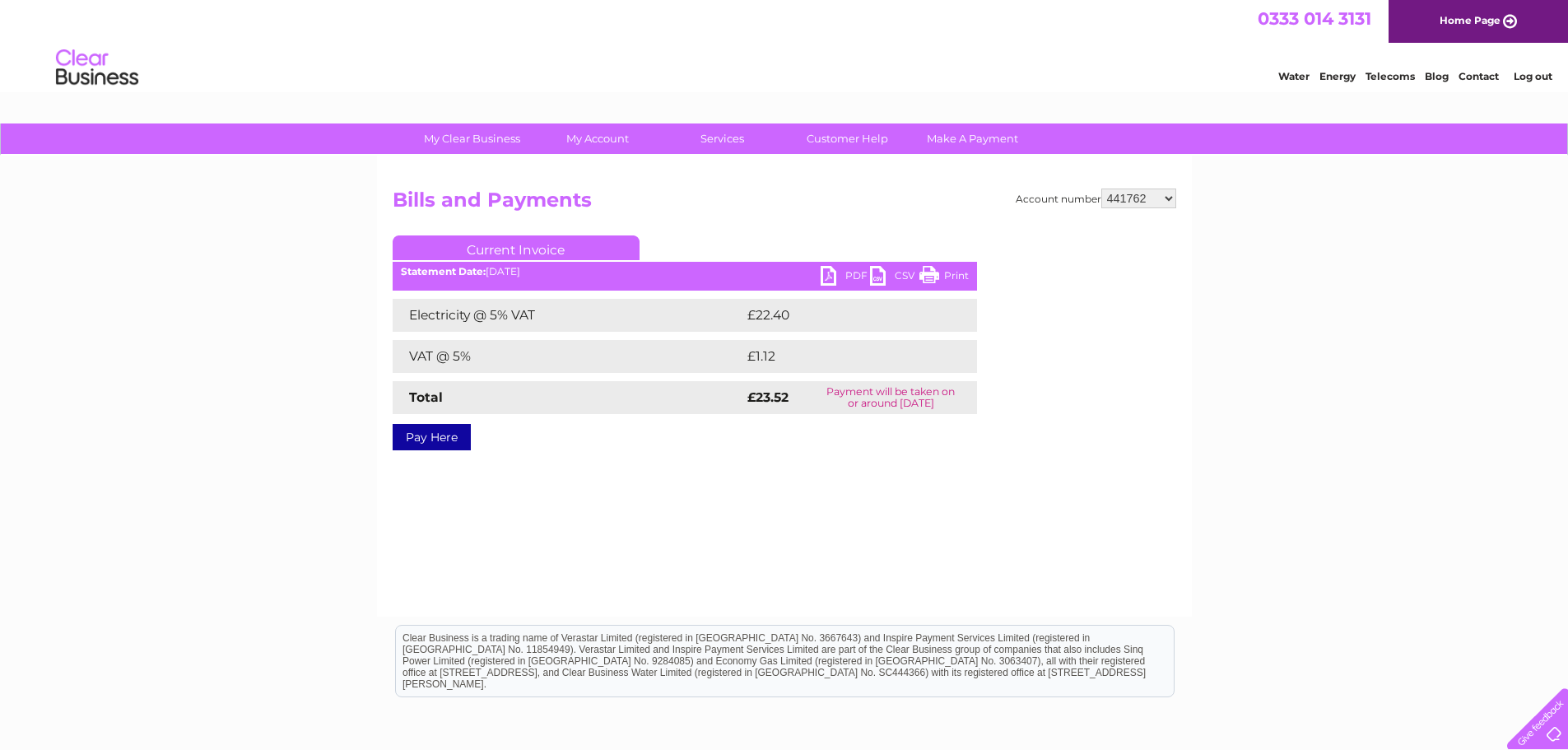
select select "441763"
click at [1101, 189] on select "299391 299395 318977 378624 382461 412768 414717 415955 415972 415978 416484 41…" at bounding box center [1139, 199] width 75 height 20
click at [828, 273] on link "PDF" at bounding box center [845, 278] width 49 height 24
click at [1169, 199] on select "299391 299395 318977 378624 382461 412768 414717 415955 415972 415978 416484 41…" at bounding box center [1139, 199] width 75 height 20
select select "441764"
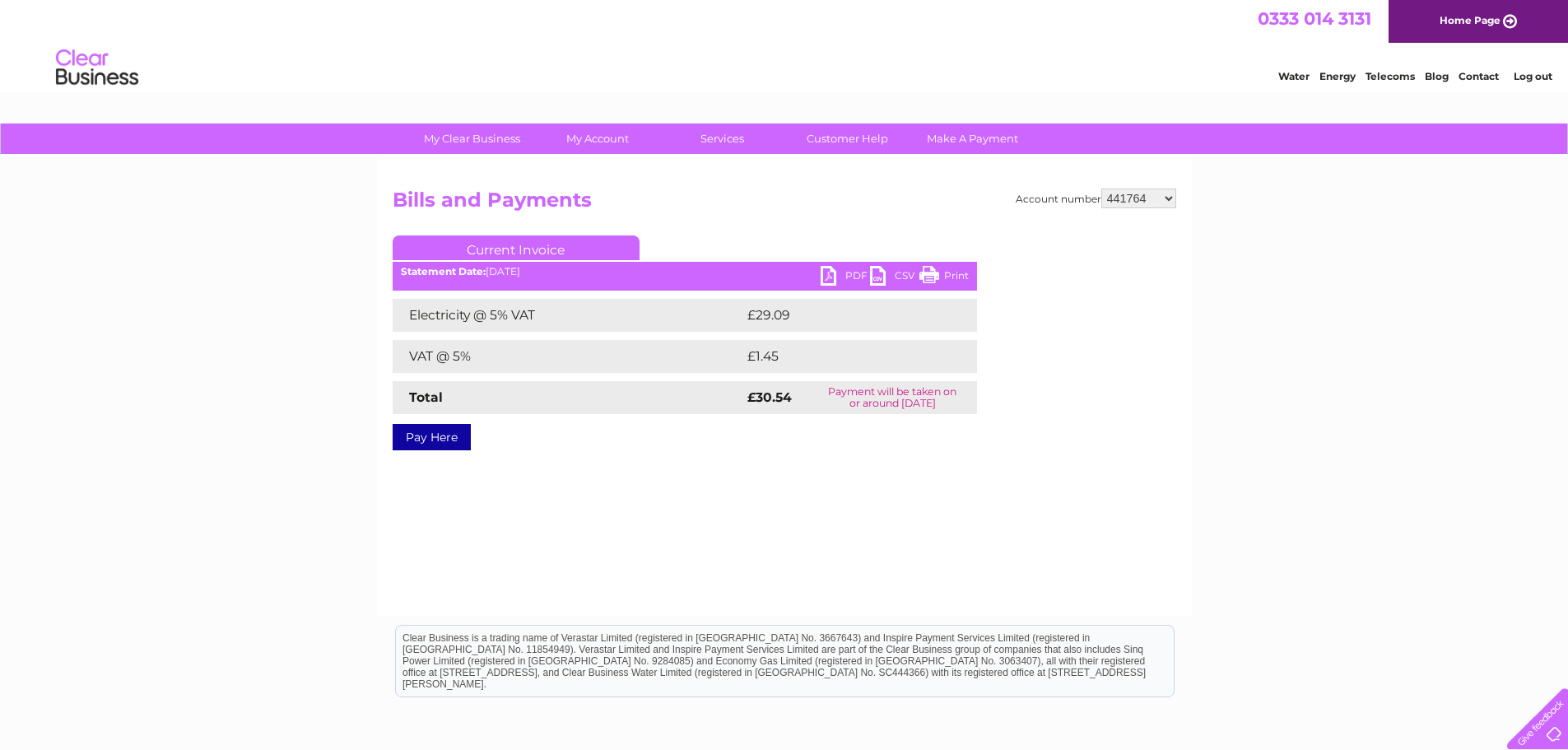
click at [1101, 189] on select "299391 299395 318977 378624 382461 412768 414717 415955 415972 415978 416484 41…" at bounding box center [1139, 199] width 75 height 20
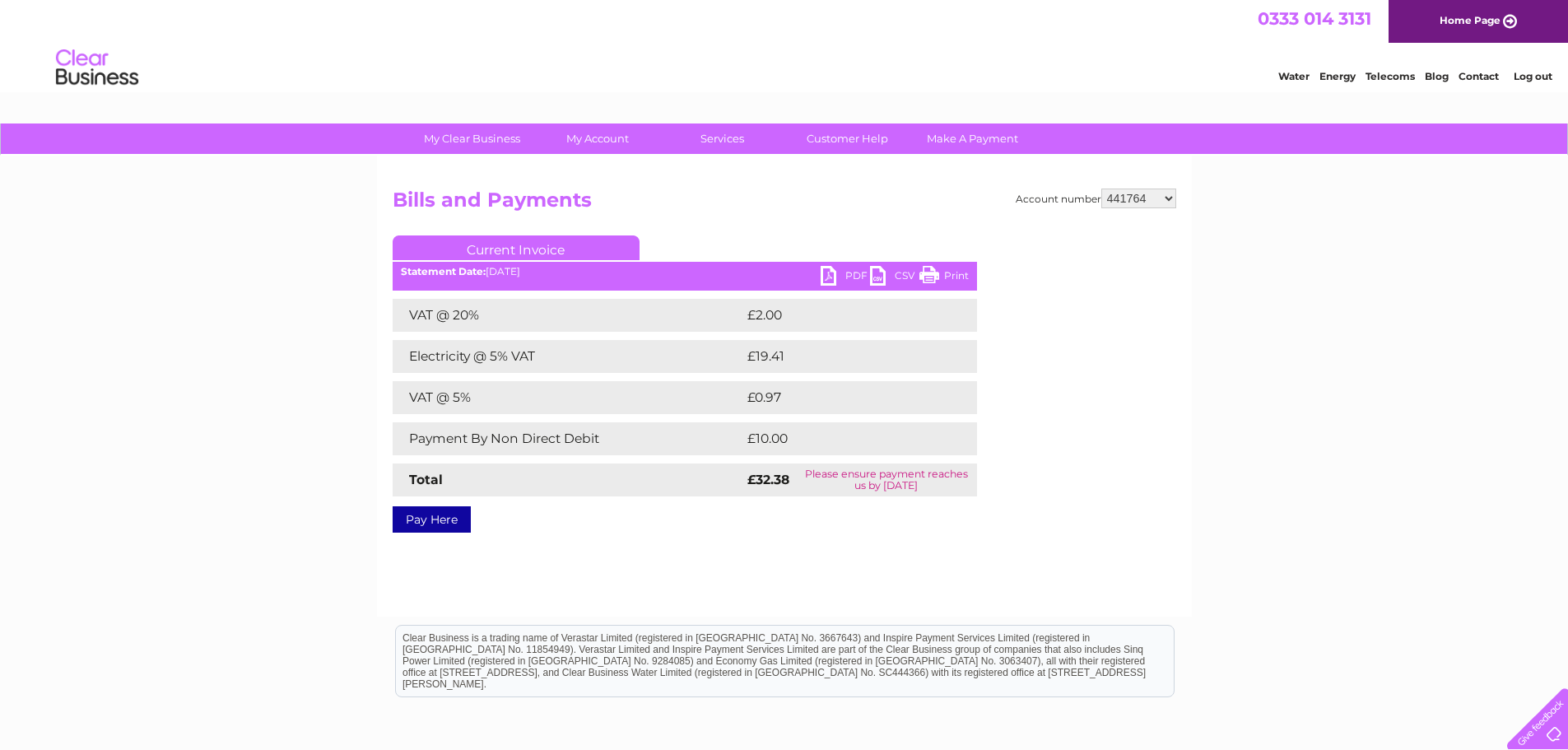
click at [828, 275] on link "PDF" at bounding box center [845, 278] width 49 height 24
click at [1165, 194] on select "299391 299395 318977 378624 382461 412768 414717 415955 415972 415978 416484 41…" at bounding box center [1139, 199] width 75 height 20
select select "442967"
click at [1101, 189] on select "299391 299395 318977 378624 382461 412768 414717 415955 415972 415978 416484 41…" at bounding box center [1139, 199] width 75 height 20
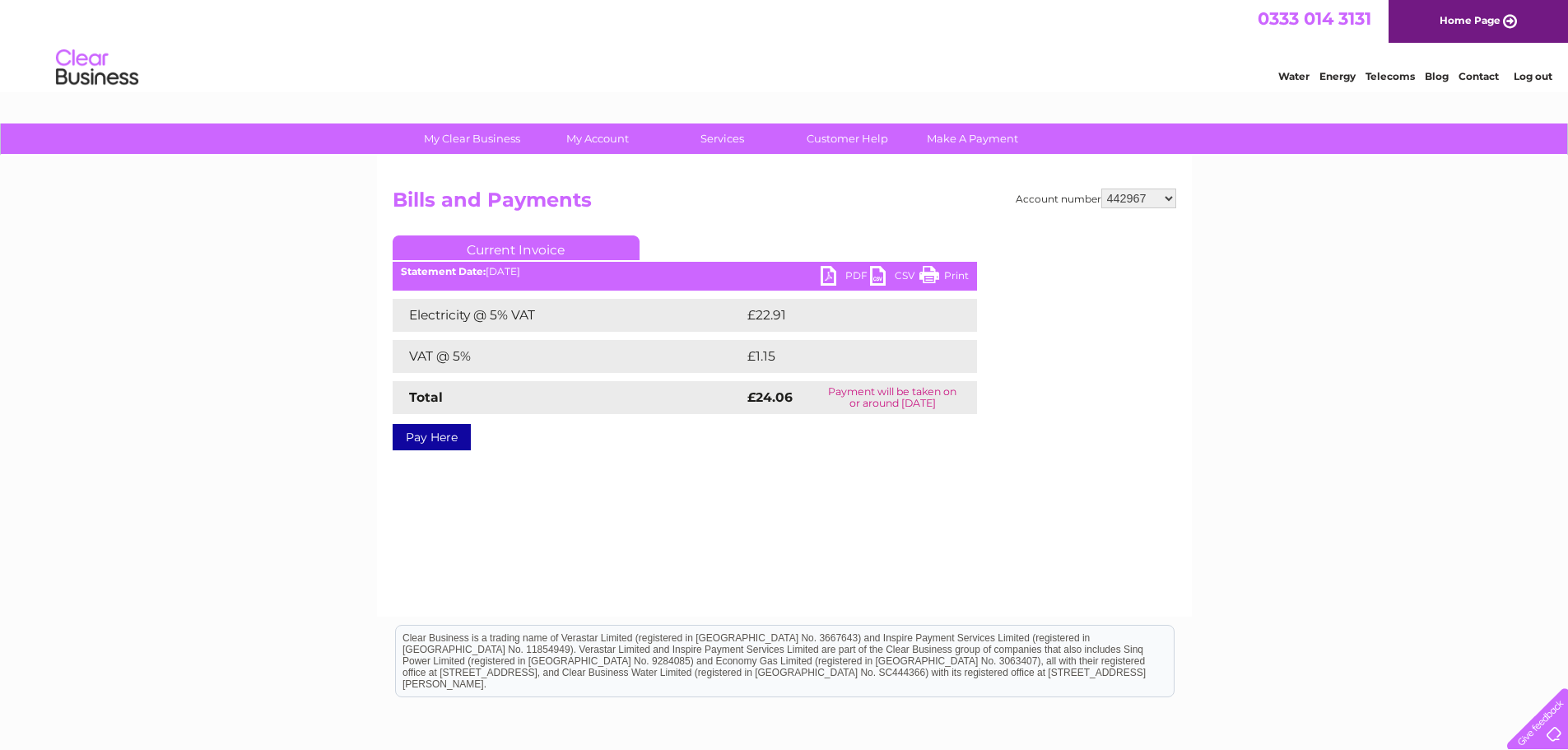
click at [825, 274] on link "PDF" at bounding box center [845, 278] width 49 height 24
click at [1173, 195] on select "299391 299395 318977 378624 382461 412768 414717 415955 415972 415978 416484 41…" at bounding box center [1139, 199] width 75 height 20
select select "442969"
click at [1101, 189] on select "299391 299395 318977 378624 382461 412768 414717 415955 415972 415978 416484 41…" at bounding box center [1139, 199] width 75 height 20
click at [833, 281] on link "PDF" at bounding box center [845, 278] width 49 height 24
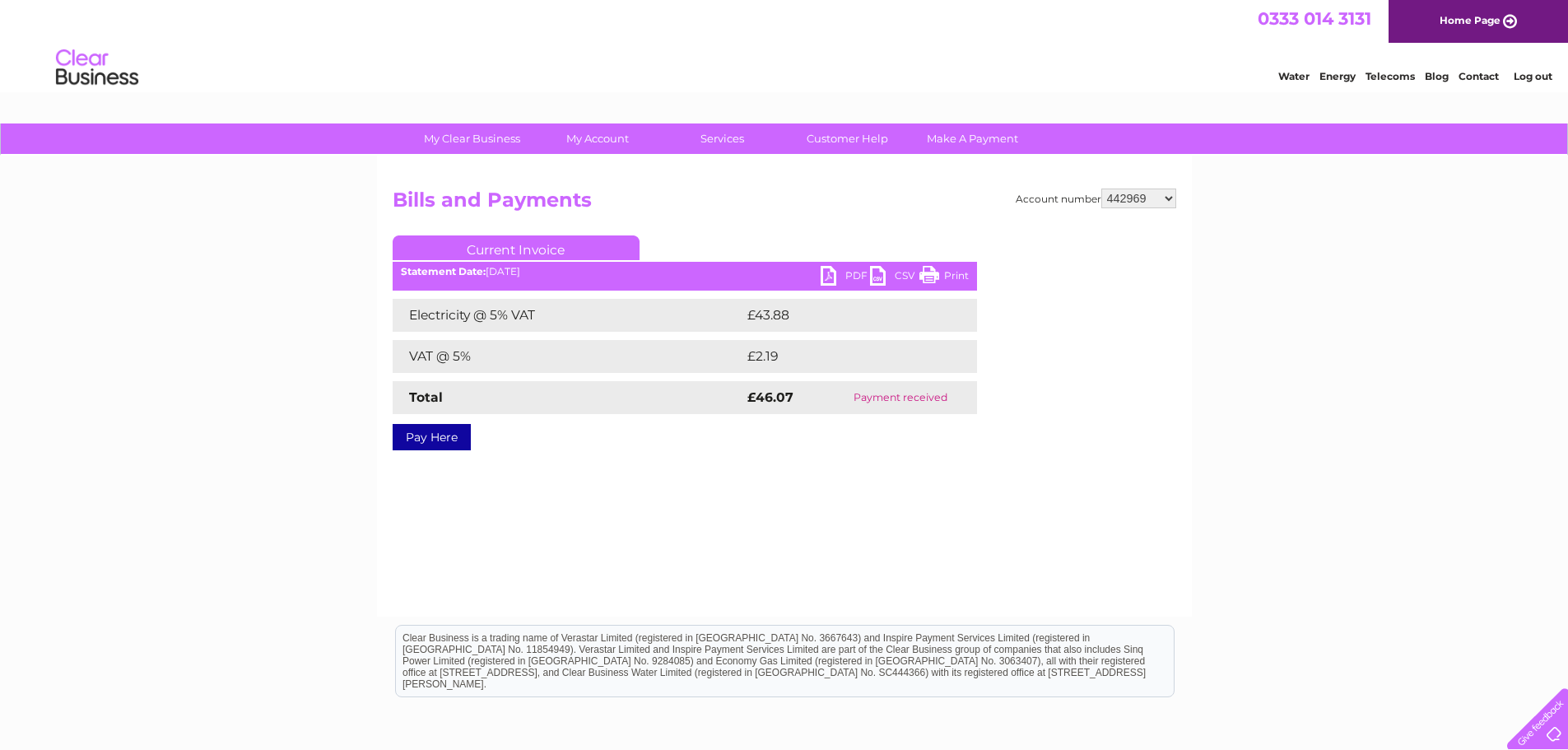
click at [1167, 196] on select "299391 299395 318977 378624 382461 412768 414717 415955 415972 415978 416484 41…" at bounding box center [1139, 199] width 75 height 20
select select "442970"
click at [1101, 189] on select "299391 299395 318977 378624 382461 412768 414717 415955 415972 415978 416484 41…" at bounding box center [1139, 199] width 75 height 20
click at [831, 277] on link "PDF" at bounding box center [845, 278] width 49 height 24
click at [1171, 199] on select "299391 299395 318977 378624 382461 412768 414717 415955 415972 415978 416484 41…" at bounding box center [1139, 199] width 75 height 20
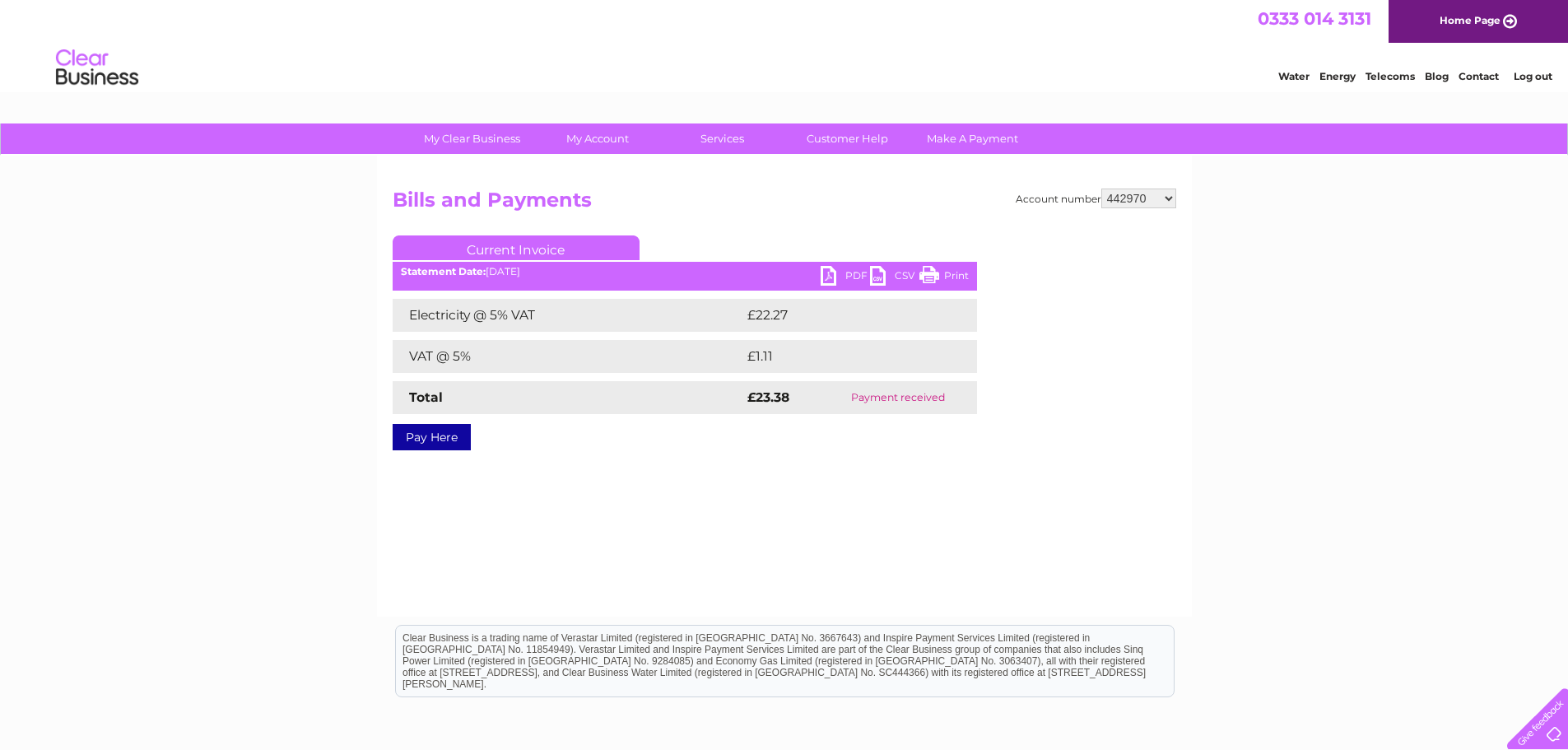
select select "442975"
click at [1101, 189] on select "299391 299395 318977 378624 382461 412768 414717 415955 415972 415978 416484 41…" at bounding box center [1139, 199] width 75 height 20
click at [832, 273] on link "PDF" at bounding box center [845, 278] width 49 height 24
click at [1172, 195] on select "299391 299395 318977 378624 382461 412768 414717 415955 415972 415978 416484 41…" at bounding box center [1139, 199] width 75 height 20
select select "445041"
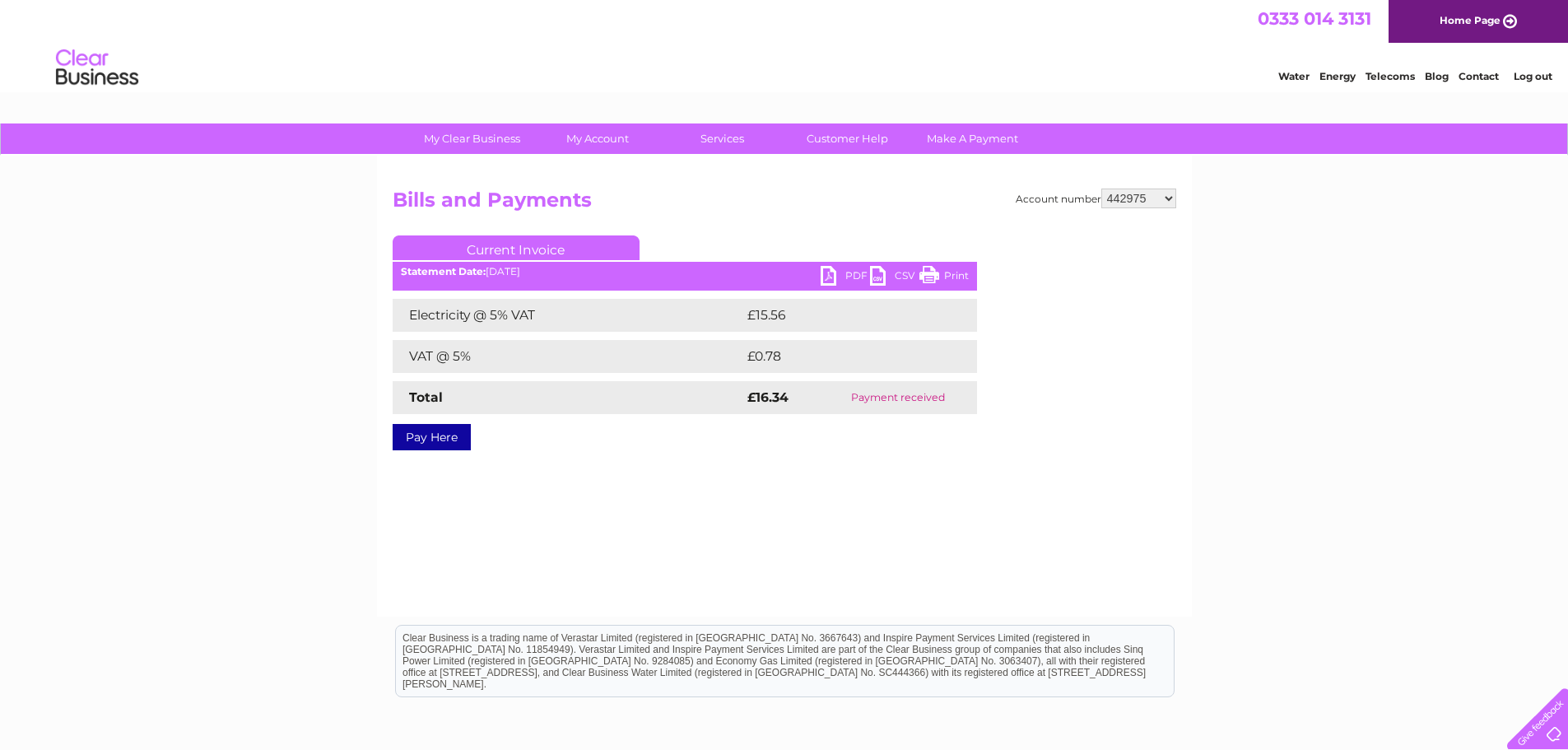
click at [1101, 189] on select "299391 299395 318977 378624 382461 412768 414717 415955 415972 415978 416484 41…" at bounding box center [1139, 199] width 75 height 20
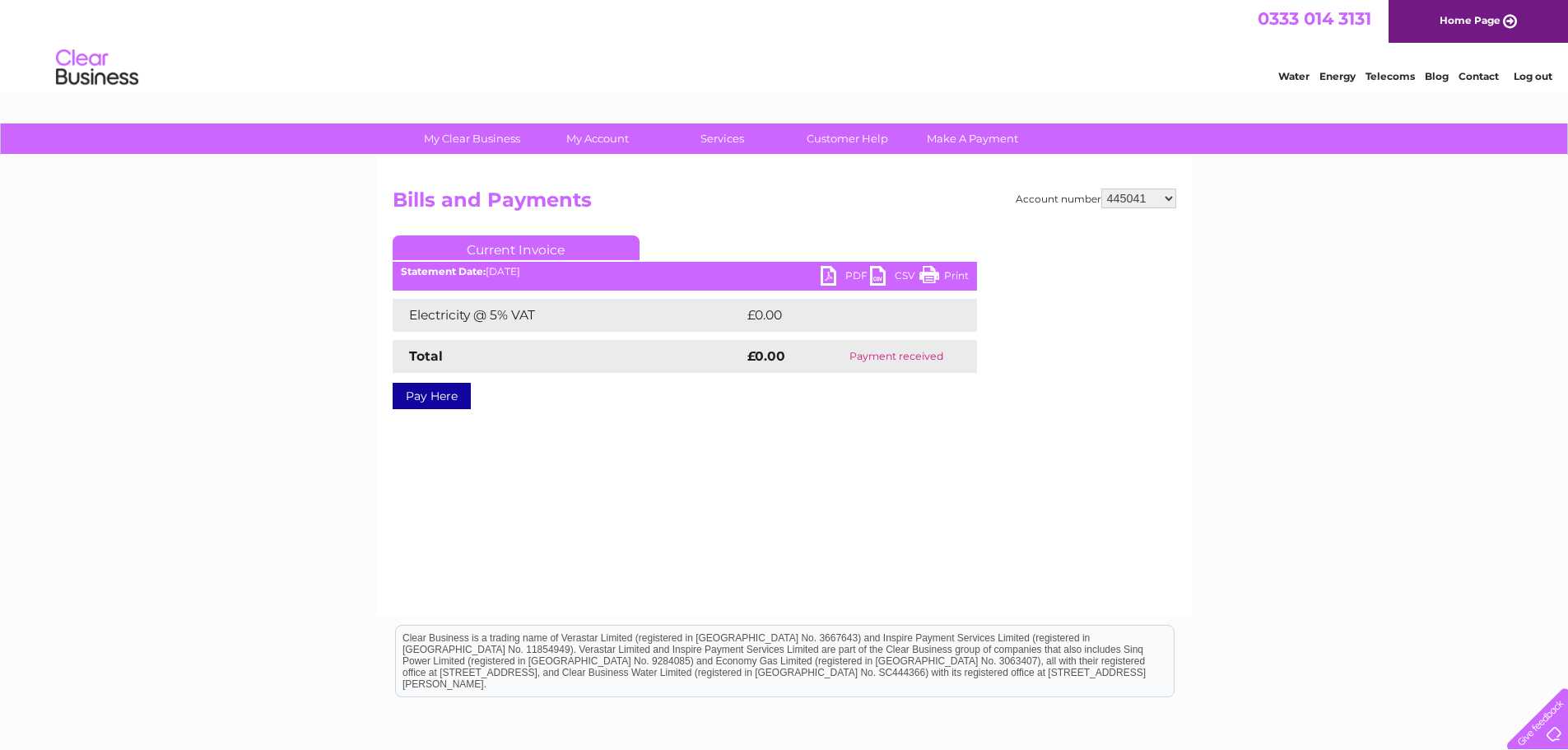
click at [834, 277] on link "PDF" at bounding box center [845, 278] width 49 height 24
click at [1172, 200] on select "299391 299395 318977 378624 382461 412768 414717 415955 415972 415978 416484 41…" at bounding box center [1139, 199] width 75 height 20
select select "445091"
click at [1101, 189] on select "299391 299395 318977 378624 382461 412768 414717 415955 415972 415978 416484 41…" at bounding box center [1139, 199] width 75 height 20
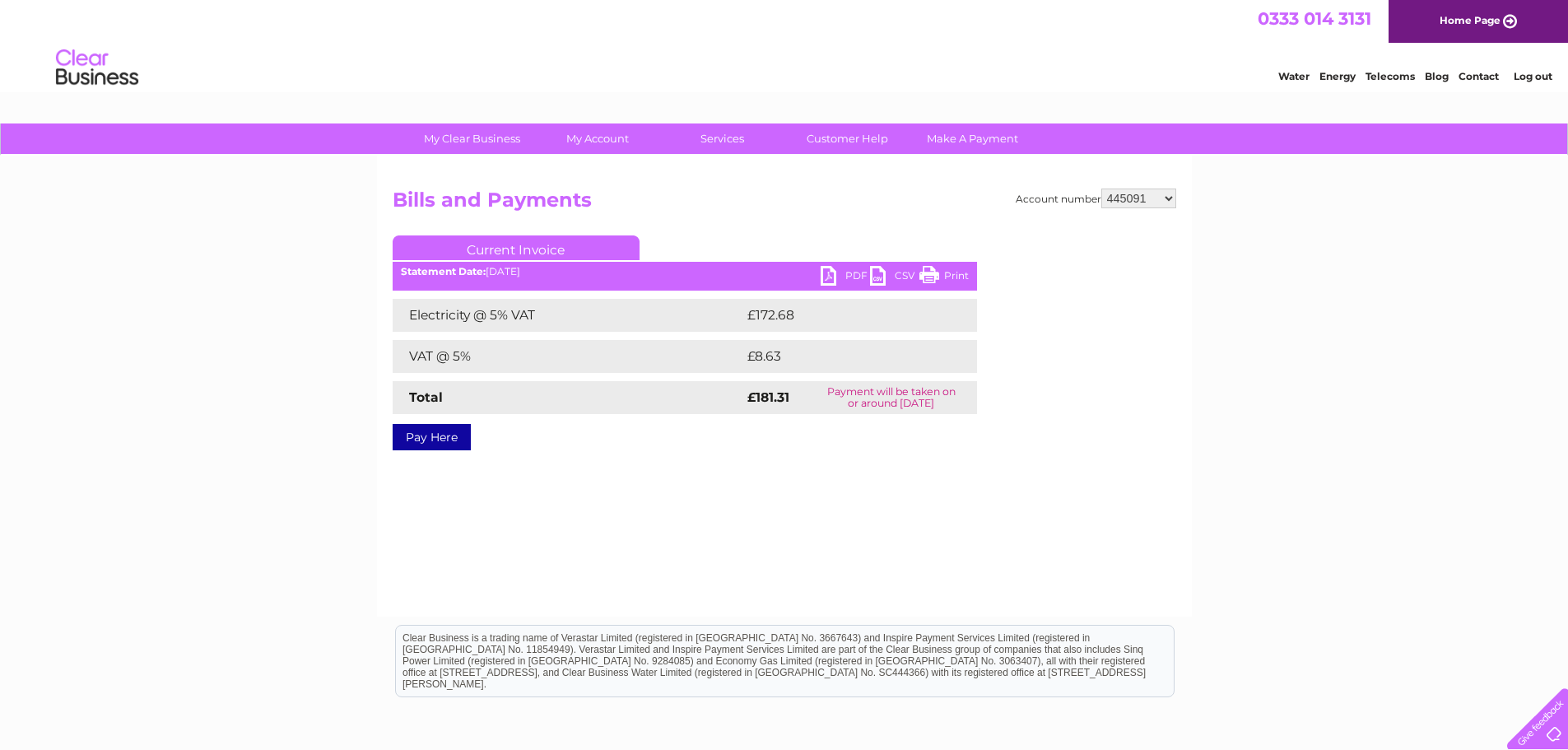
click at [833, 267] on link "PDF" at bounding box center [845, 278] width 49 height 24
click at [830, 279] on link "PDF" at bounding box center [845, 278] width 49 height 24
click at [1167, 202] on select "299391 299395 318977 378624 382461 412768 414717 415955 415972 415978 416484 41…" at bounding box center [1139, 199] width 75 height 20
select select "446322"
click at [1101, 189] on select "299391 299395 318977 378624 382461 412768 414717 415955 415972 415978 416484 41…" at bounding box center [1139, 199] width 75 height 20
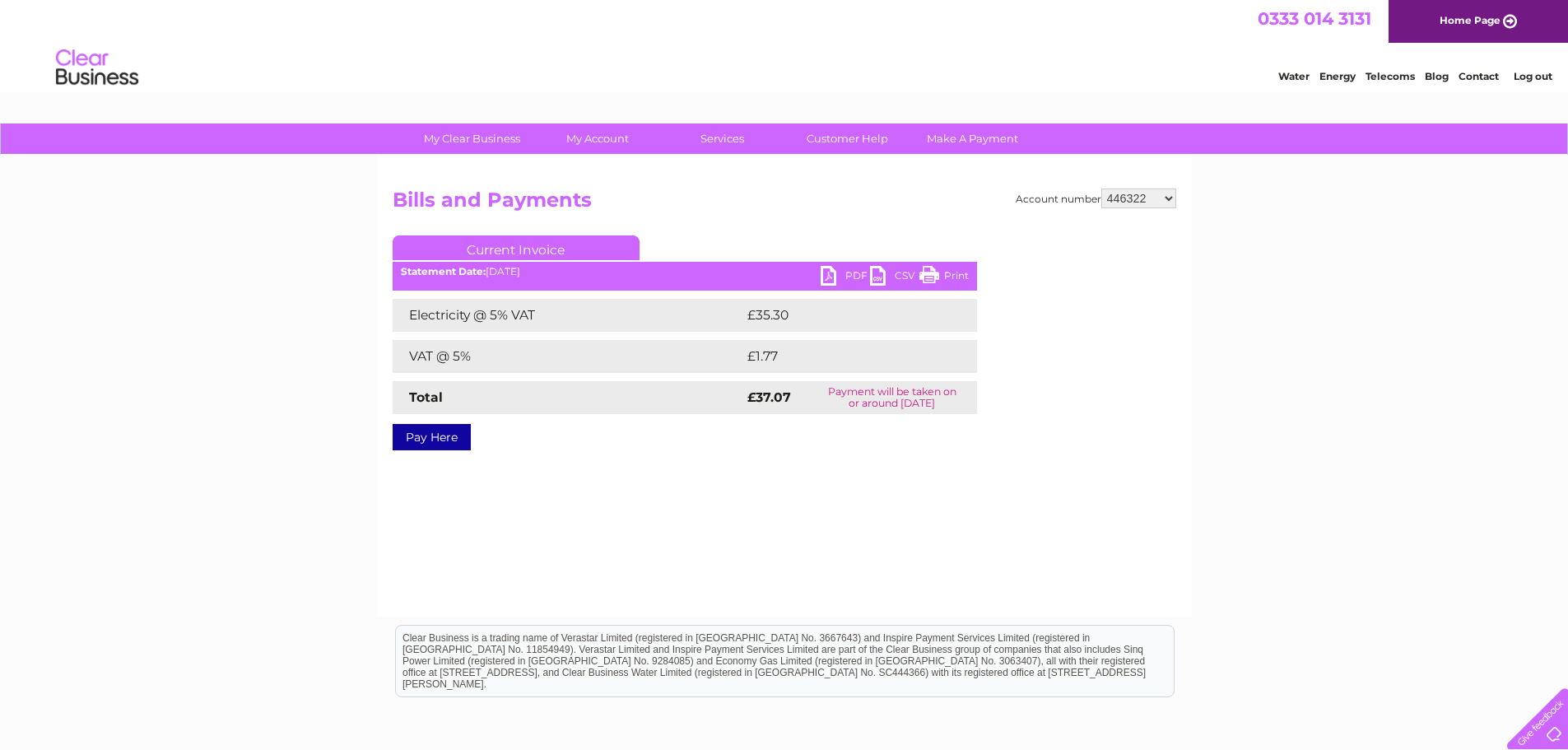
click at [831, 273] on link "PDF" at bounding box center [845, 278] width 49 height 24
click at [1172, 195] on select "299391 299395 318977 378624 382461 412768 414717 415955 415972 415978 416484 41…" at bounding box center [1139, 199] width 75 height 20
select select "446401"
click at [1101, 189] on select "299391 299395 318977 378624 382461 412768 414717 415955 415972 415978 416484 41…" at bounding box center [1139, 199] width 75 height 20
click at [836, 273] on link "PDF" at bounding box center [845, 278] width 49 height 24
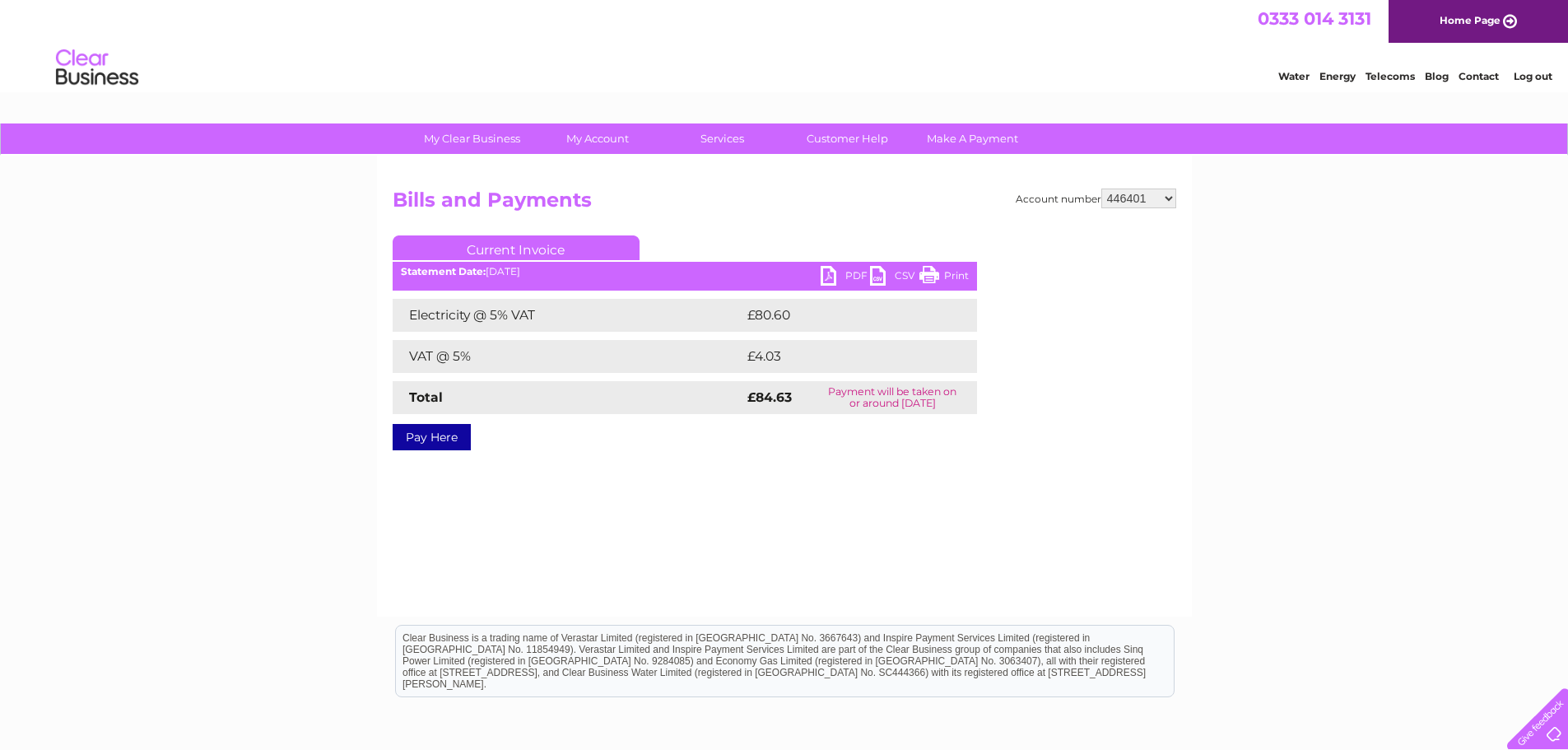
click at [1167, 200] on select "299391 299395 318977 378624 382461 412768 414717 415955 415972 415978 416484 41…" at bounding box center [1139, 199] width 75 height 20
select select "447944"
click at [1101, 189] on select "299391 299395 318977 378624 382461 412768 414717 415955 415972 415978 416484 41…" at bounding box center [1139, 199] width 75 height 20
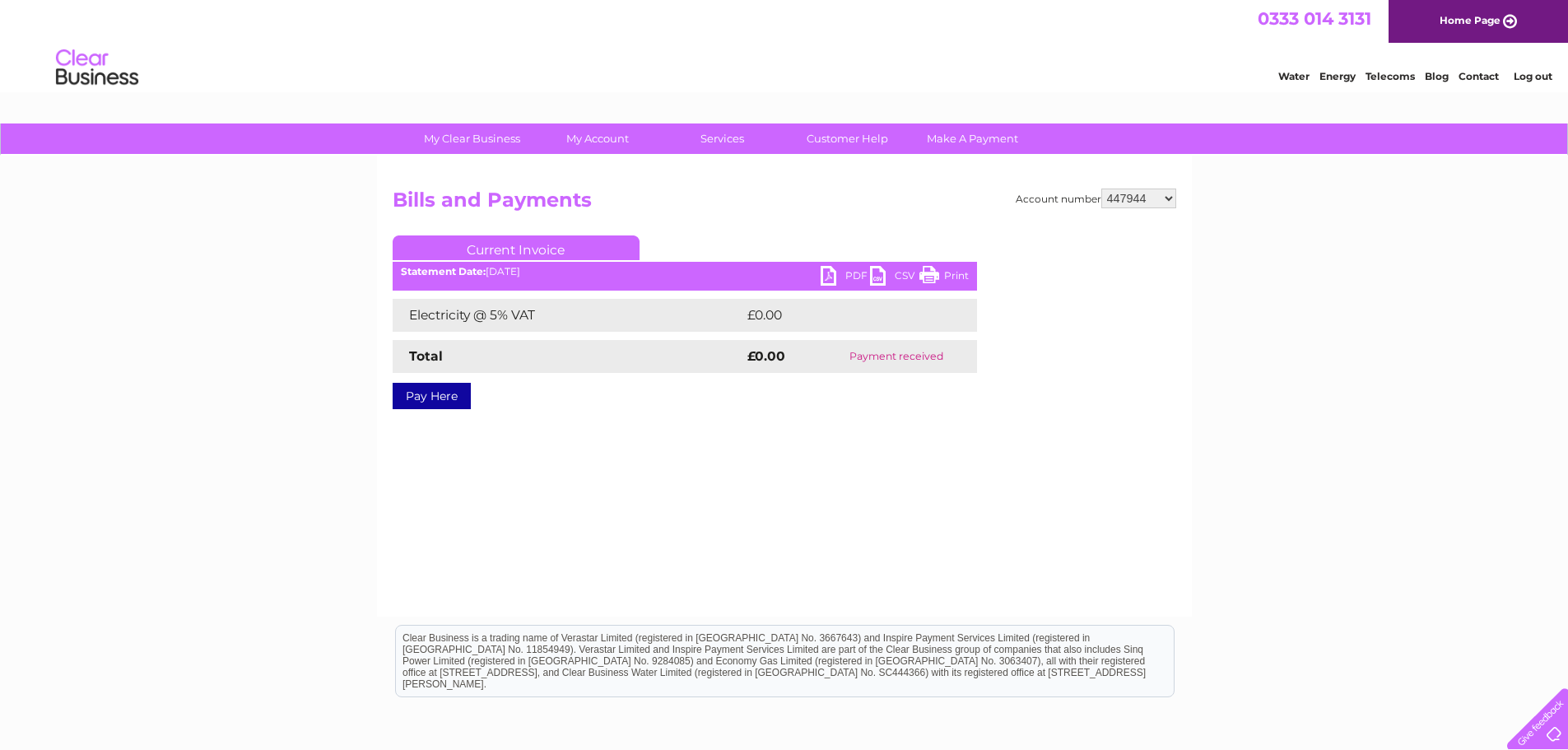
click at [1172, 196] on select "299391 299395 318977 378624 382461 412768 414717 415955 415972 415978 416484 41…" at bounding box center [1139, 199] width 75 height 20
select select "448471"
click at [1101, 189] on select "299391 299395 318977 378624 382461 412768 414717 415955 415972 415978 416484 41…" at bounding box center [1139, 199] width 75 height 20
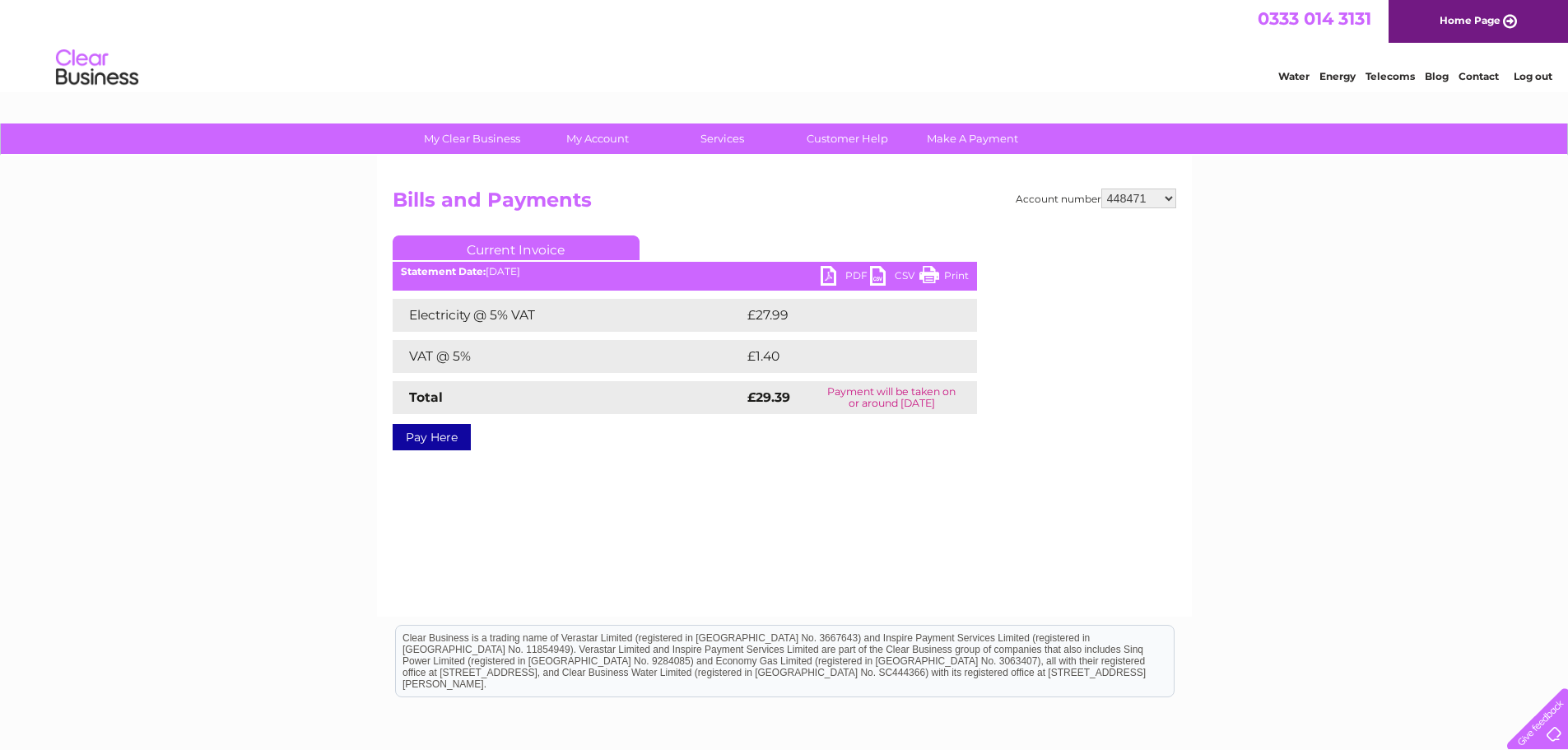
click at [830, 277] on link "PDF" at bounding box center [845, 278] width 49 height 24
click at [1174, 199] on select "299391 299395 318977 378624 382461 412768 414717 415955 415972 415978 416484 41…" at bounding box center [1139, 199] width 75 height 20
select select "448605"
click at [1101, 189] on select "299391 299395 318977 378624 382461 412768 414717 415955 415972 415978 416484 41…" at bounding box center [1139, 199] width 75 height 20
click at [825, 279] on link "PDF" at bounding box center [845, 278] width 49 height 24
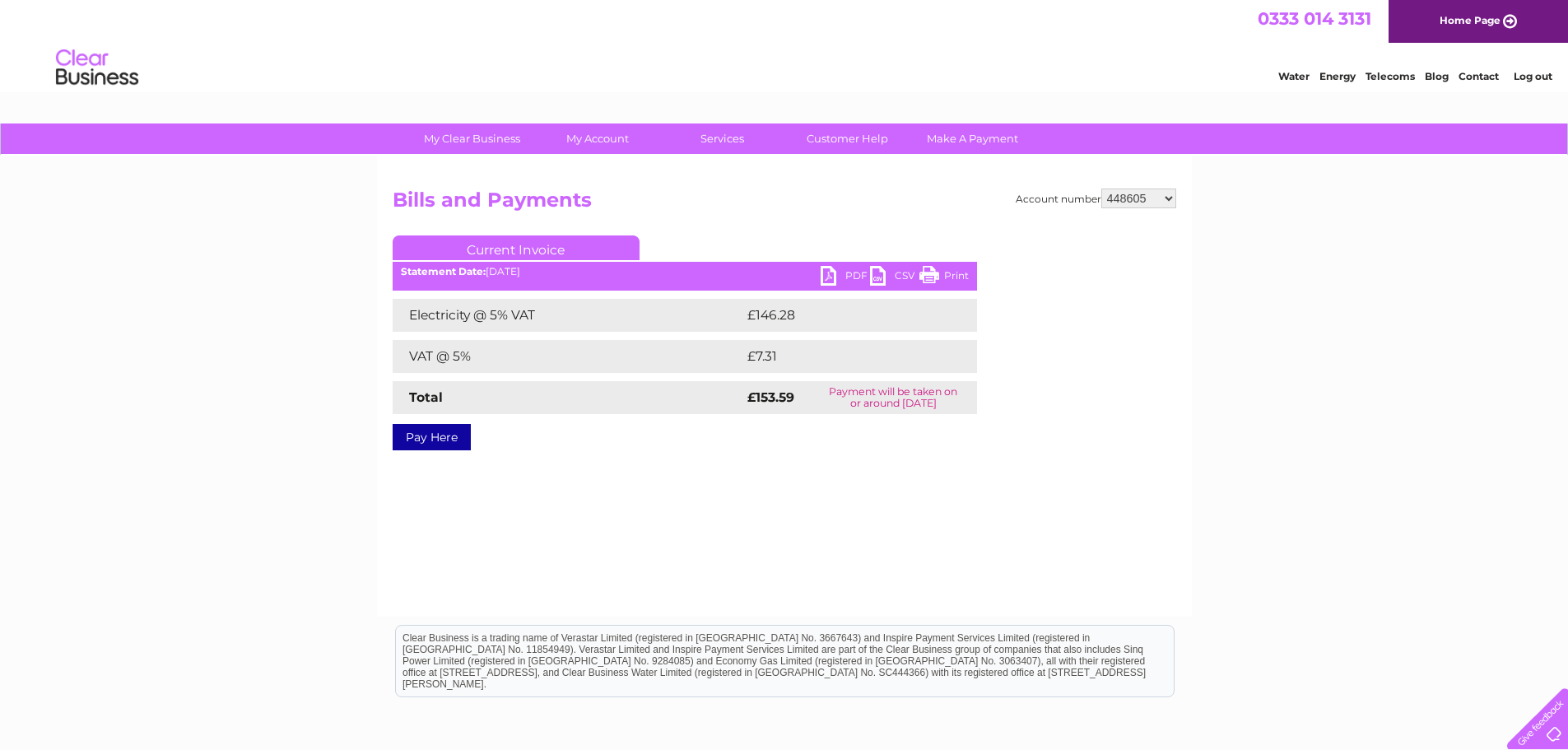
click at [1166, 200] on select "299391 299395 318977 378624 382461 412768 414717 415955 415972 415978 416484 41…" at bounding box center [1139, 199] width 75 height 20
select select "449828"
click at [1101, 189] on select "299391 299395 318977 378624 382461 412768 414717 415955 415972 415978 416484 41…" at bounding box center [1139, 199] width 75 height 20
click at [825, 273] on link "PDF" at bounding box center [845, 278] width 49 height 24
click at [1174, 197] on select "299391 299395 318977 378624 382461 412768 414717 415955 415972 415978 416484 41…" at bounding box center [1139, 199] width 75 height 20
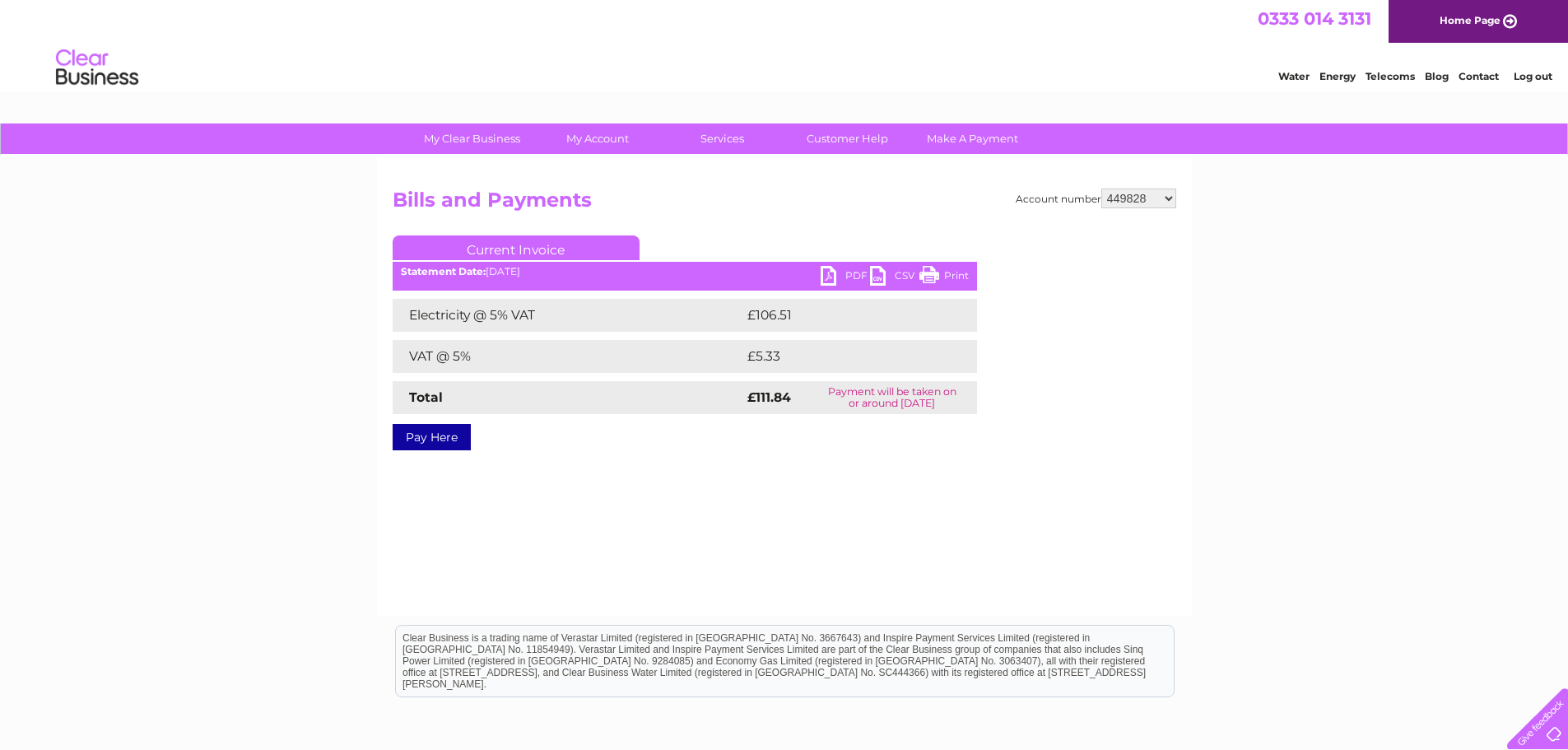
select select "450157"
click at [1101, 189] on select "299391 299395 318977 378624 382461 412768 414717 415955 415972 415978 416484 41…" at bounding box center [1139, 199] width 75 height 20
click at [824, 273] on link "PDF" at bounding box center [845, 278] width 49 height 24
click at [1166, 200] on select "299391 299395 318977 378624 382461 412768 414717 415955 415972 415978 416484 41…" at bounding box center [1139, 199] width 75 height 20
select select "450708"
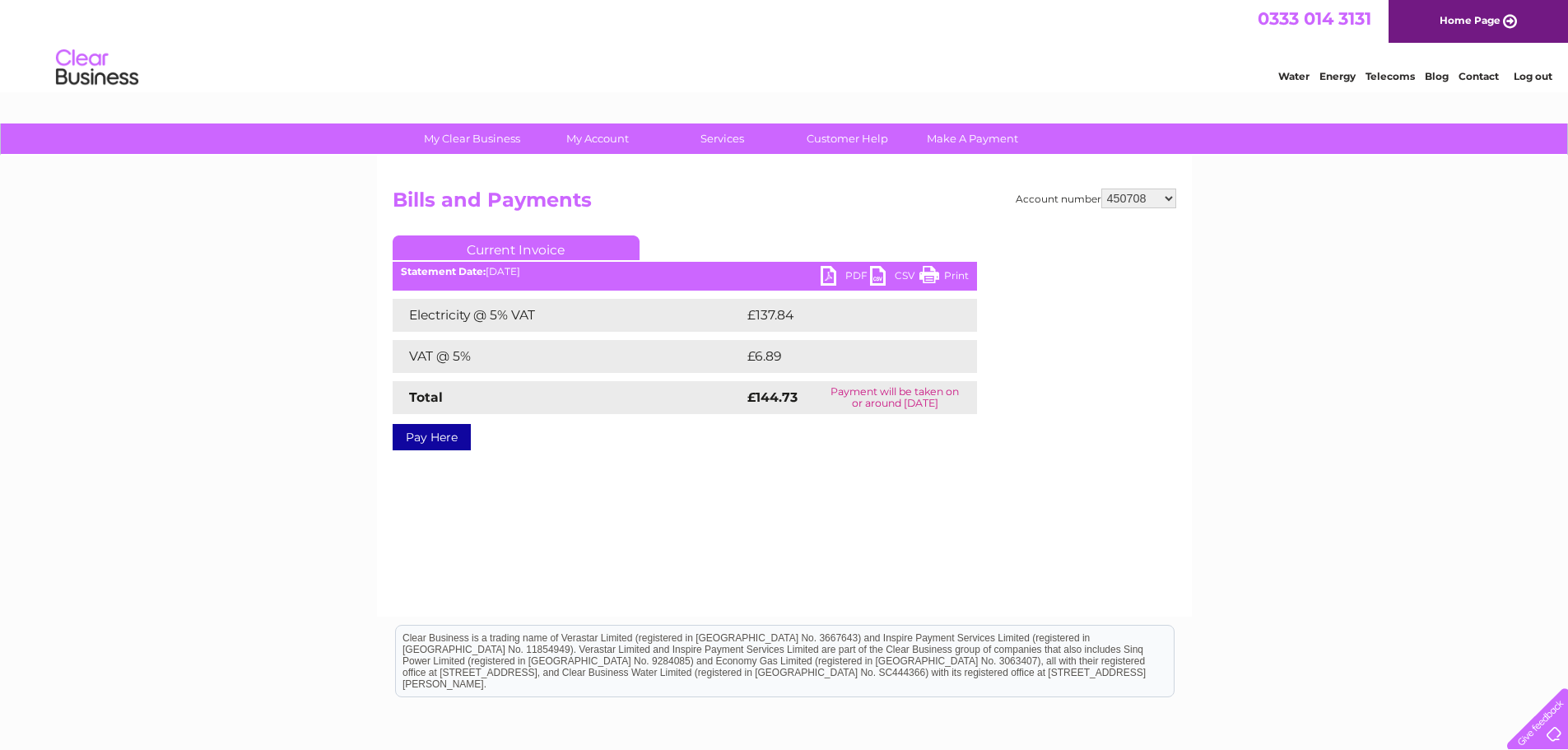
click at [1101, 189] on select "299391 299395 318977 378624 382461 412768 414717 415955 415972 415978 416484 41…" at bounding box center [1139, 199] width 75 height 20
click at [825, 279] on link "PDF" at bounding box center [845, 278] width 49 height 24
click at [1171, 201] on select "299391 299395 318977 378624 382461 412768 414717 415955 415972 415978 416484 41…" at bounding box center [1139, 199] width 75 height 20
select select "450924"
click at [1101, 189] on select "299391 299395 318977 378624 382461 412768 414717 415955 415972 415978 416484 41…" at bounding box center [1139, 199] width 75 height 20
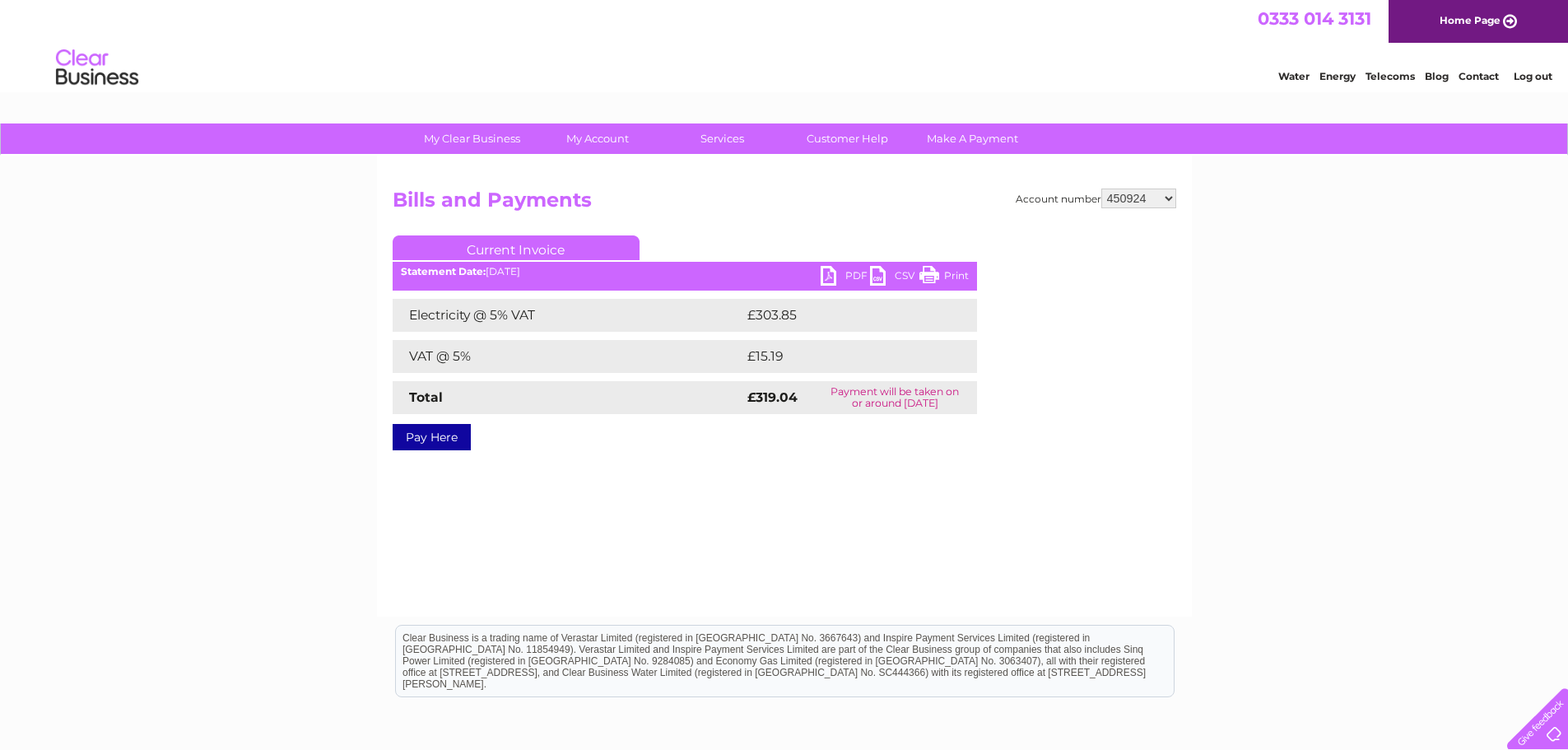
click at [830, 275] on link "PDF" at bounding box center [845, 278] width 49 height 24
click at [1163, 195] on select "299391 299395 318977 378624 382461 412768 414717 415955 415972 415978 416484 41…" at bounding box center [1139, 199] width 75 height 20
select select "451108"
click at [1101, 189] on select "299391 299395 318977 378624 382461 412768 414717 415955 415972 415978 416484 41…" at bounding box center [1139, 199] width 75 height 20
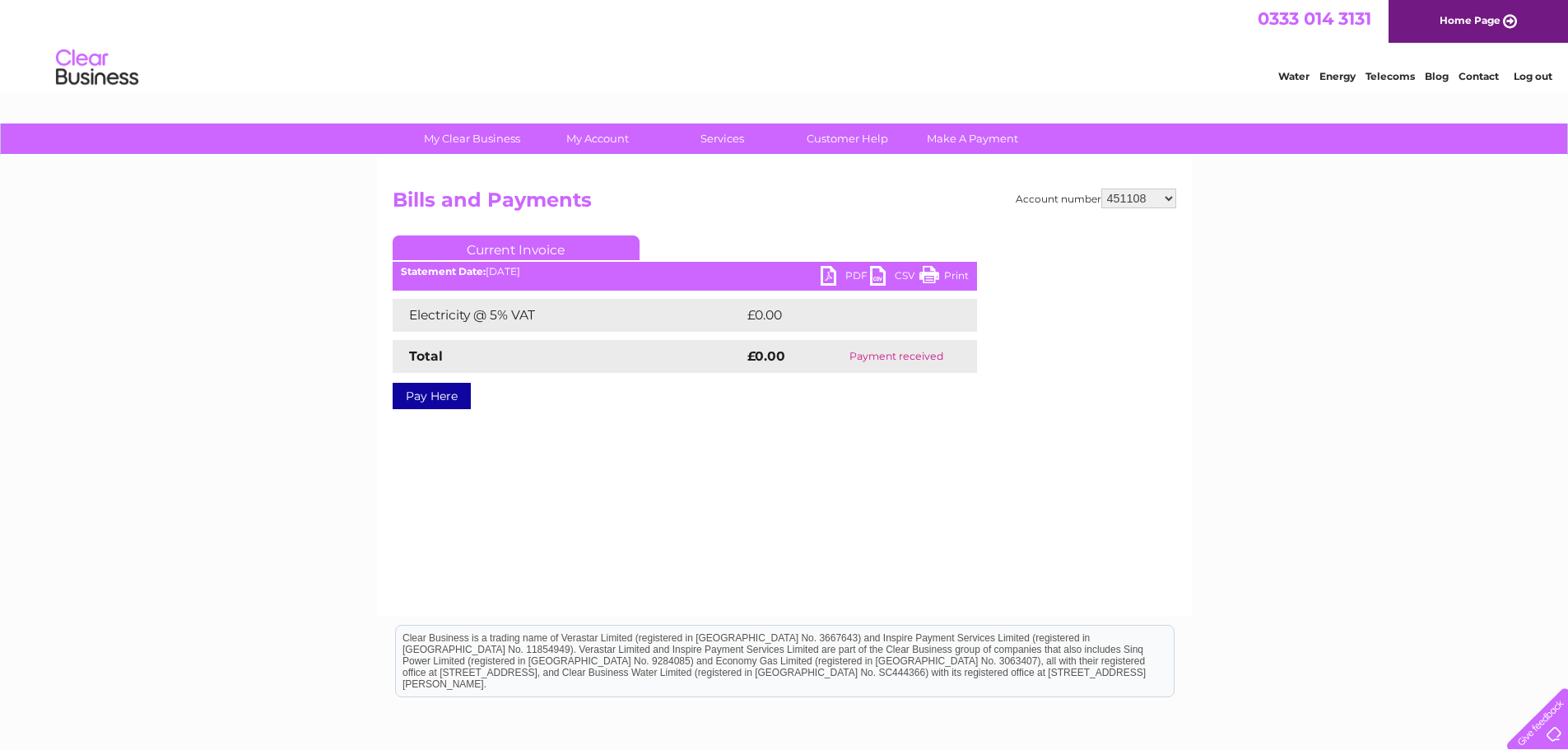
click at [1168, 200] on select "299391 299395 318977 378624 382461 412768 414717 415955 415972 415978 416484 41…" at bounding box center [1139, 199] width 75 height 20
select select "452696"
click at [1101, 189] on select "299391 299395 318977 378624 382461 412768 414717 415955 415972 415978 416484 41…" at bounding box center [1139, 199] width 75 height 20
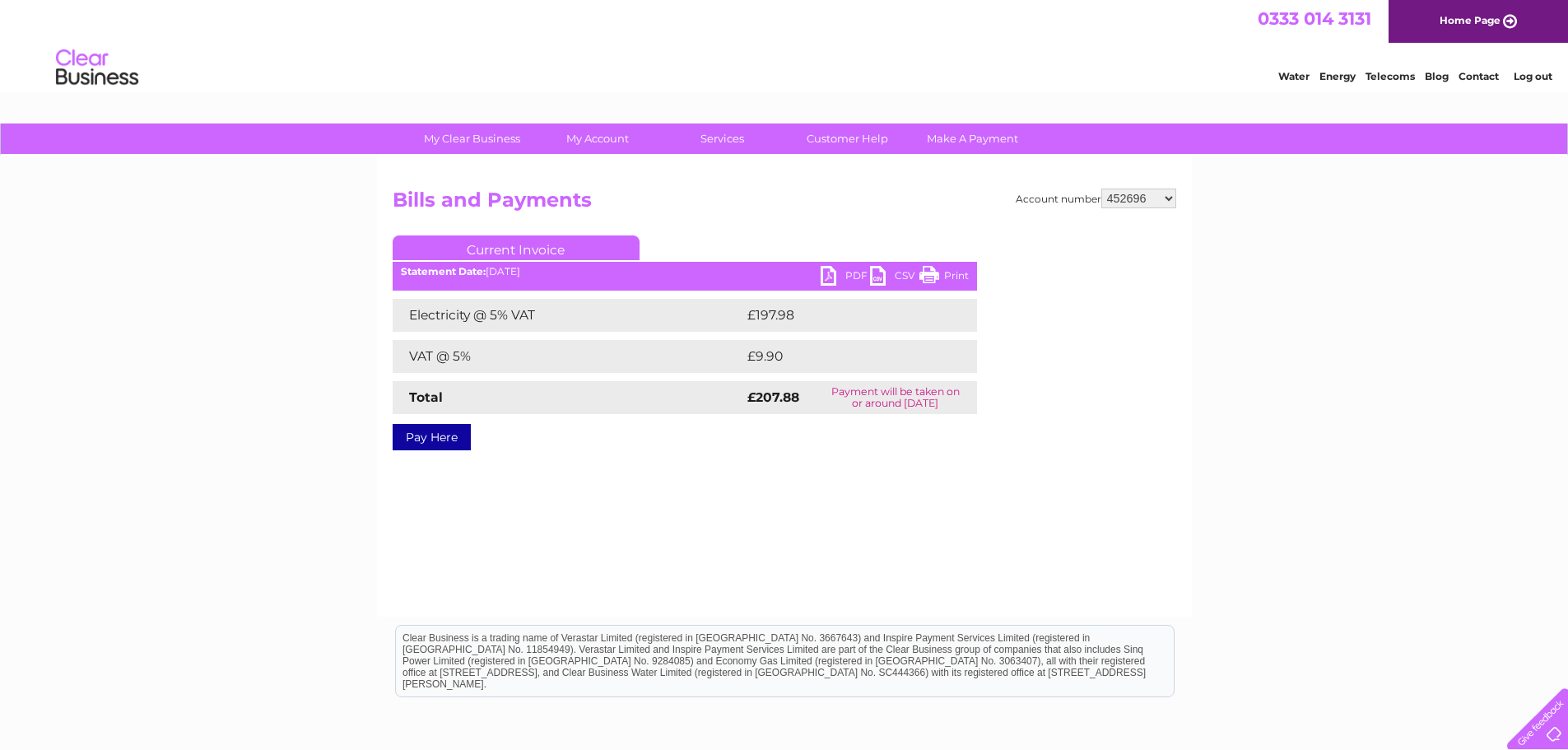
click at [834, 280] on link "PDF" at bounding box center [845, 278] width 49 height 24
click at [1167, 196] on select "299391 299395 318977 378624 382461 412768 414717 415955 415972 415978 416484 41…" at bounding box center [1139, 199] width 75 height 20
select select "30271398"
click at [1101, 189] on select "299391 299395 318977 378624 382461 412768 414717 415955 415972 415978 416484 41…" at bounding box center [1139, 199] width 75 height 20
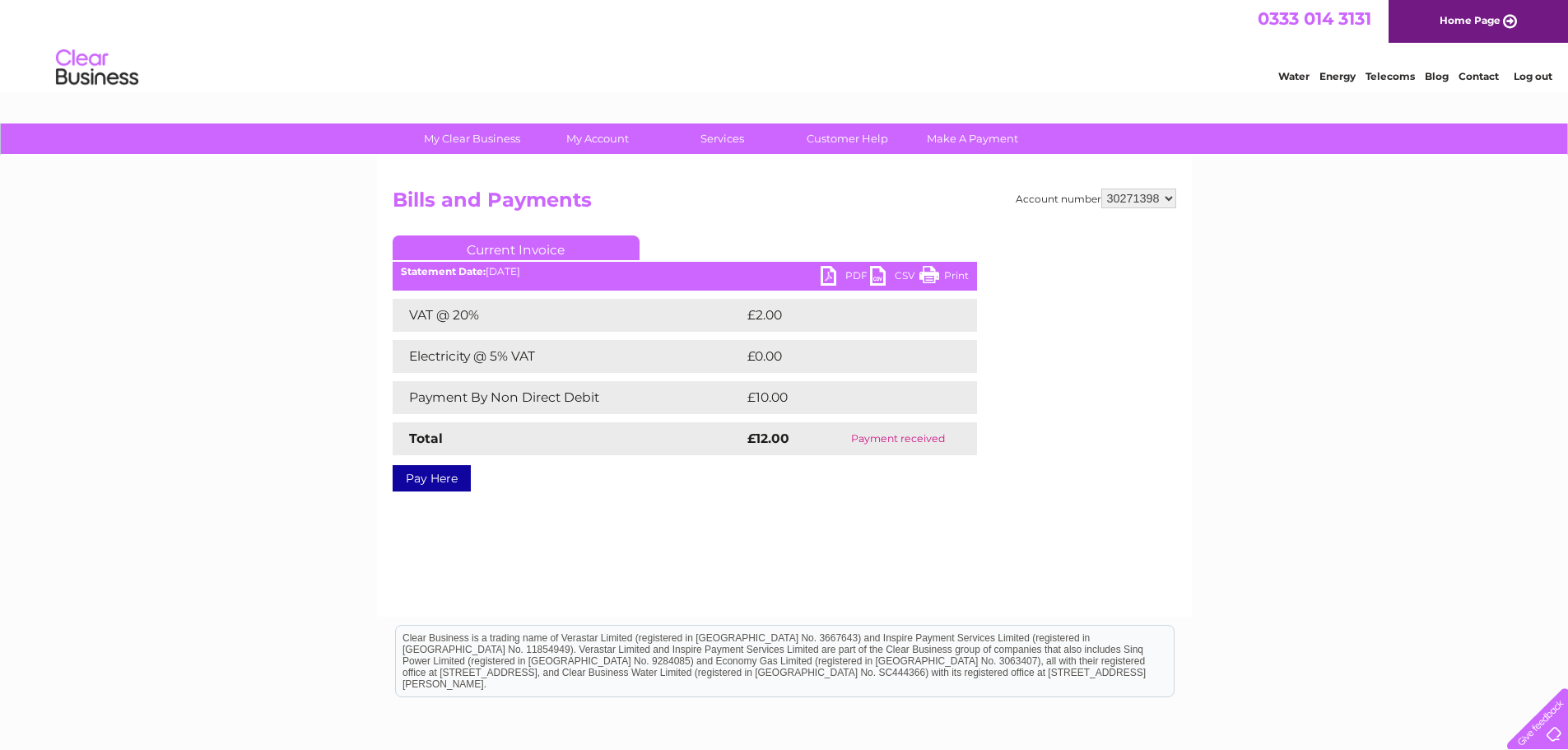
click at [824, 275] on link "PDF" at bounding box center [845, 278] width 49 height 24
drag, startPoint x: 1174, startPoint y: 202, endPoint x: 1189, endPoint y: 238, distance: 39.0
click at [1174, 200] on select "299391 299395 318977 378624 382461 412768 414717 415955 415972 415978 416484 41…" at bounding box center [1139, 199] width 75 height 20
select select "30271400"
click at [1101, 189] on select "299391 299395 318977 378624 382461 412768 414717 415955 415972 415978 416484 41…" at bounding box center [1139, 199] width 75 height 20
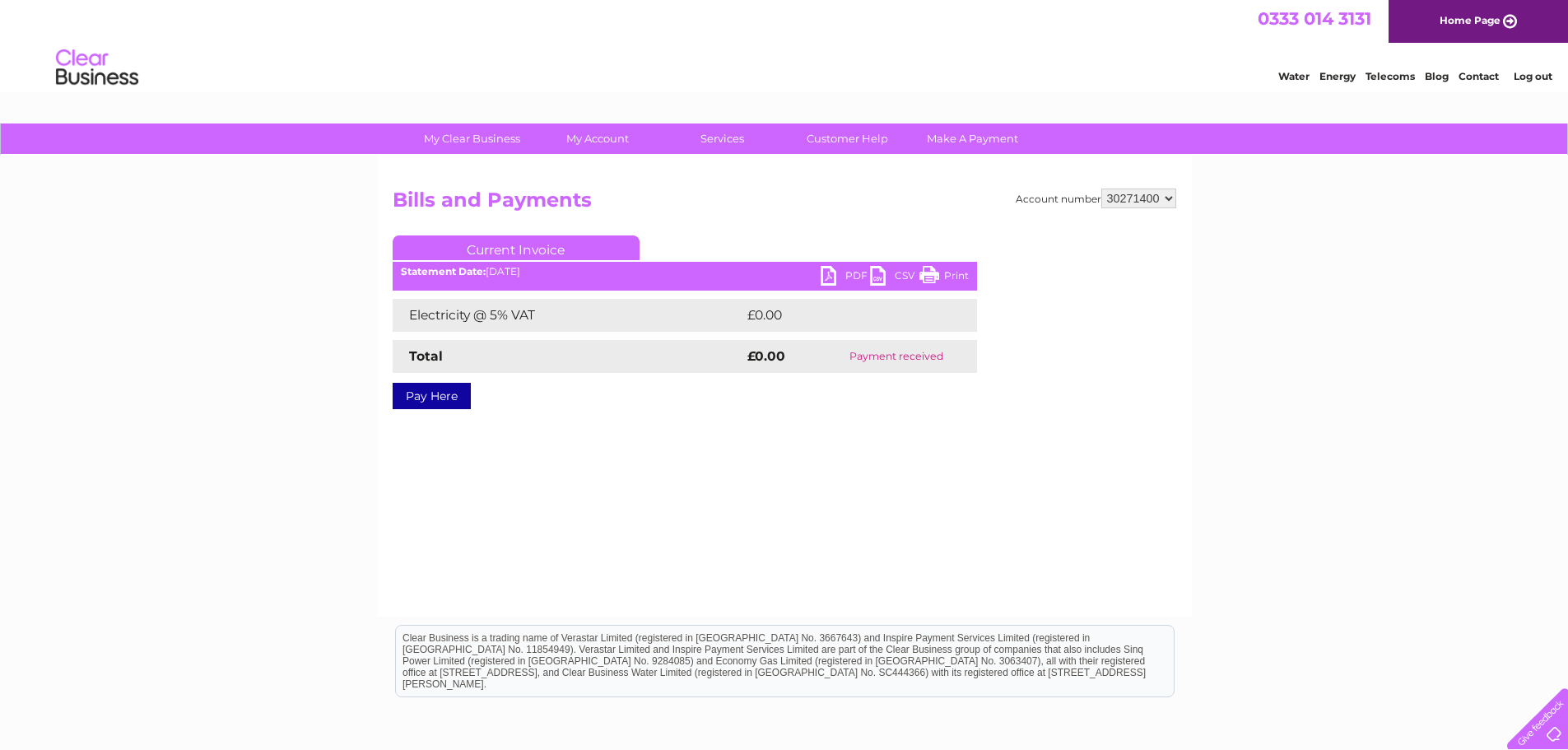
click at [1172, 200] on select "299391 299395 318977 378624 382461 412768 414717 415955 415972 415978 416484 41…" at bounding box center [1139, 199] width 75 height 20
select select "30271401"
click at [1101, 189] on select "299391 299395 318977 378624 382461 412768 414717 415955 415972 415978 416484 41…" at bounding box center [1139, 199] width 75 height 20
click at [1166, 193] on select "299391 299395 318977 378624 382461 412768 414717 415955 415972 415978 416484 41…" at bounding box center [1139, 199] width 75 height 20
select select "30271402"
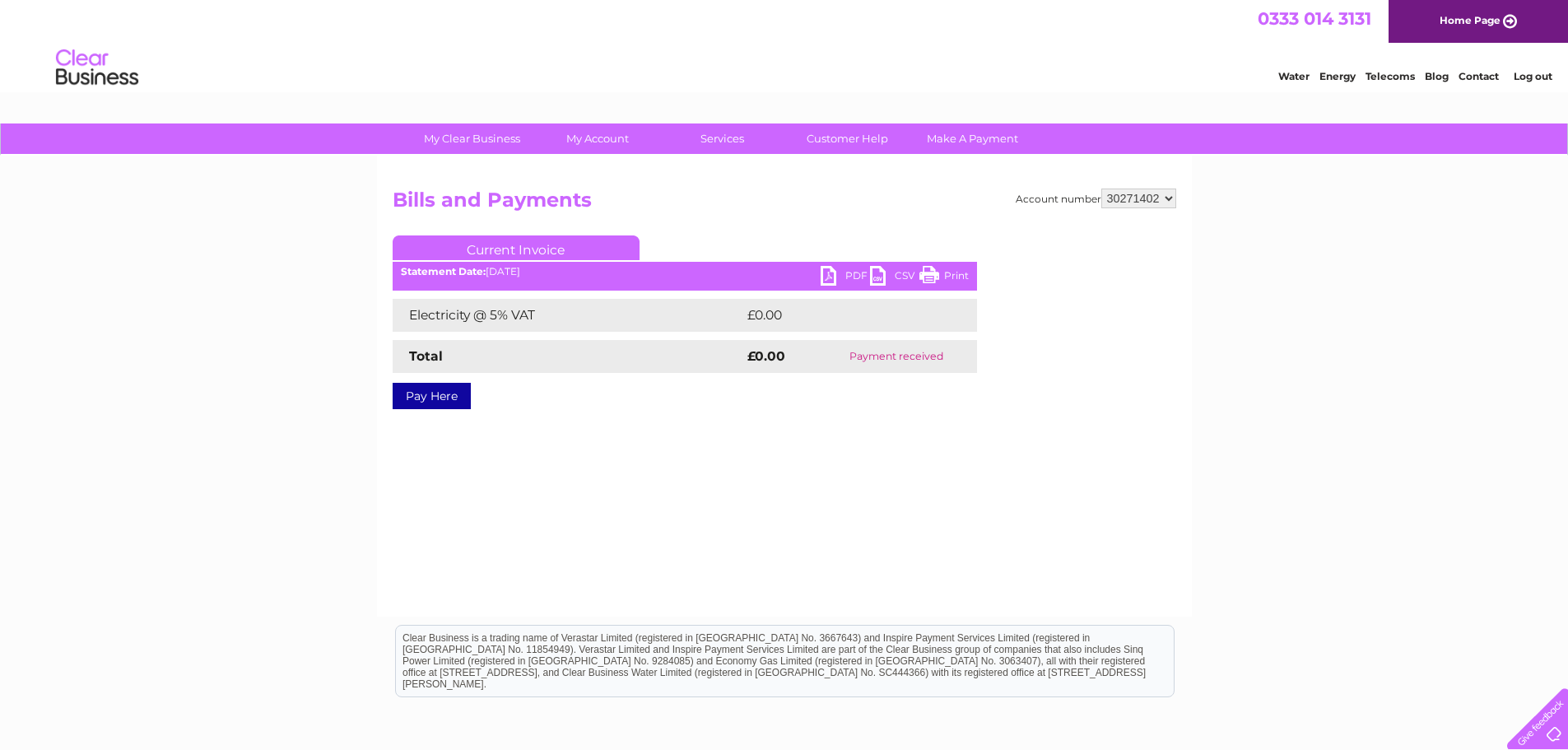
click at [1101, 189] on select "299391 299395 318977 378624 382461 412768 414717 415955 415972 415978 416484 41…" at bounding box center [1139, 199] width 75 height 20
click at [1172, 199] on select "299391 299395 318977 378624 382461 412768 414717 415955 415972 415978 416484 41…" at bounding box center [1139, 199] width 75 height 20
select select "30271995"
click at [1101, 189] on select "299391 299395 318977 378624 382461 412768 414717 415955 415972 415978 416484 41…" at bounding box center [1139, 199] width 75 height 20
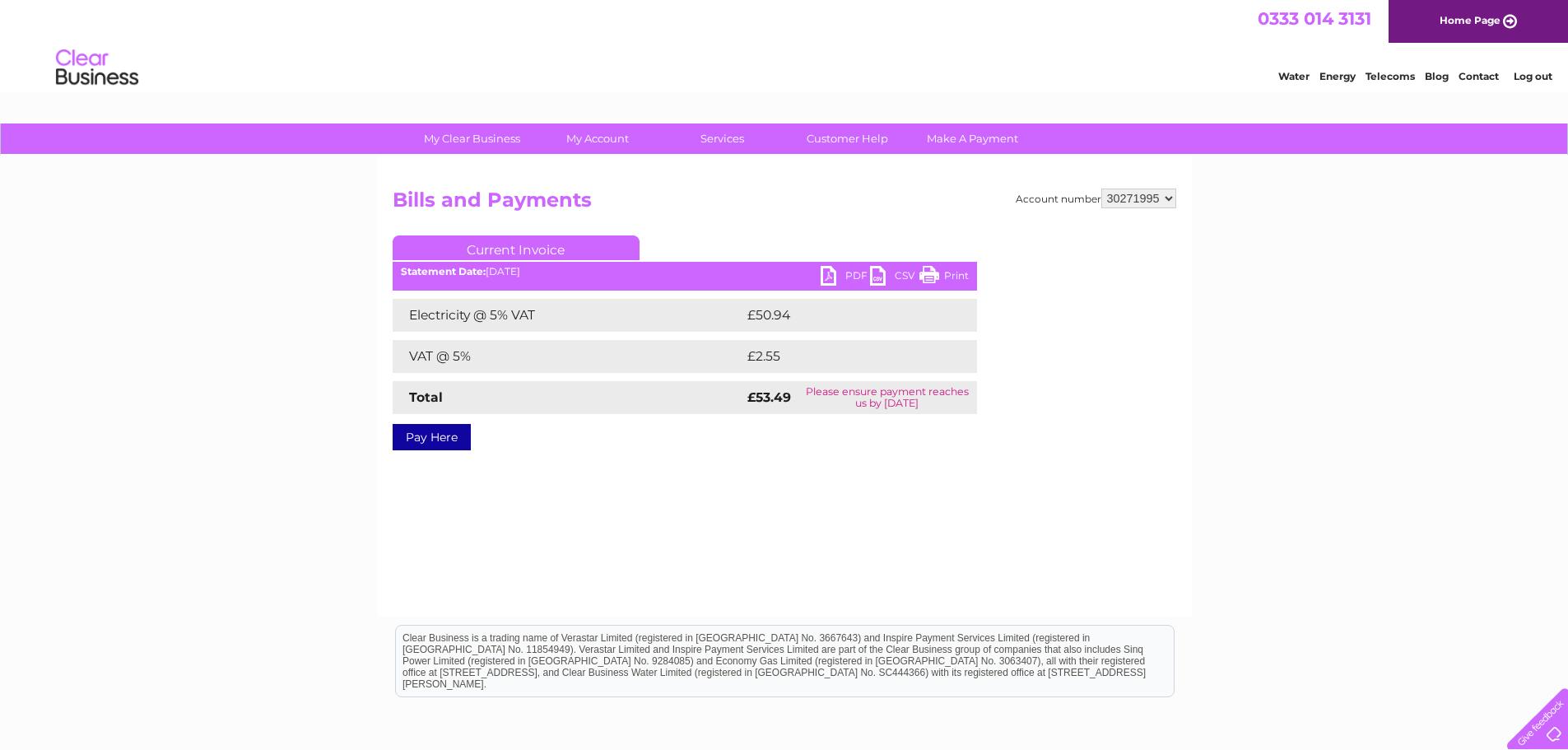
click at [826, 286] on link "PDF" at bounding box center [845, 278] width 49 height 24
click at [827, 279] on link "PDF" at bounding box center [845, 278] width 49 height 24
click at [1171, 201] on select "299391 299395 318977 378624 382461 412768 414717 415955 415972 415978 416484 41…" at bounding box center [1139, 199] width 75 height 20
select select "30274091"
click at [1101, 189] on select "299391 299395 318977 378624 382461 412768 414717 415955 415972 415978 416484 41…" at bounding box center [1139, 199] width 75 height 20
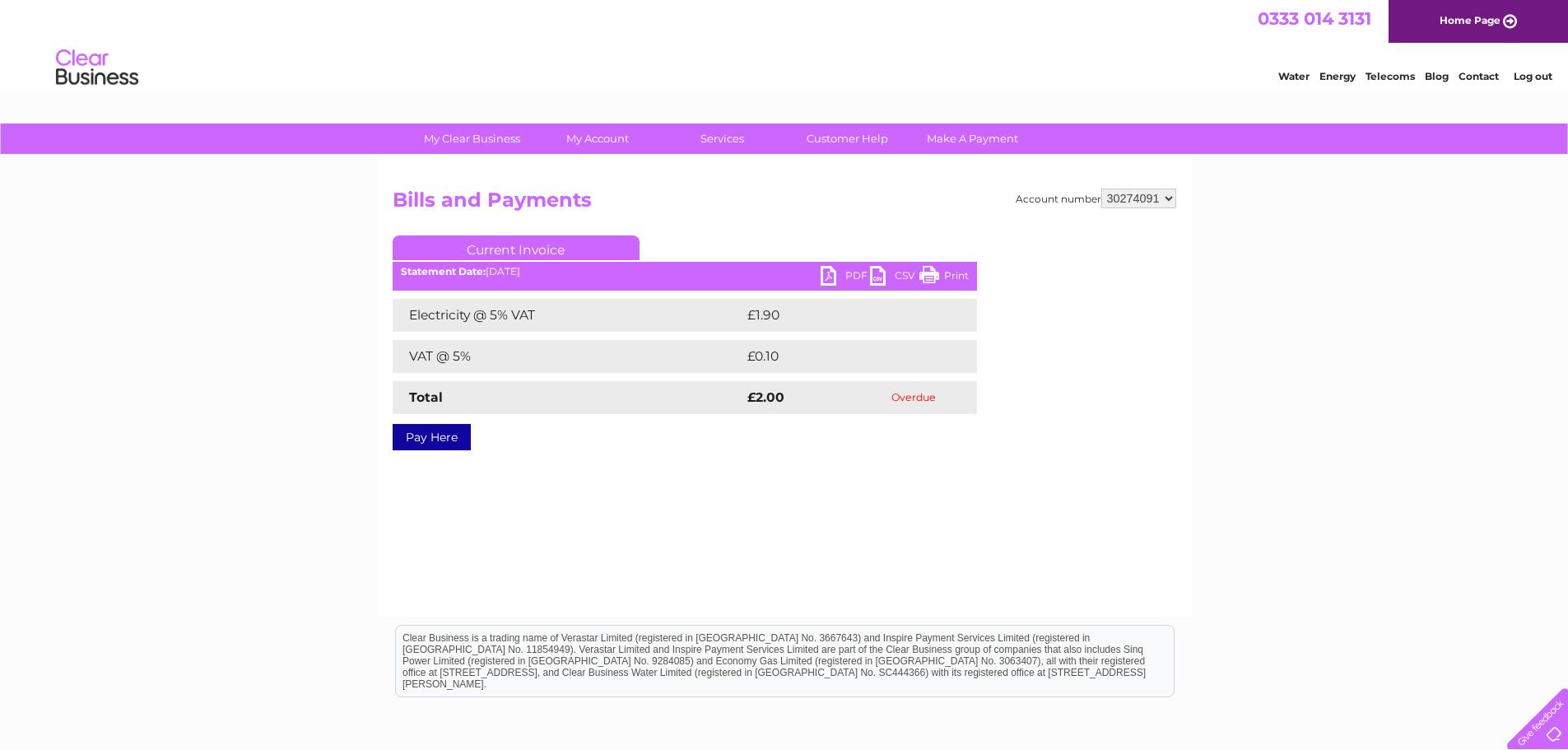
click at [829, 273] on link "PDF" at bounding box center [845, 278] width 49 height 24
click at [1170, 196] on select "299391 299395 318977 378624 382461 412768 414717 415955 415972 415978 416484 41…" at bounding box center [1139, 199] width 75 height 20
select select "30274093"
click at [1101, 189] on select "299391 299395 318977 378624 382461 412768 414717 415955 415972 415978 416484 41…" at bounding box center [1139, 199] width 75 height 20
click at [832, 272] on link "PDF" at bounding box center [845, 278] width 49 height 24
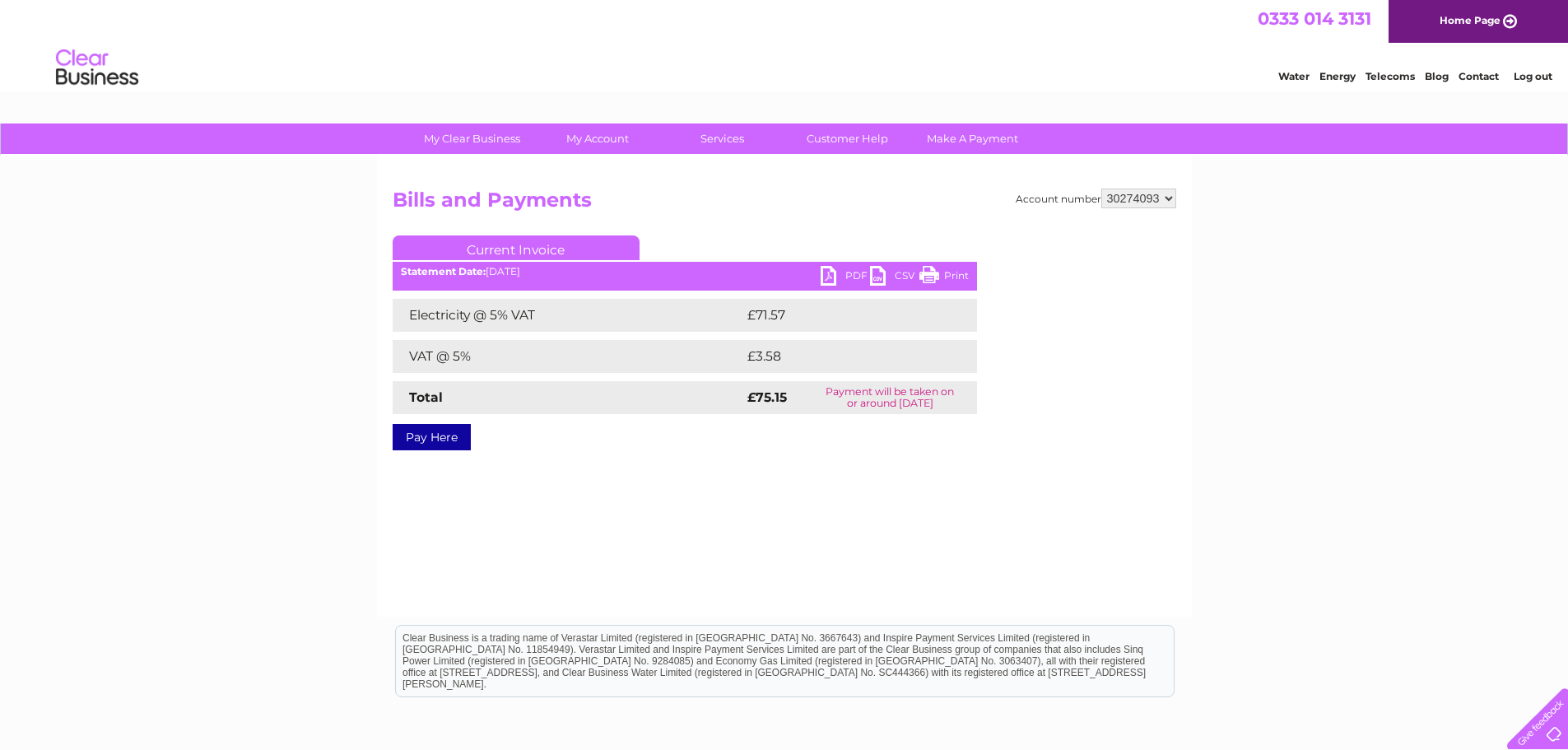
click at [1170, 200] on select "299391 299395 318977 378624 382461 412768 414717 415955 415972 415978 416484 41…" at bounding box center [1139, 199] width 75 height 20
select select "30274415"
click at [1101, 189] on select "299391 299395 318977 378624 382461 412768 414717 415955 415972 415978 416484 41…" at bounding box center [1139, 199] width 75 height 20
click at [833, 280] on link "PDF" at bounding box center [845, 278] width 49 height 24
click at [1170, 194] on select "299391 299395 318977 378624 382461 412768 414717 415955 415972 415978 416484 41…" at bounding box center [1139, 199] width 75 height 20
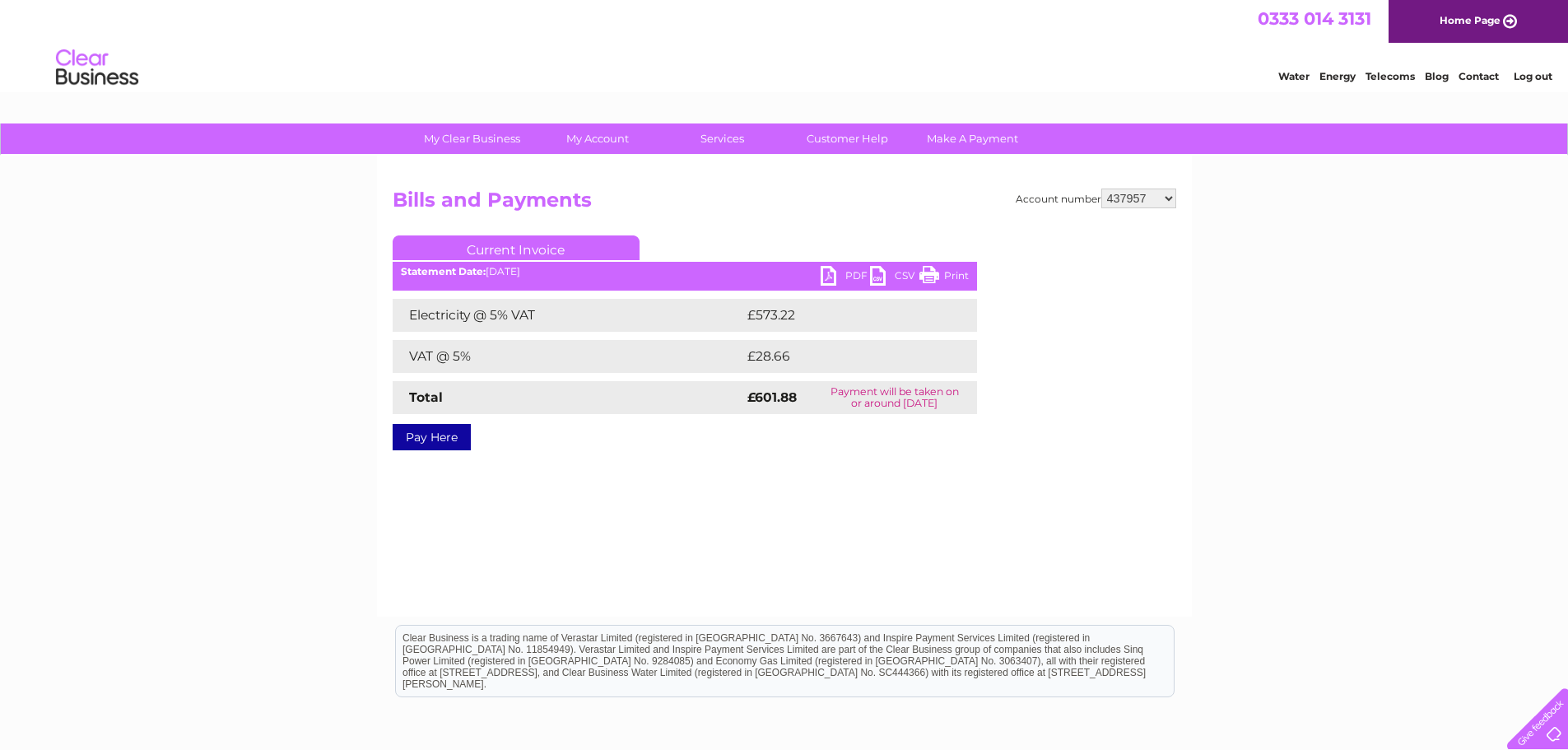
select select "30274091"
click at [1101, 189] on select "299391 299395 318977 378624 382461 412768 414717 415955 415972 415978 416484 41…" at bounding box center [1139, 199] width 75 height 20
click at [1167, 200] on select "299391 299395 318977 378624 382461 412768 414717 415955 415972 415978 416484 41…" at bounding box center [1139, 199] width 75 height 20
select select "30274093"
click at [1101, 189] on select "299391 299395 318977 378624 382461 412768 414717 415955 415972 415978 416484 41…" at bounding box center [1139, 199] width 75 height 20
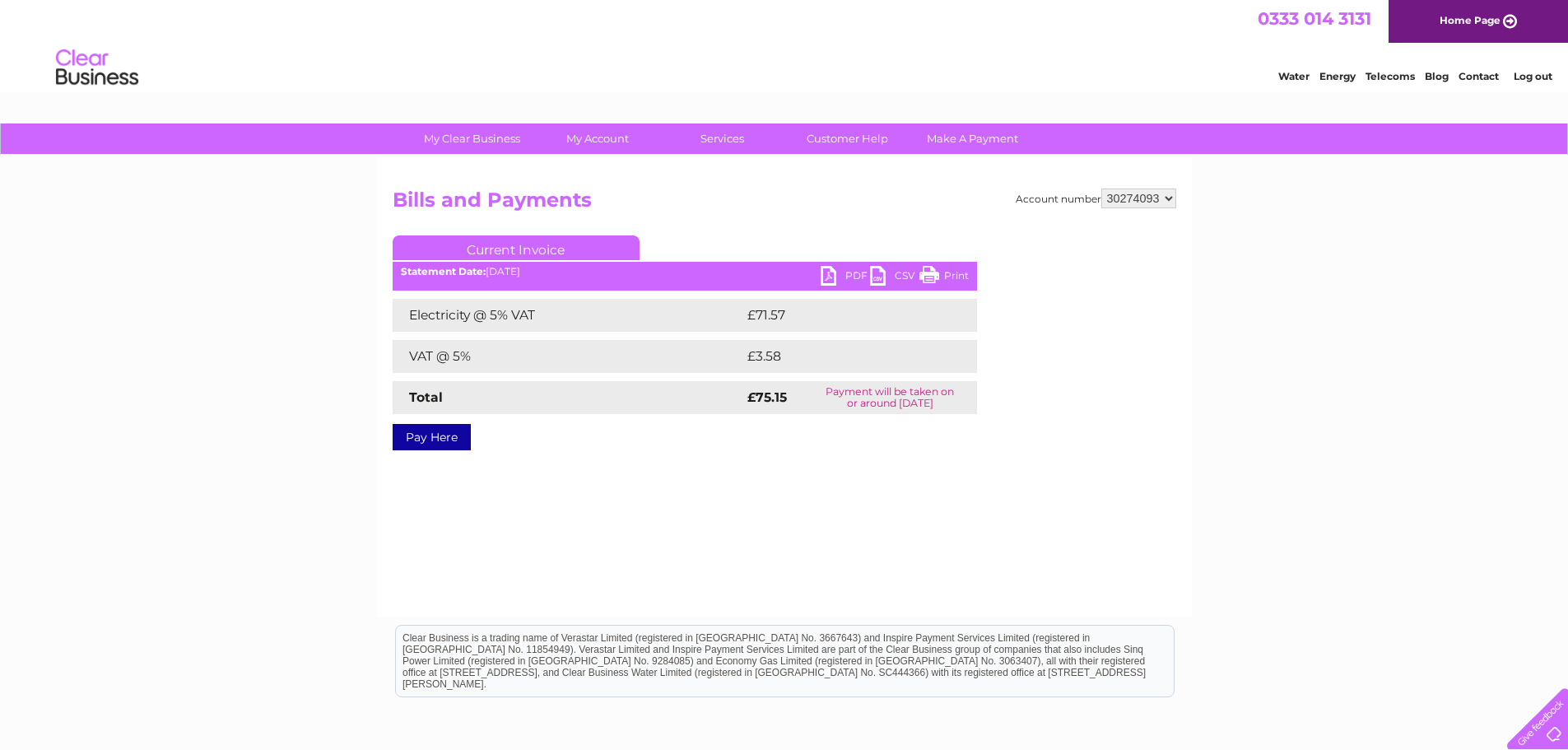
click at [832, 275] on link "PDF" at bounding box center [845, 278] width 49 height 24
click at [1173, 194] on select "299391 299395 318977 378624 382461 412768 414717 415955 415972 415978 416484 41…" at bounding box center [1139, 199] width 75 height 20
select select "30274415"
click at [1101, 189] on select "299391 299395 318977 378624 382461 412768 414717 415955 415972 415978 416484 41…" at bounding box center [1139, 199] width 75 height 20
click at [830, 275] on link "PDF" at bounding box center [845, 278] width 49 height 24
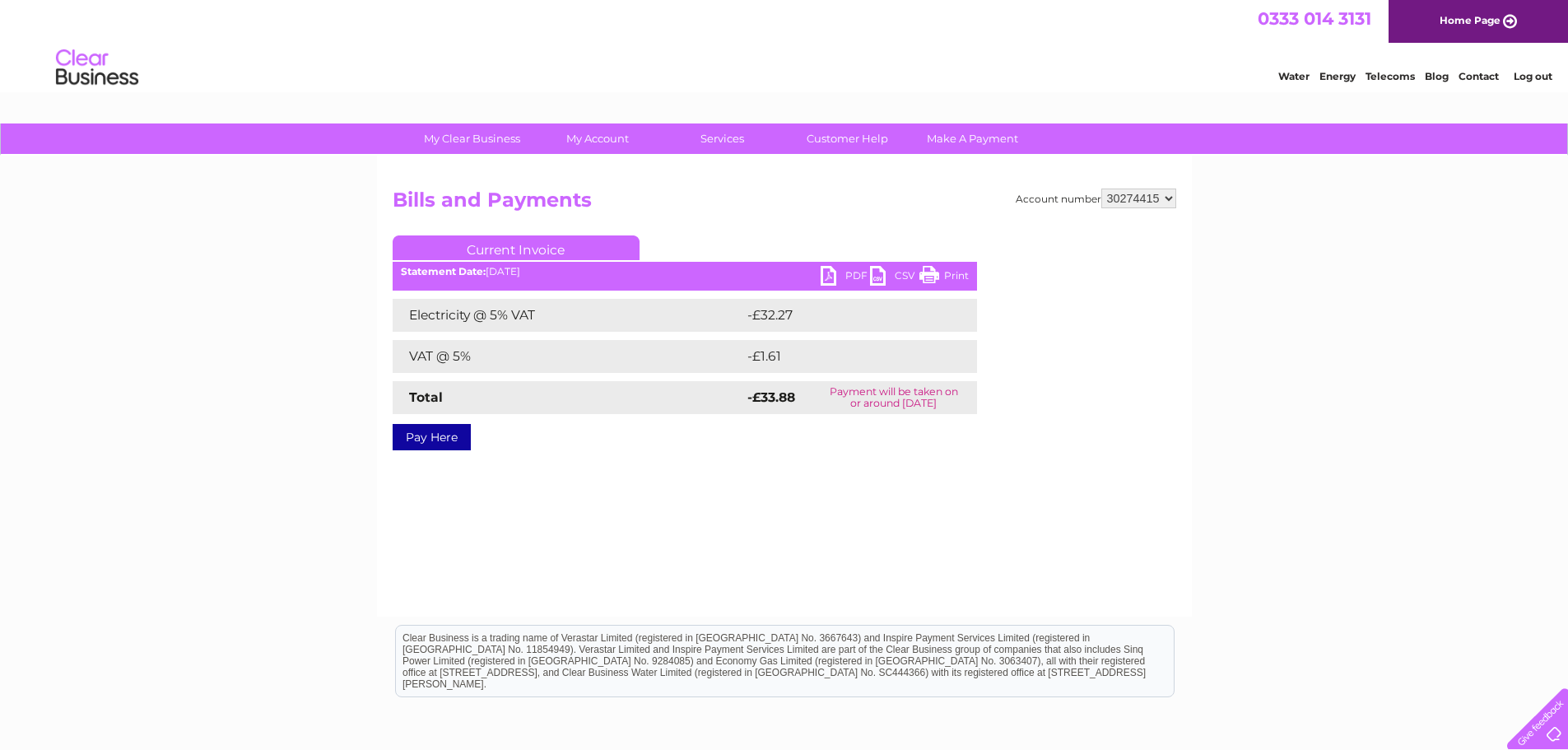
click at [1165, 200] on select "299391 299395 318977 378624 382461 412768 414717 415955 415972 415978 416484 41…" at bounding box center [1139, 199] width 75 height 20
select select "30282685"
click at [1101, 189] on select "299391 299395 318977 378624 382461 412768 414717 415955 415972 415978 416484 41…" at bounding box center [1139, 199] width 75 height 20
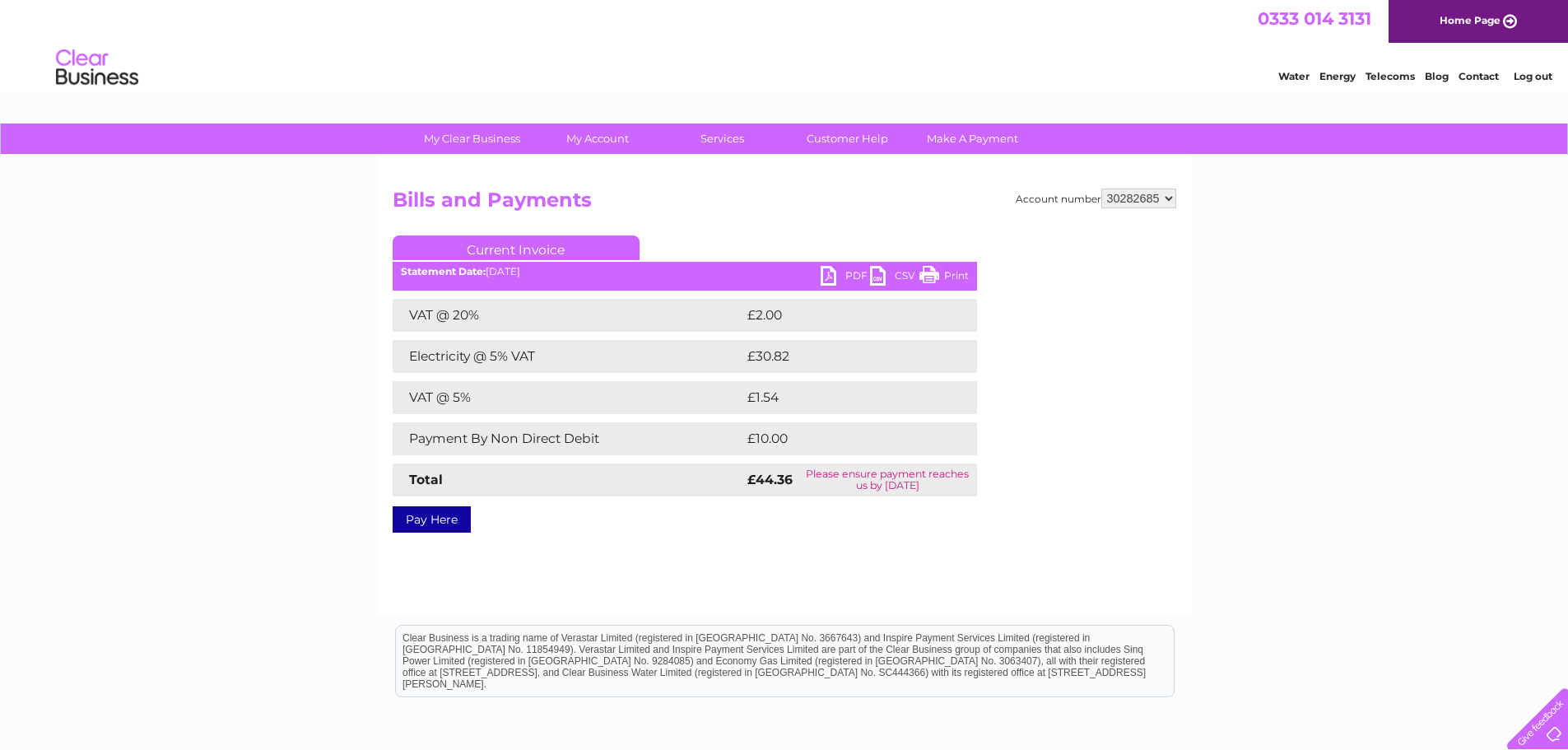
click at [828, 273] on link "PDF" at bounding box center [845, 278] width 49 height 24
click at [1174, 195] on select "299391 299395 318977 378624 382461 412768 414717 415955 415972 415978 416484 41…" at bounding box center [1139, 199] width 75 height 20
select select "30283451"
click at [1101, 189] on select "299391 299395 318977 378624 382461 412768 414717 415955 415972 415978 416484 41…" at bounding box center [1139, 199] width 75 height 20
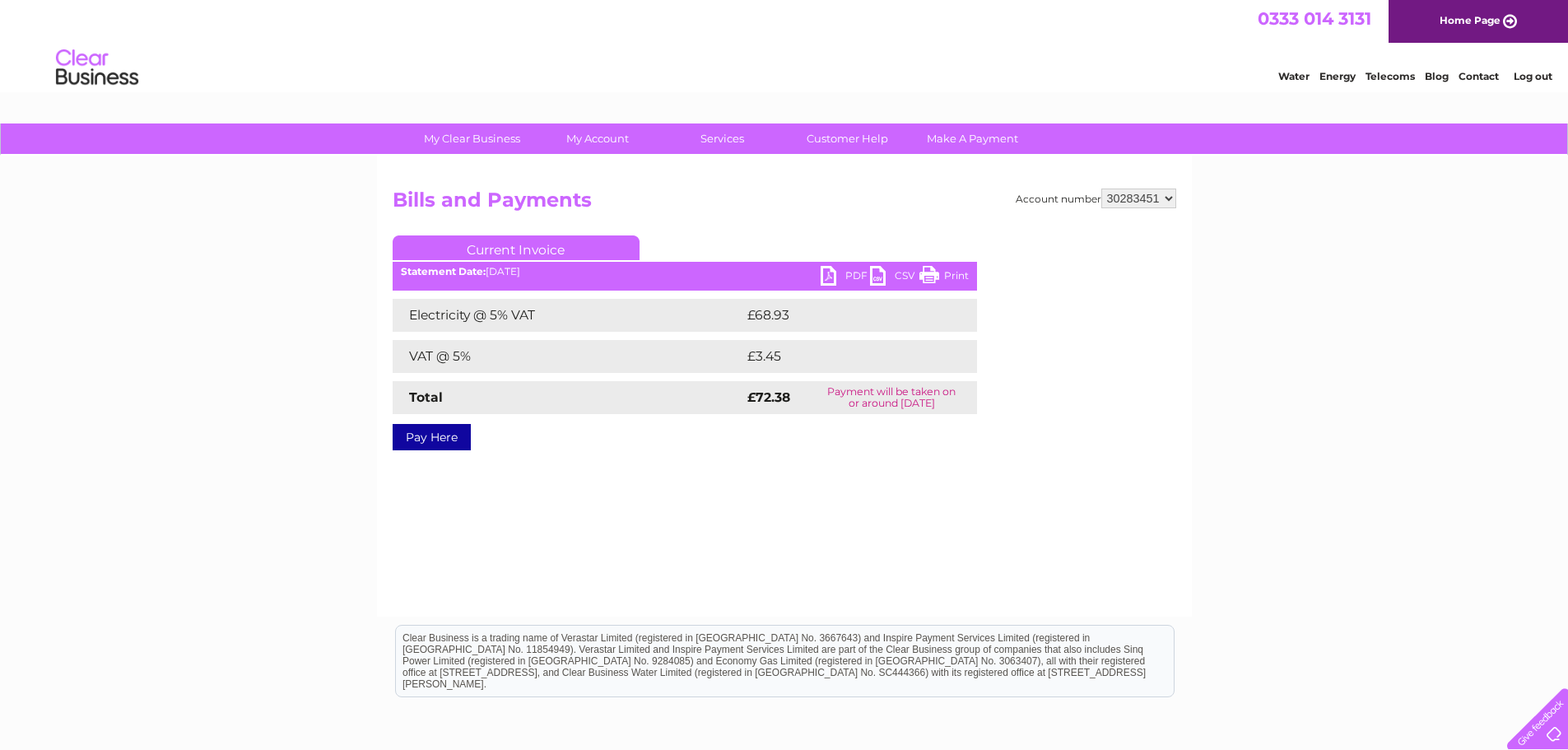
click at [825, 268] on link "PDF" at bounding box center [845, 278] width 49 height 24
click at [1173, 197] on select "299391 299395 318977 378624 382461 412768 414717 415955 415972 415978 416484 41…" at bounding box center [1139, 199] width 75 height 20
select select "30286775"
click at [1101, 189] on select "299391 299395 318977 378624 382461 412768 414717 415955 415972 415978 416484 41…" at bounding box center [1139, 199] width 75 height 20
click at [838, 287] on link "PDF" at bounding box center [845, 278] width 49 height 24
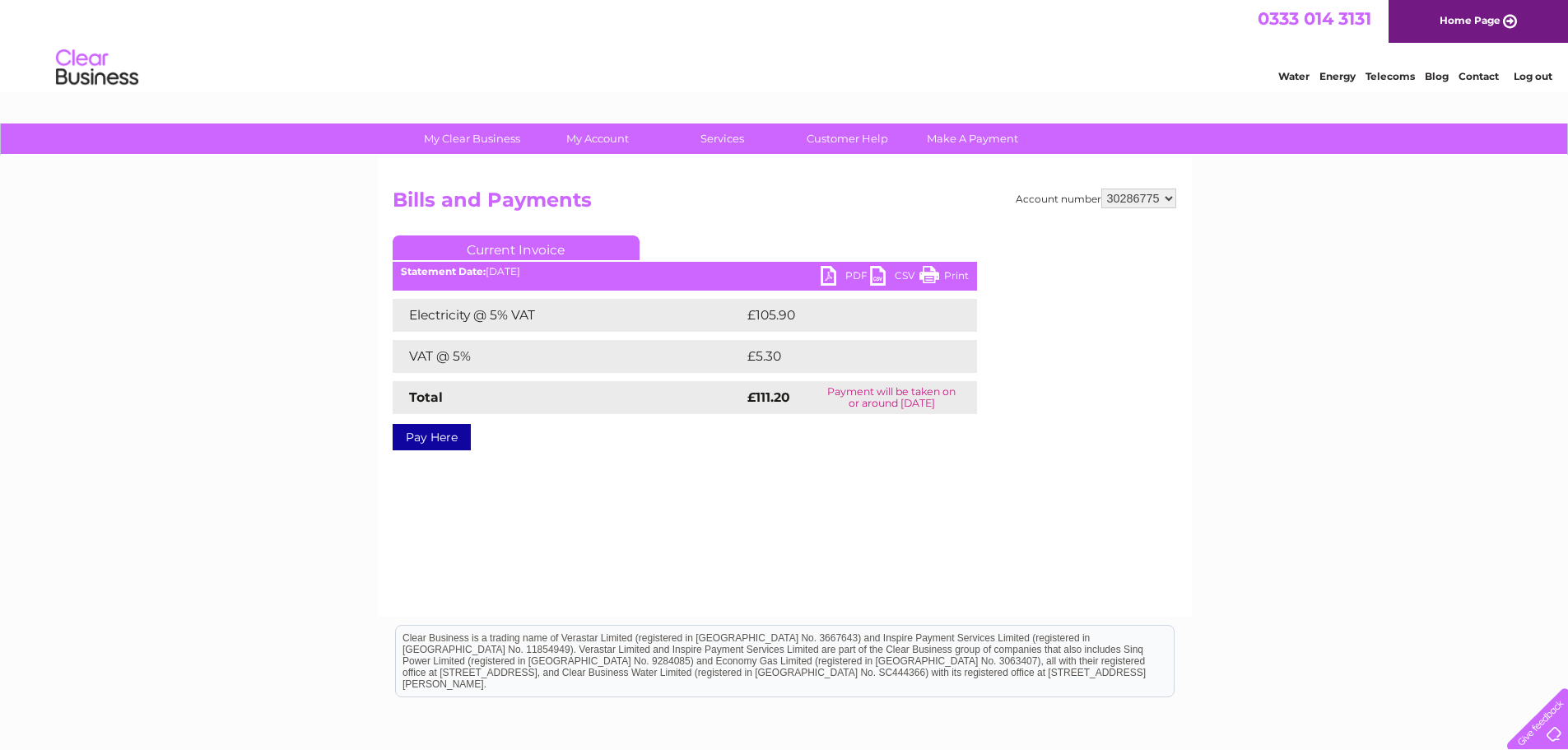
click at [1170, 202] on select "299391 299395 318977 378624 382461 412768 414717 415955 415972 415978 416484 41…" at bounding box center [1139, 199] width 75 height 20
select select "30290353"
click at [1101, 189] on select "299391 299395 318977 378624 382461 412768 414717 415955 415972 415978 416484 41…" at bounding box center [1139, 199] width 75 height 20
click at [832, 273] on link "PDF" at bounding box center [845, 278] width 49 height 24
click at [1168, 201] on select "299391 299395 318977 378624 382461 412768 414717 415955 415972 415978 416484 41…" at bounding box center [1139, 199] width 75 height 20
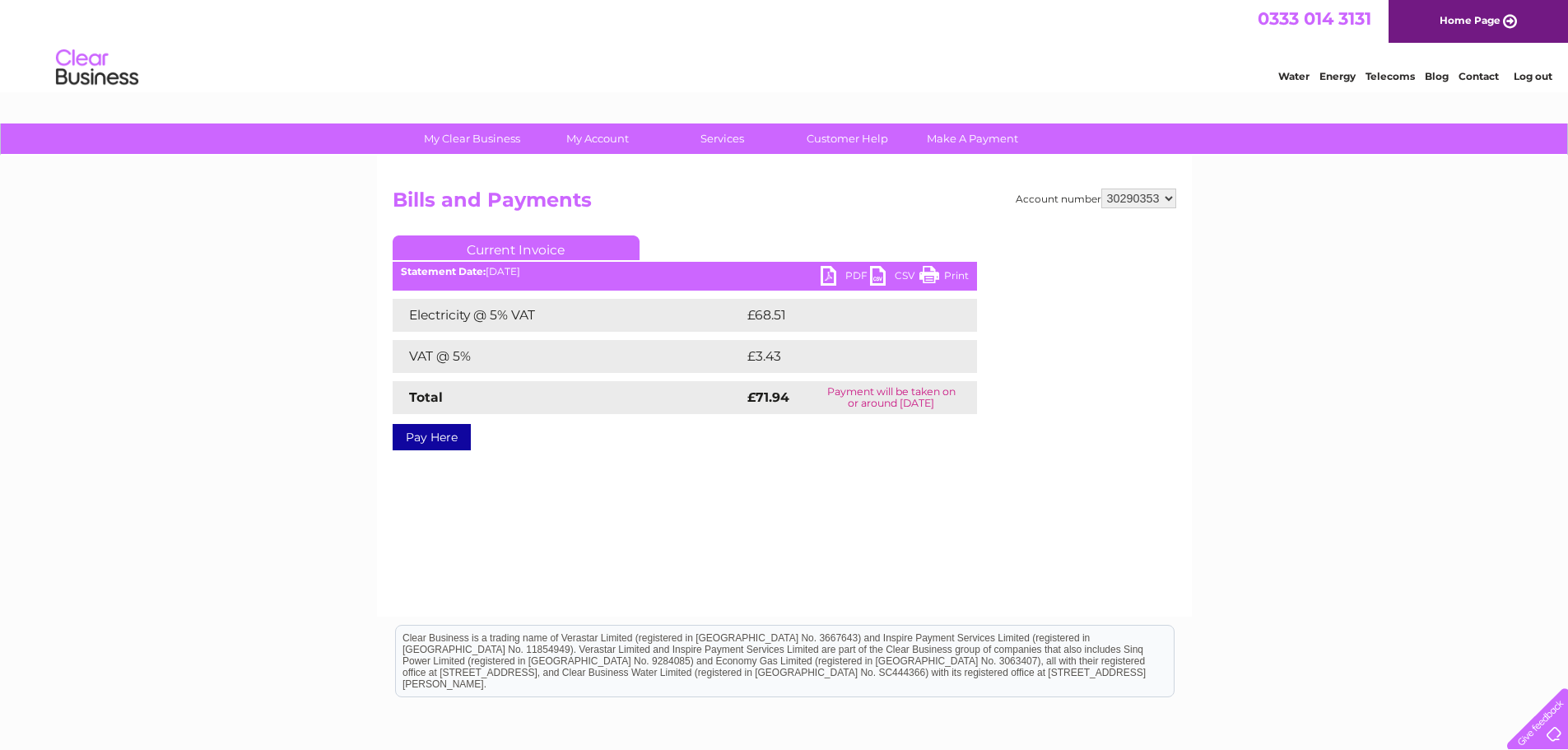
select select "30313335"
click at [1101, 189] on select "299391 299395 318977 378624 382461 412768 414717 415955 415972 415978 416484 41…" at bounding box center [1139, 199] width 75 height 20
click at [825, 273] on link "PDF" at bounding box center [845, 278] width 49 height 24
click at [1169, 198] on select "299391 299395 318977 378624 382461 412768 414717 415955 415972 415978 416484 41…" at bounding box center [1139, 199] width 75 height 20
select select "30313337"
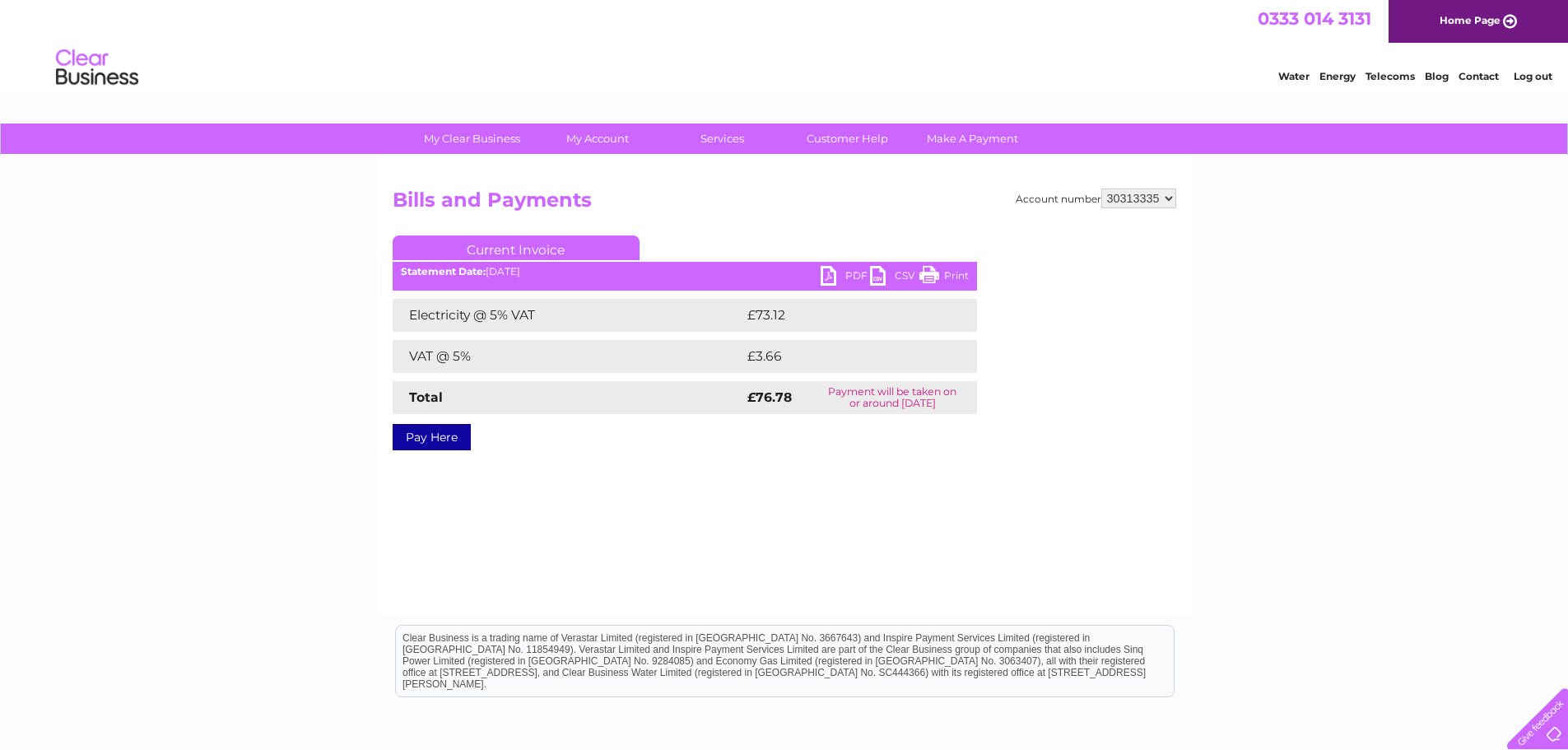
click at [1101, 189] on select "299391 299395 318977 378624 382461 412768 414717 415955 415972 415978 416484 41…" at bounding box center [1139, 199] width 75 height 20
click at [828, 279] on link "PDF" at bounding box center [845, 278] width 49 height 24
click at [1163, 196] on select "299391 299395 318977 378624 382461 412768 414717 415955 415972 415978 416484 41…" at bounding box center [1139, 199] width 75 height 20
select select "30313338"
click at [1101, 189] on select "299391 299395 318977 378624 382461 412768 414717 415955 415972 415978 416484 41…" at bounding box center [1139, 199] width 75 height 20
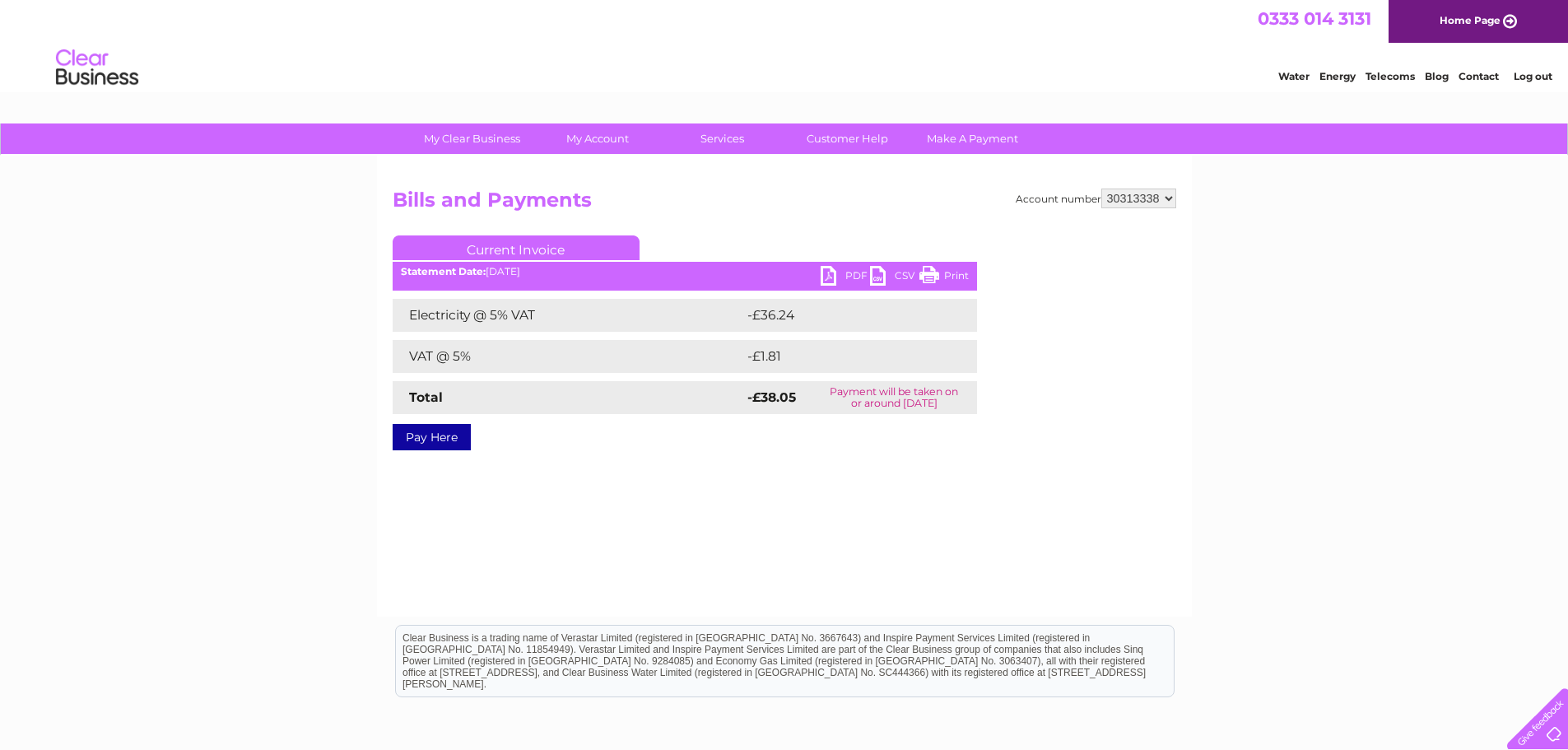
click at [825, 282] on link "PDF" at bounding box center [845, 278] width 49 height 24
click at [1170, 197] on select "299391 299395 318977 378624 382461 412768 414717 415955 415972 415978 416484 41…" at bounding box center [1139, 199] width 75 height 20
select select "30313340"
click at [1101, 189] on select "299391 299395 318977 378624 382461 412768 414717 415955 415972 415978 416484 41…" at bounding box center [1139, 199] width 75 height 20
click at [825, 281] on link "PDF" at bounding box center [845, 278] width 49 height 24
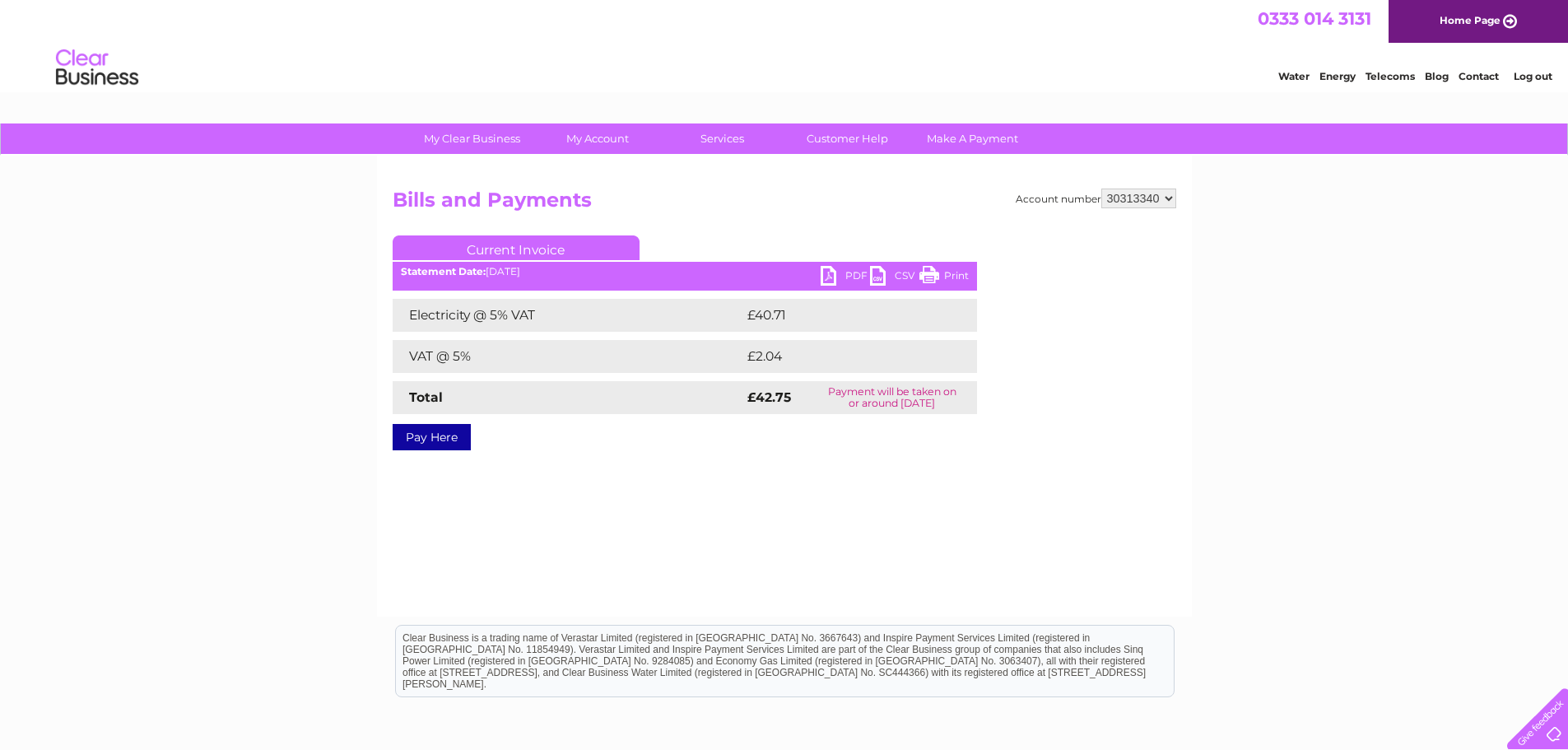
click at [1167, 199] on select "299391 299395 318977 378624 382461 412768 414717 415955 415972 415978 416484 41…" at bounding box center [1139, 199] width 75 height 20
select select "30313342"
click at [1101, 189] on select "299391 299395 318977 378624 382461 412768 414717 415955 415972 415978 416484 41…" at bounding box center [1139, 199] width 75 height 20
click at [824, 272] on link "PDF" at bounding box center [845, 278] width 49 height 24
click at [1169, 197] on select "299391 299395 318977 378624 382461 412768 414717 415955 415972 415978 416484 41…" at bounding box center [1139, 199] width 75 height 20
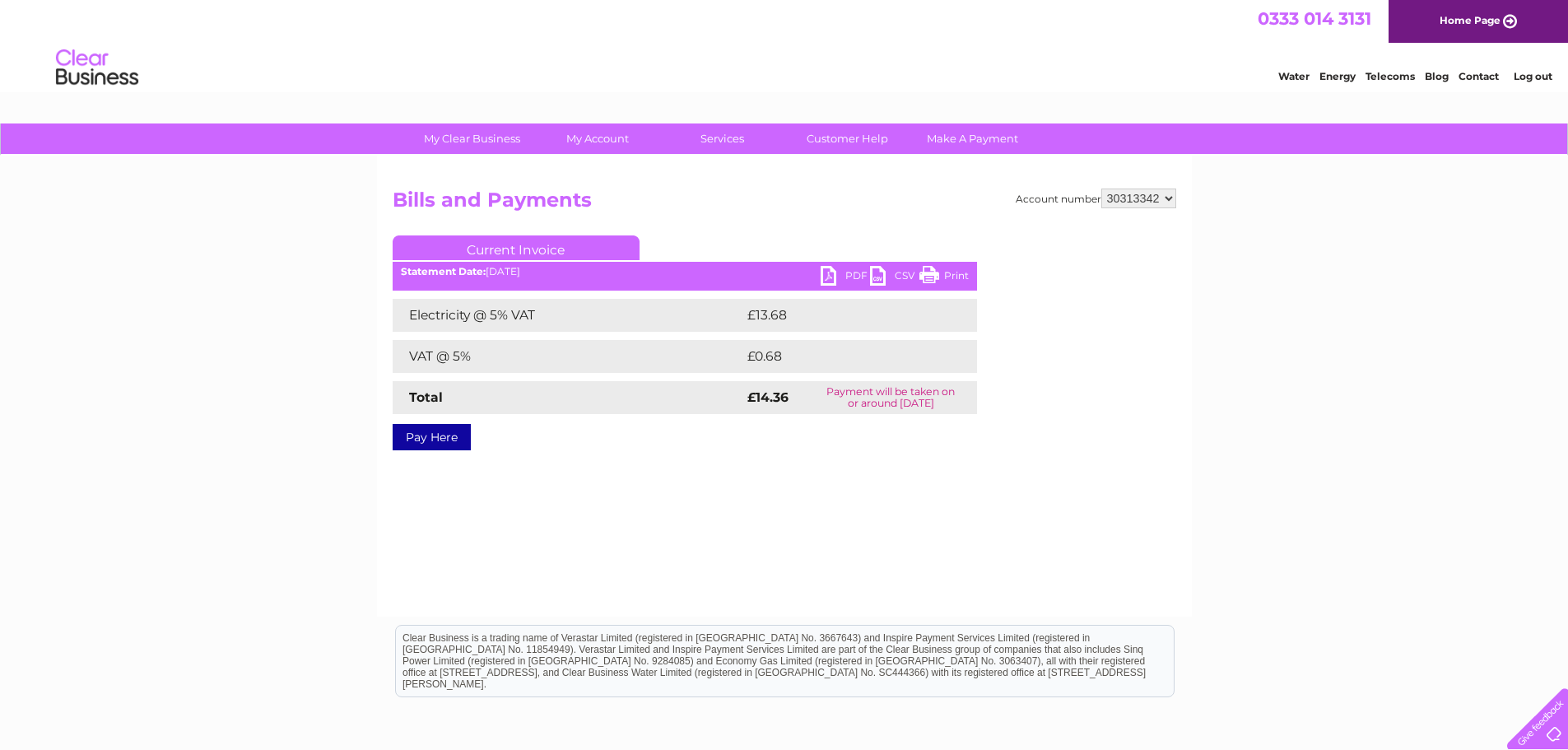
select select "30313690"
click at [1101, 189] on select "299391 299395 318977 378624 382461 412768 414717 415955 415972 415978 416484 41…" at bounding box center [1139, 199] width 75 height 20
click at [825, 272] on link "PDF" at bounding box center [845, 278] width 49 height 24
